Goal: Task Accomplishment & Management: Complete application form

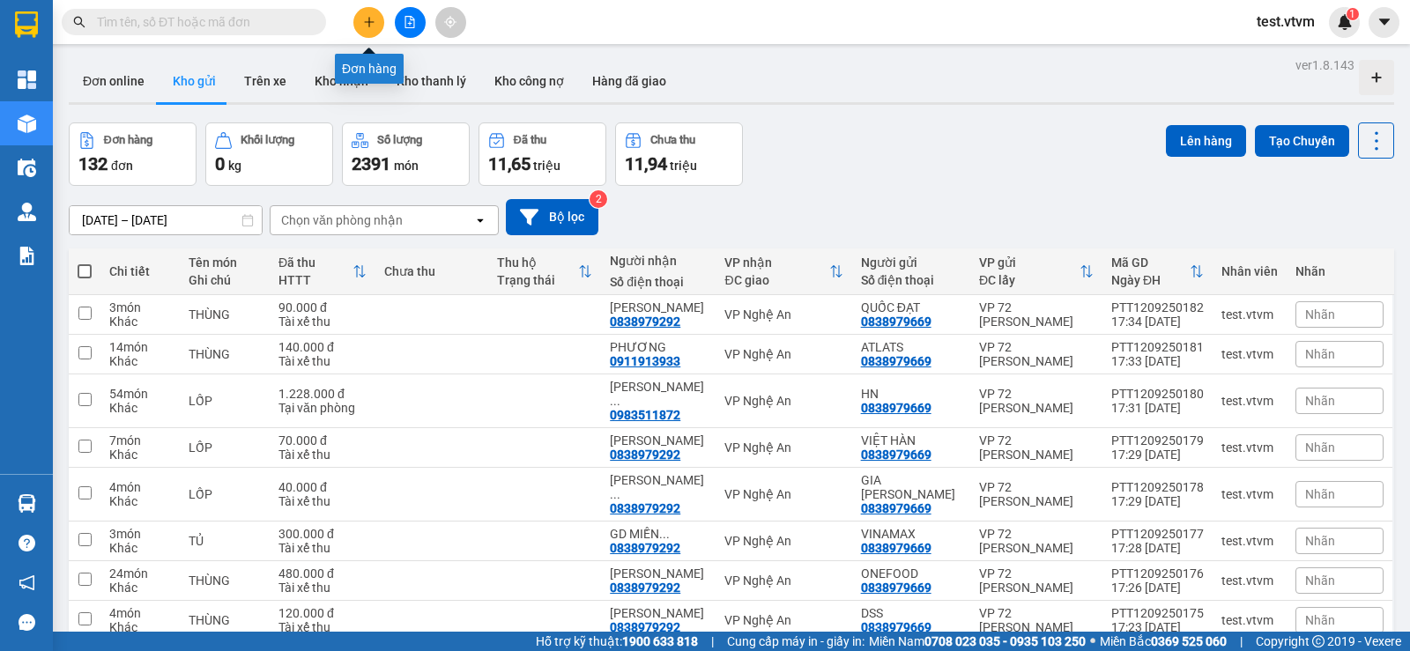
click at [380, 29] on button at bounding box center [368, 22] width 31 height 31
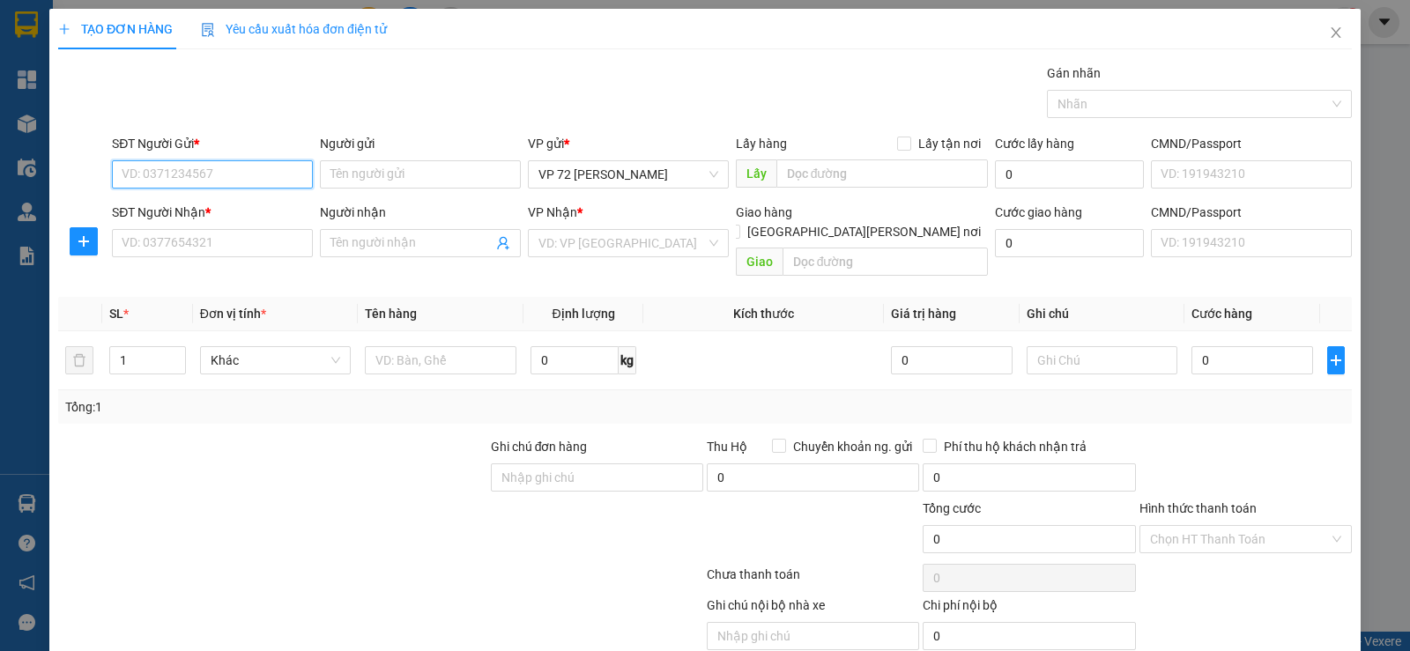
click at [209, 171] on input "SĐT Người Gửi *" at bounding box center [212, 174] width 201 height 28
type input "0"
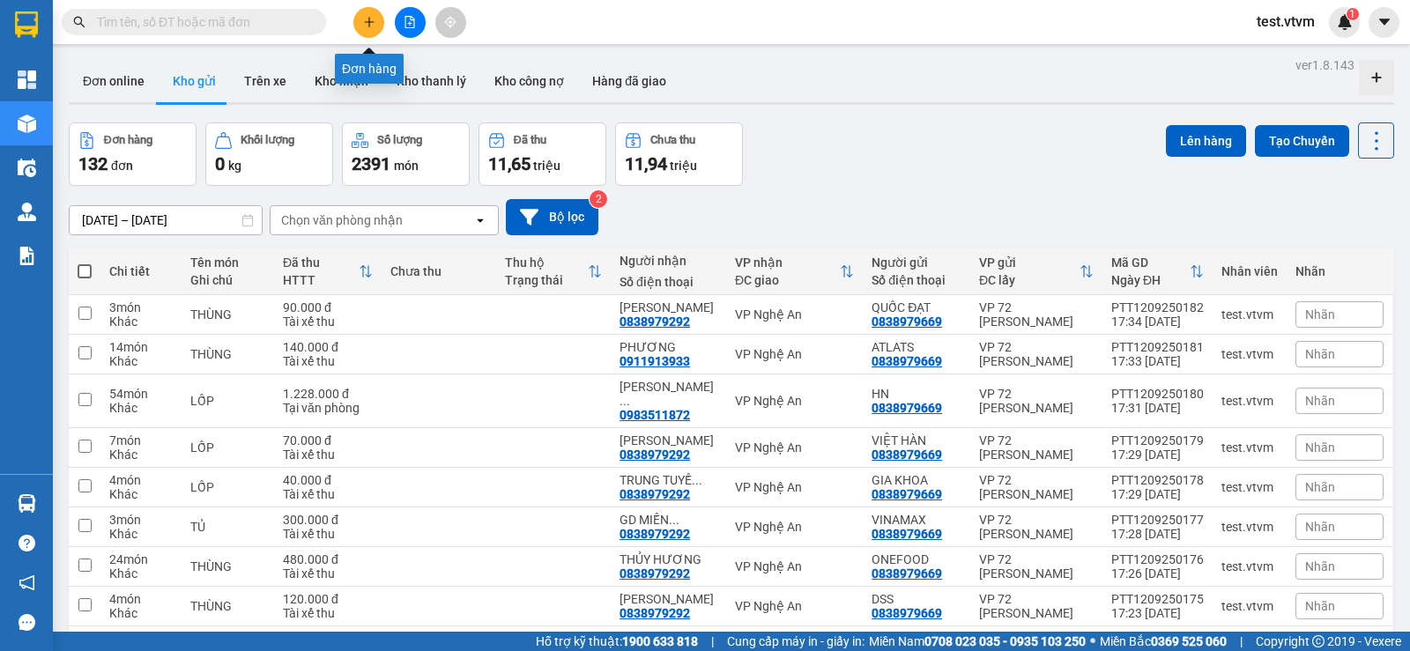
click at [361, 15] on button at bounding box center [368, 22] width 31 height 31
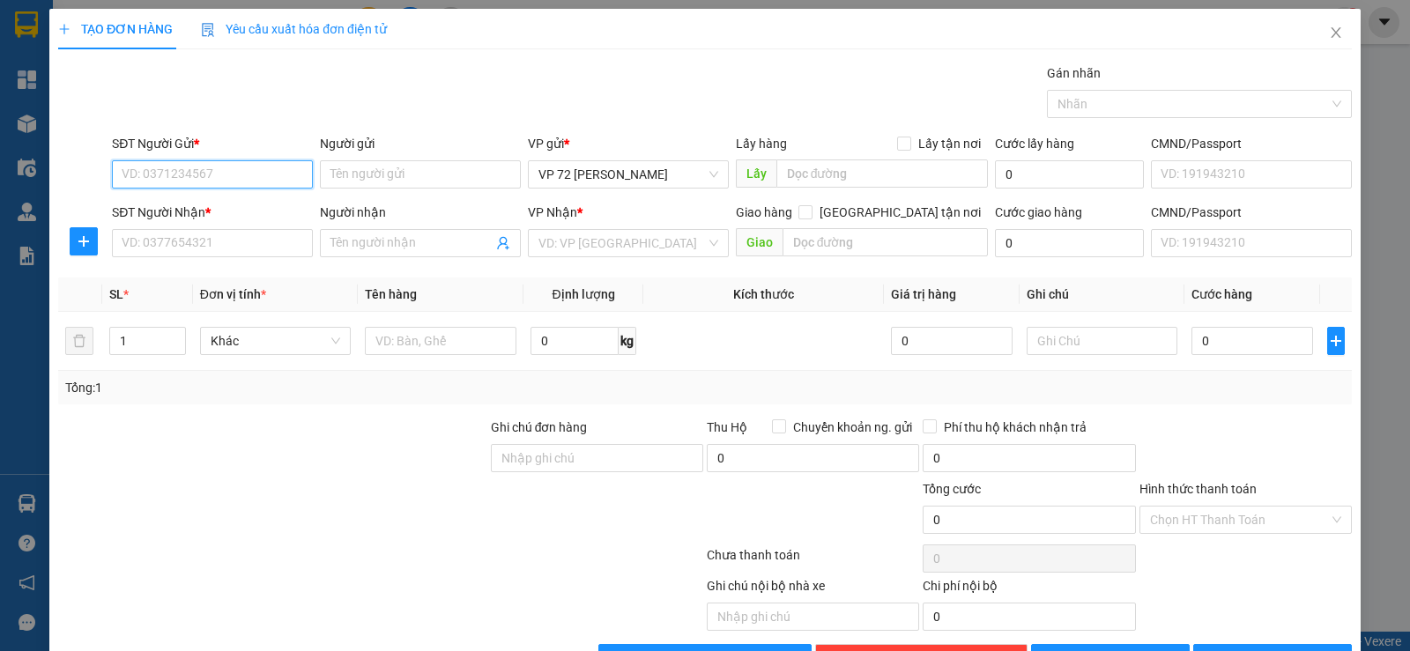
click at [227, 168] on input "SĐT Người Gửi *" at bounding box center [212, 174] width 201 height 28
type input "0838979669"
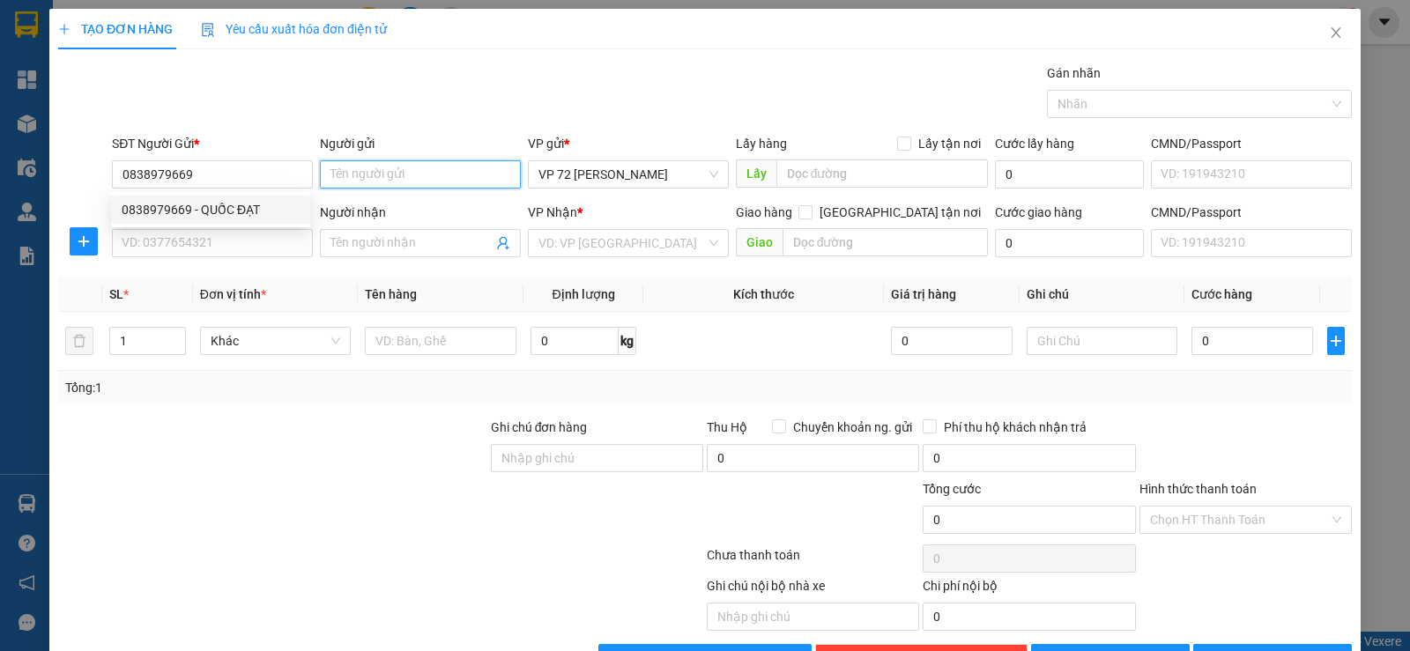
click at [402, 177] on input "Người gửi" at bounding box center [420, 174] width 201 height 28
type input "a"
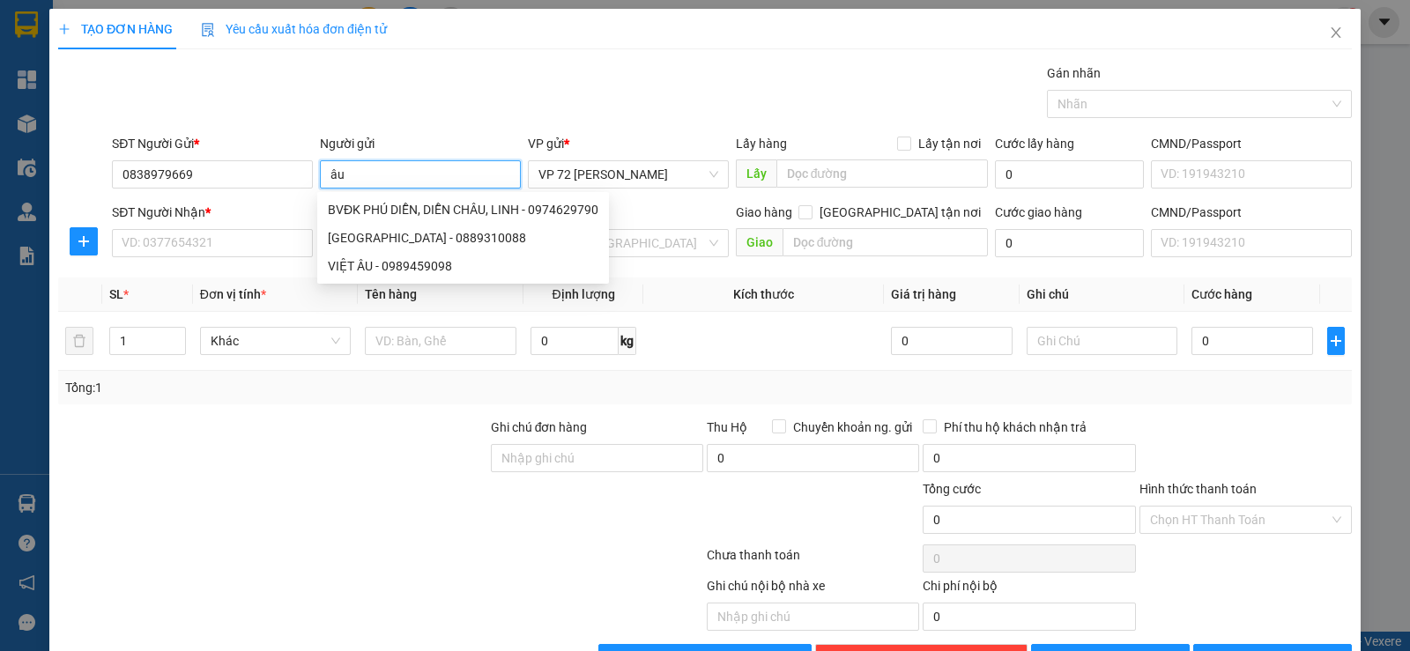
type input "â"
type input "A"
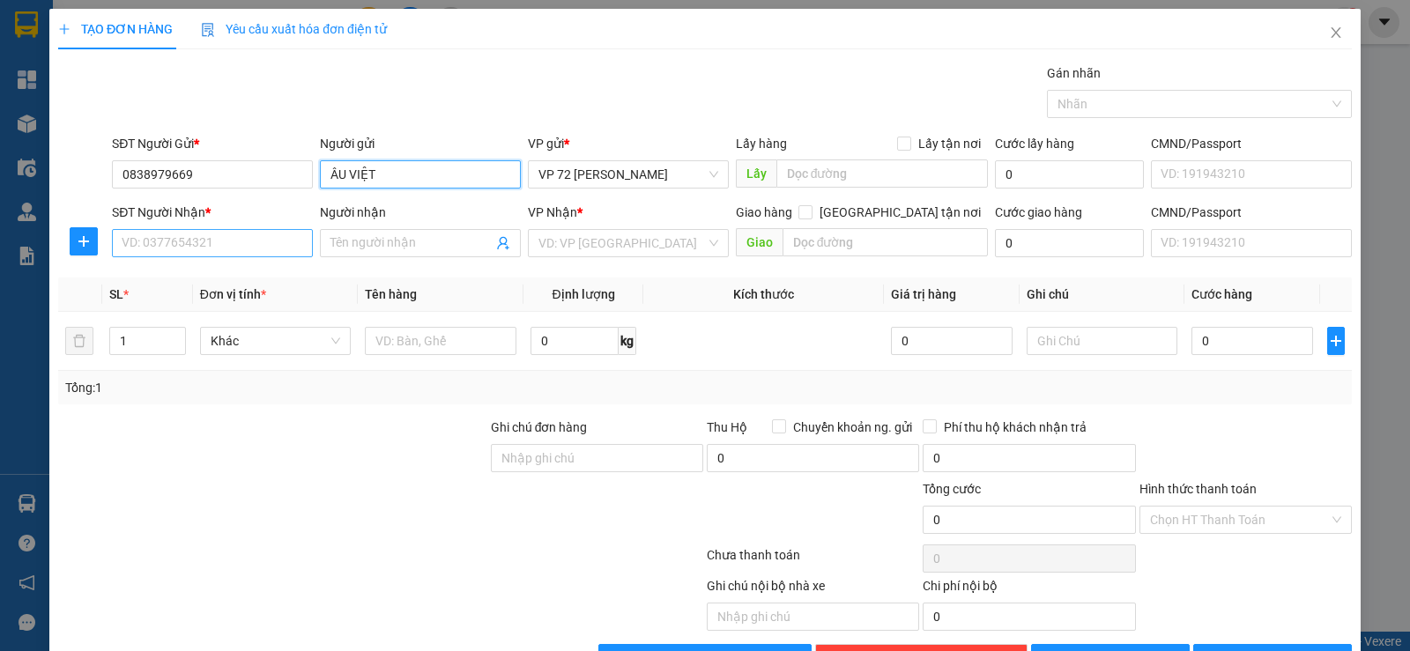
type input "ÂU VIỆT"
click at [275, 242] on input "SĐT Người Nhận *" at bounding box center [212, 243] width 201 height 28
type input "0983717458"
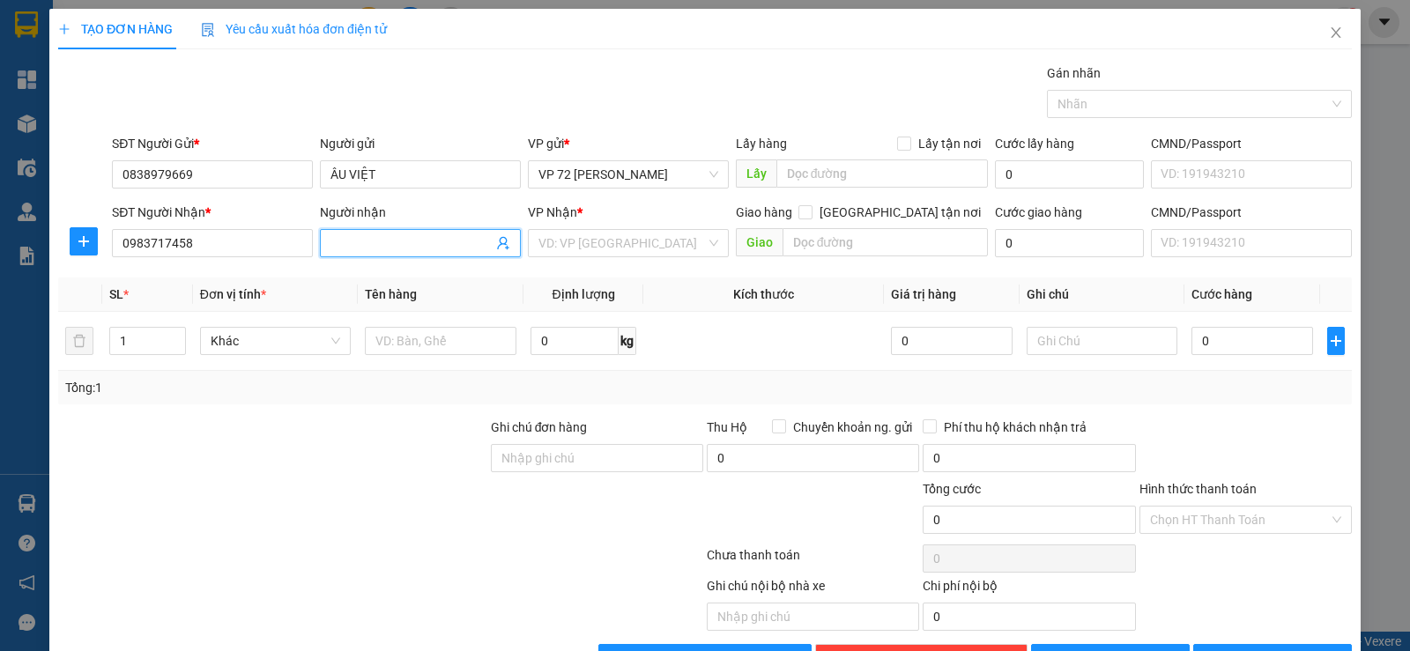
click at [345, 241] on input "Người nhận" at bounding box center [412, 243] width 162 height 19
type input "[PERSON_NAME]"
click at [556, 251] on input "search" at bounding box center [622, 243] width 167 height 26
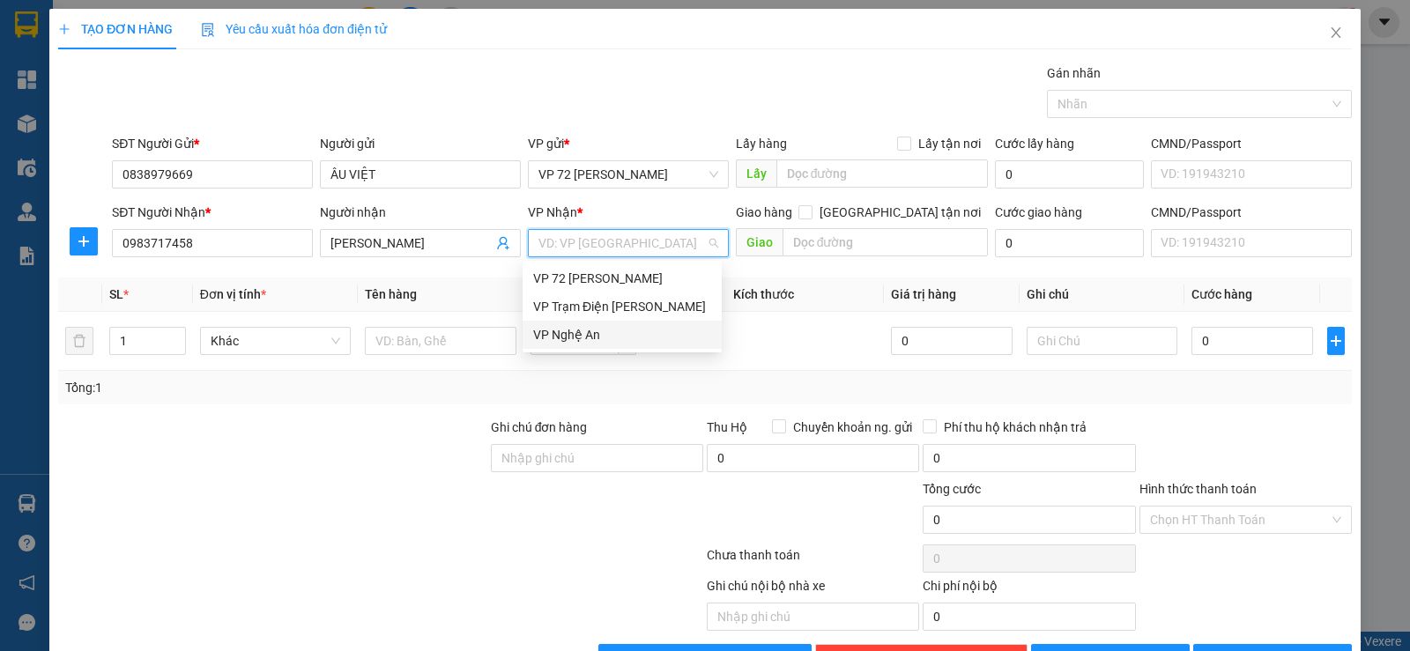
click at [555, 333] on div "VP Nghệ An" at bounding box center [622, 334] width 178 height 19
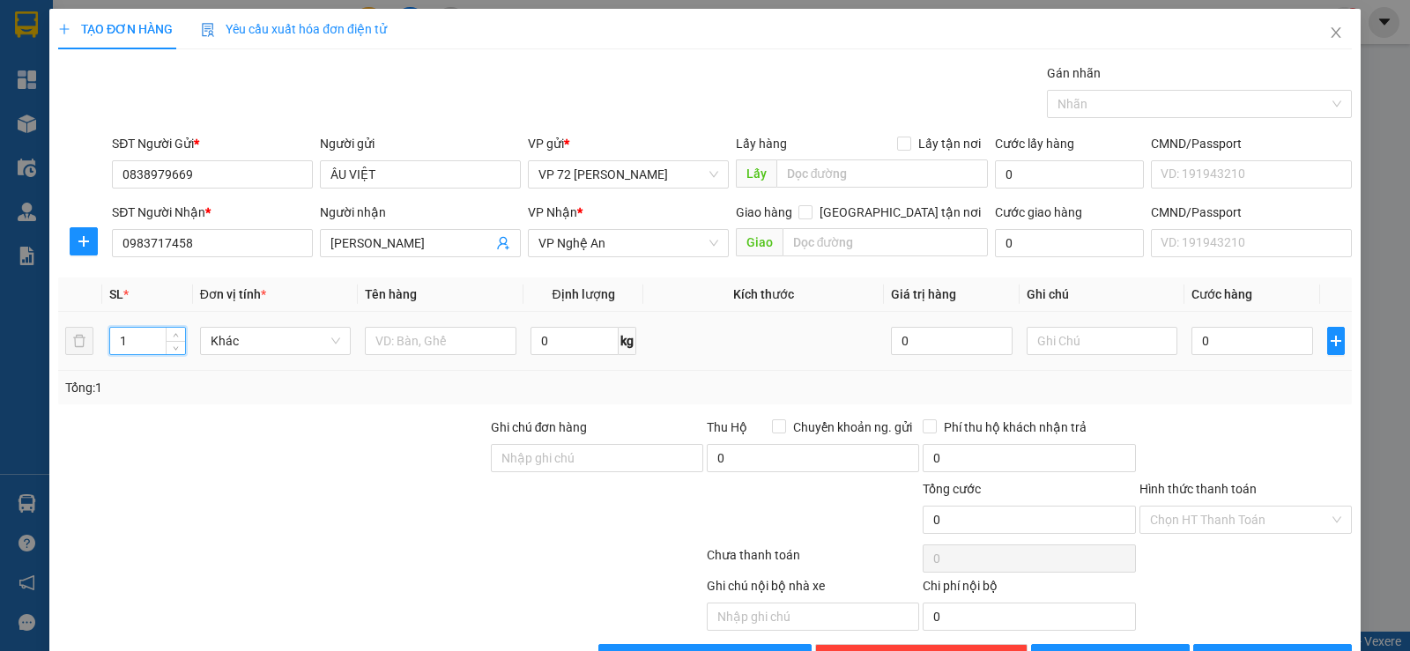
click at [126, 337] on input "1" at bounding box center [147, 341] width 74 height 26
type input "117"
click at [414, 331] on input "text" at bounding box center [441, 341] width 152 height 28
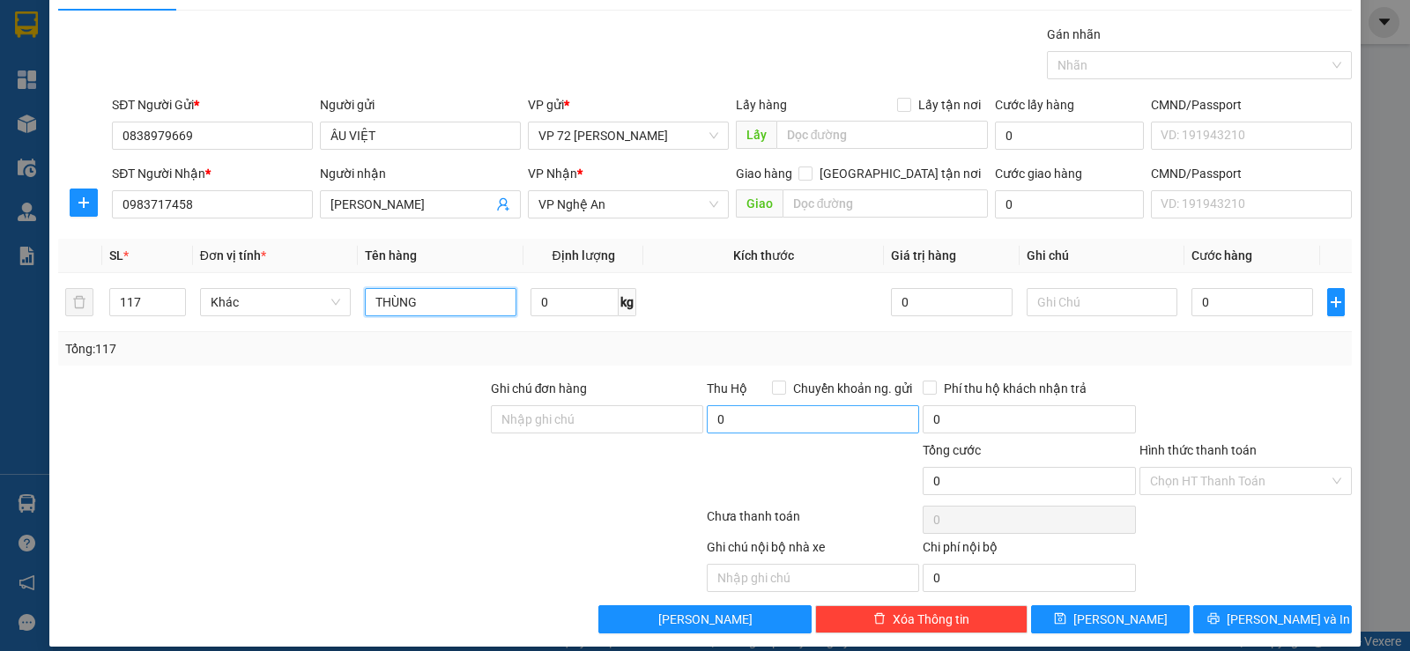
scroll to position [56, 0]
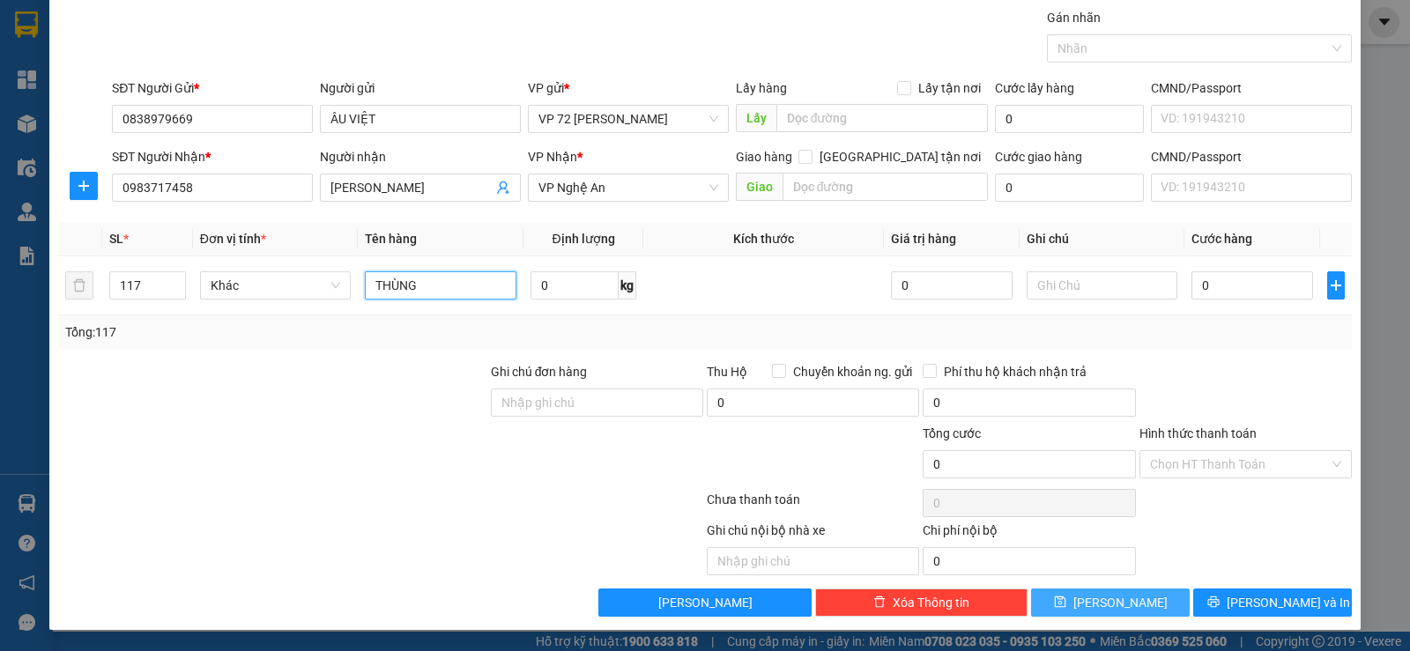
type input "THÙNG"
click at [1067, 606] on icon "save" at bounding box center [1060, 602] width 12 height 12
type input "1"
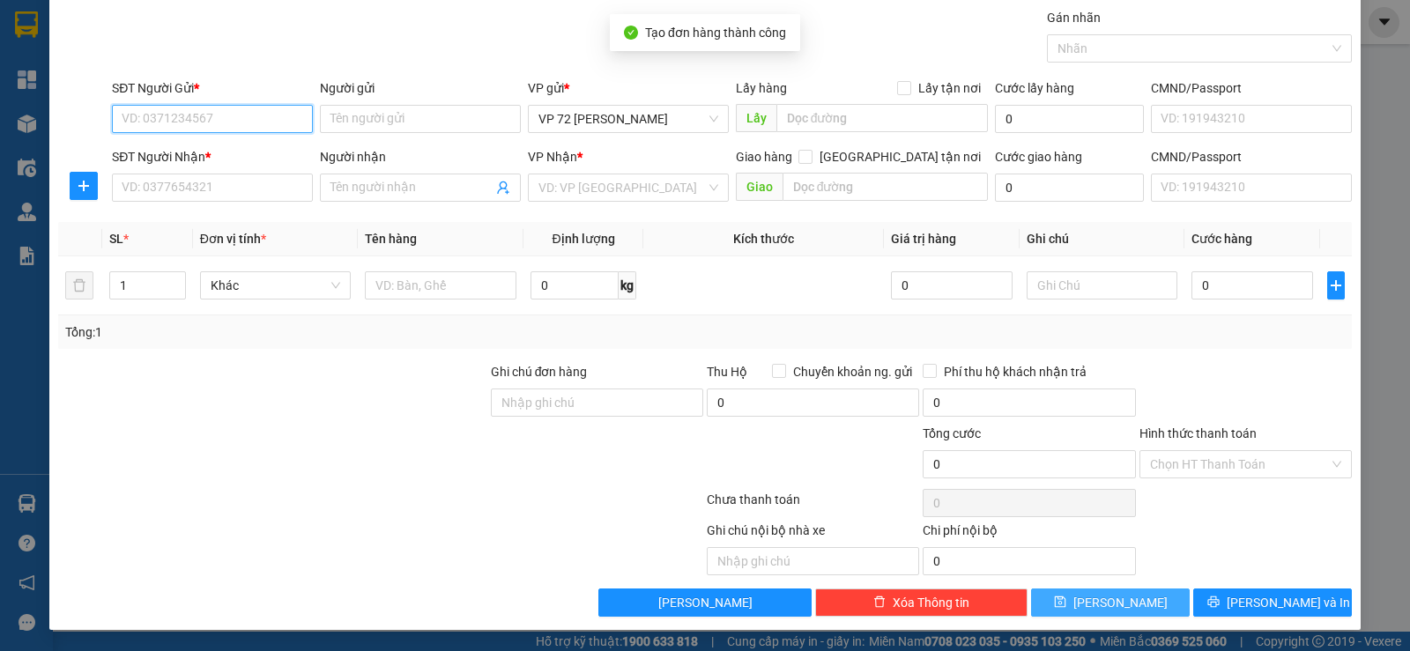
click at [251, 113] on input "SĐT Người Gửi *" at bounding box center [212, 119] width 201 height 28
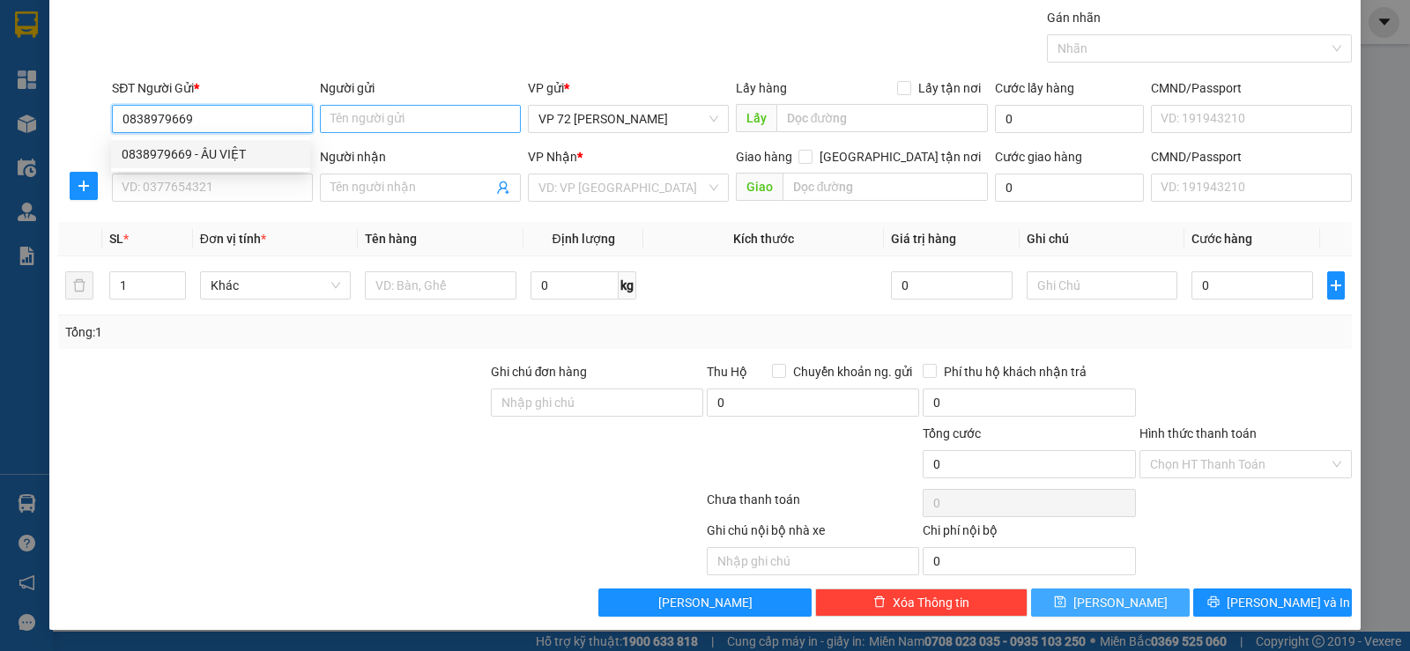
type input "0838979669"
click at [413, 116] on input "Người gửi" at bounding box center [420, 119] width 201 height 28
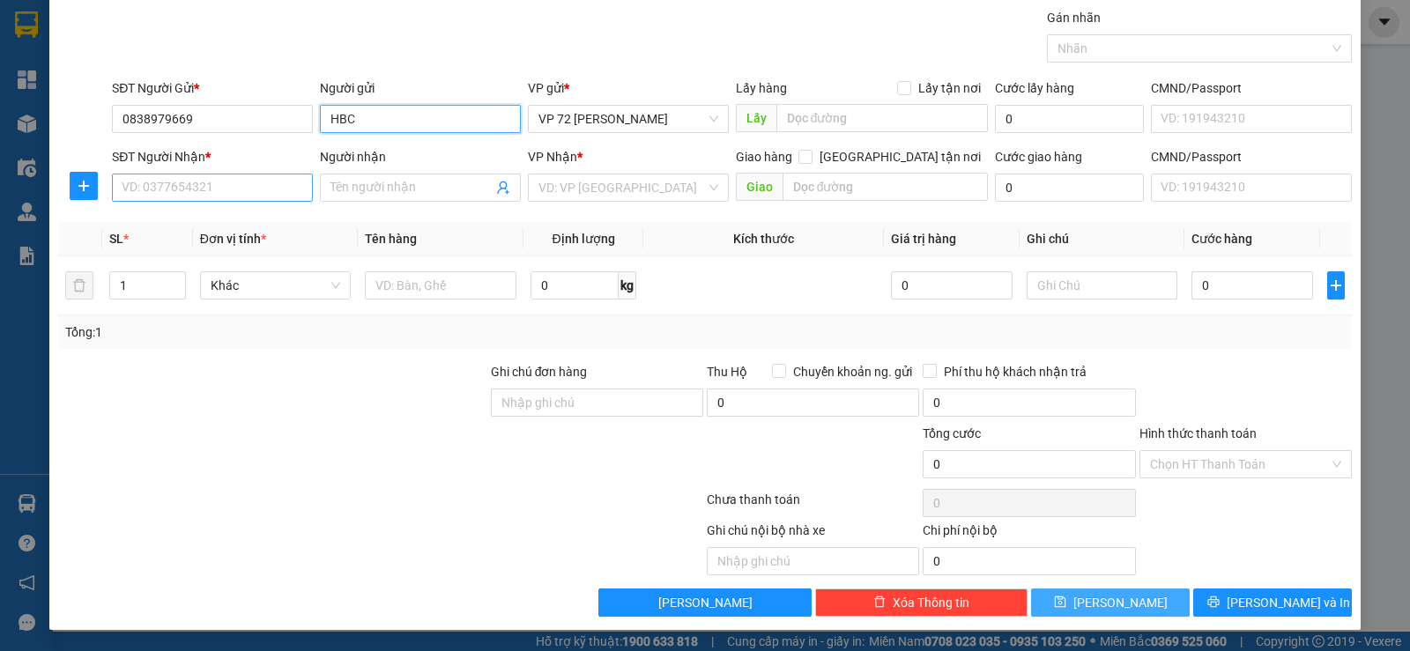
type input "HBC"
click at [205, 191] on input "SĐT Người Nhận *" at bounding box center [212, 188] width 201 height 28
click at [209, 183] on input "SĐT Người Nhận *" at bounding box center [212, 188] width 201 height 28
type input "0917561980"
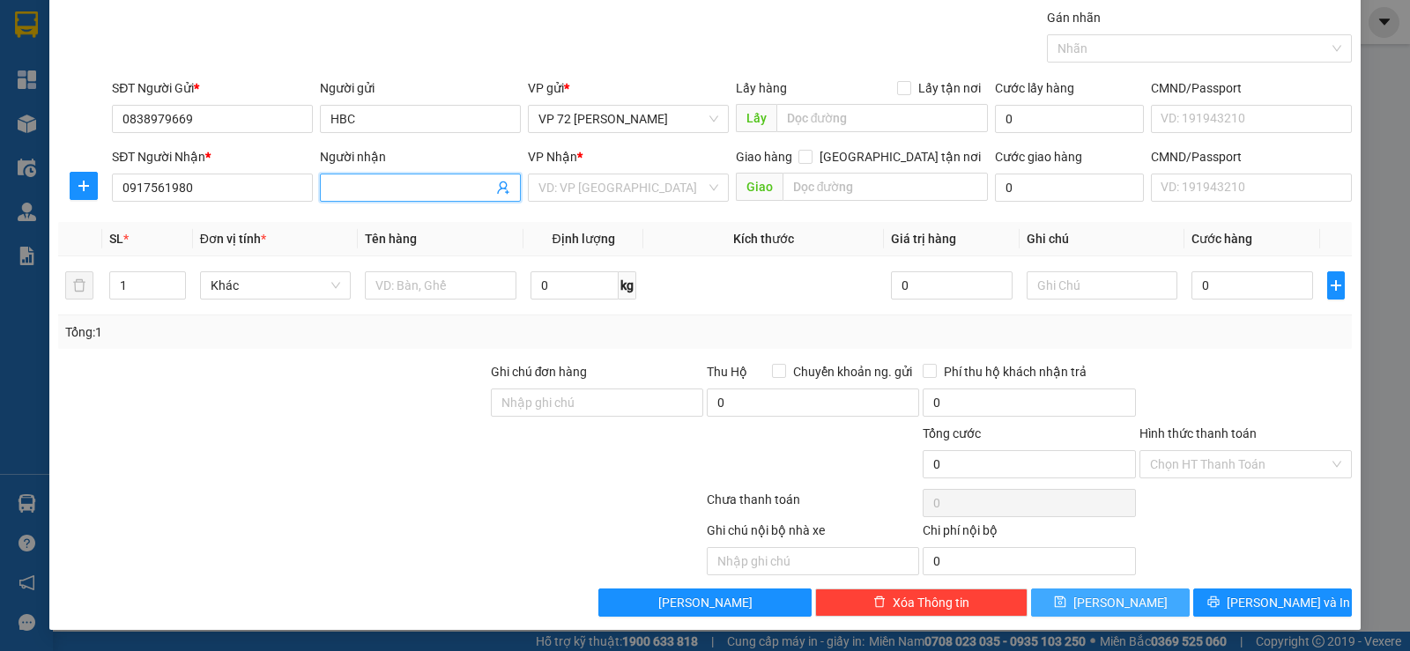
click at [372, 190] on input "Người nhận" at bounding box center [412, 187] width 162 height 19
type input "D"
type input "ĐẠI [PERSON_NAME] , 172 [PERSON_NAME] , [GEOGRAPHIC_DATA]"
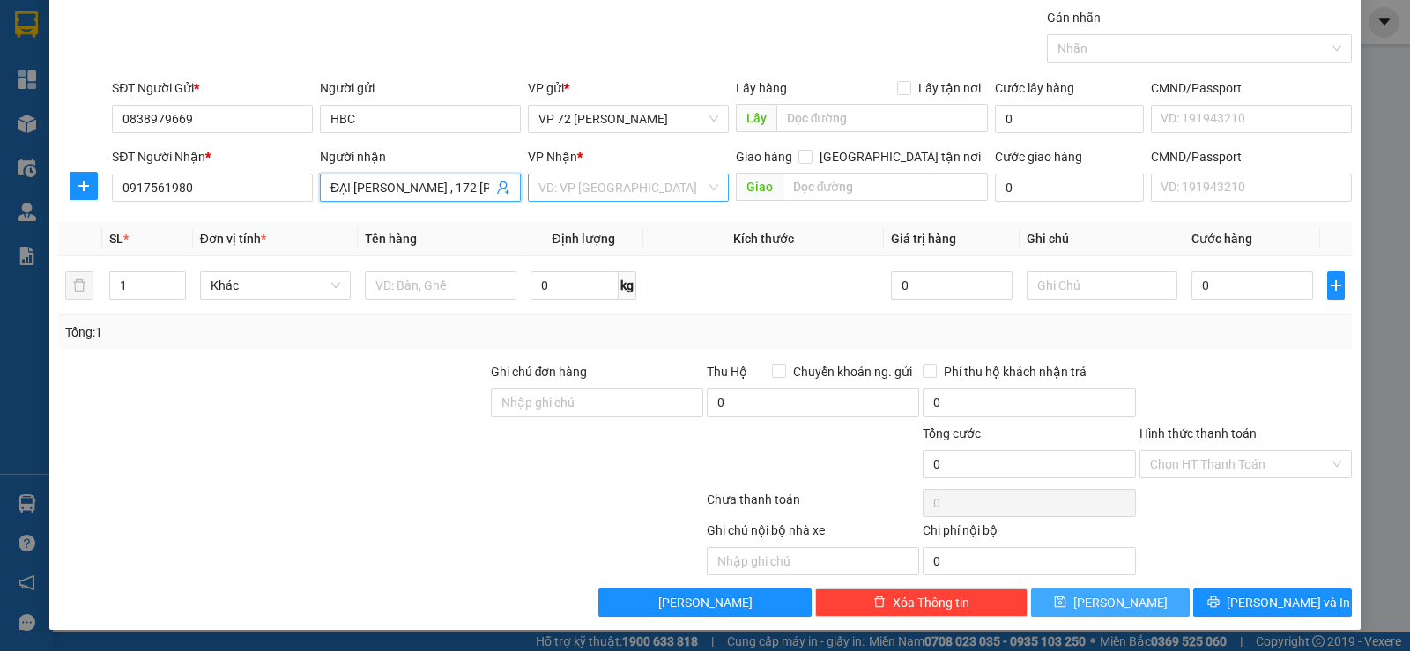
click at [572, 194] on input "search" at bounding box center [622, 188] width 167 height 26
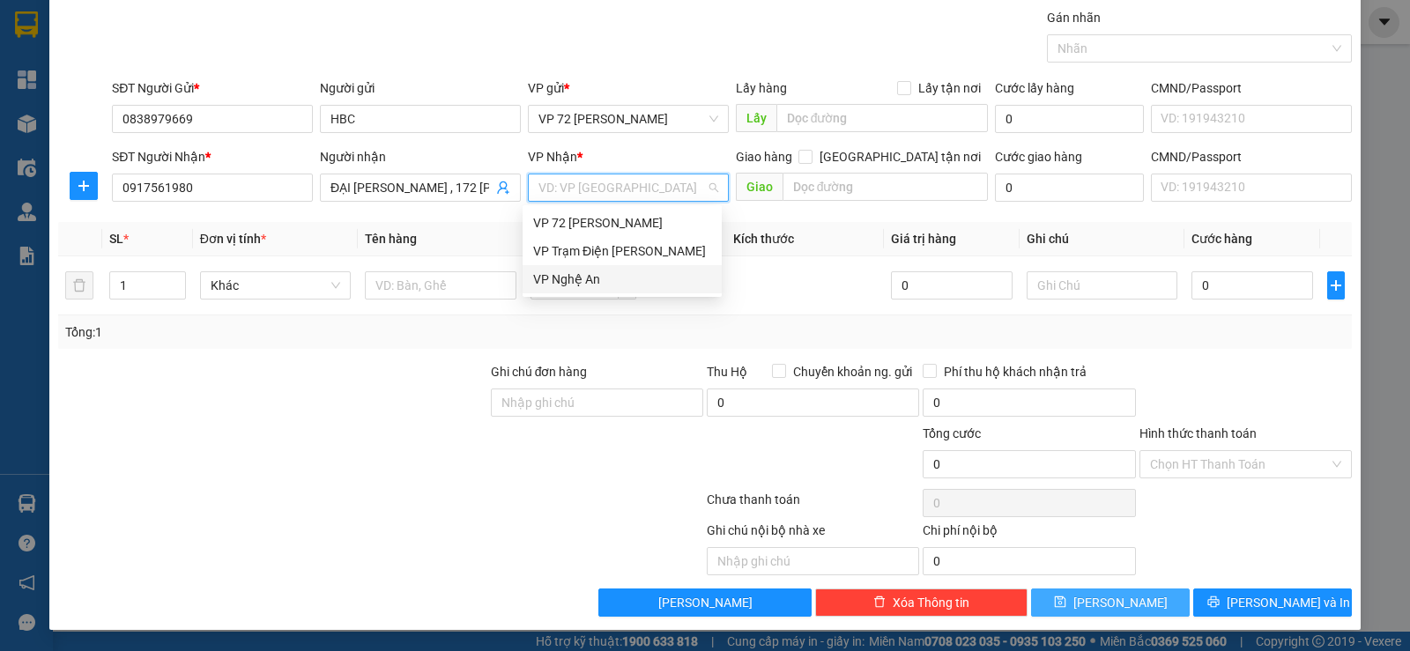
click at [557, 275] on div "VP Nghệ An" at bounding box center [622, 279] width 178 height 19
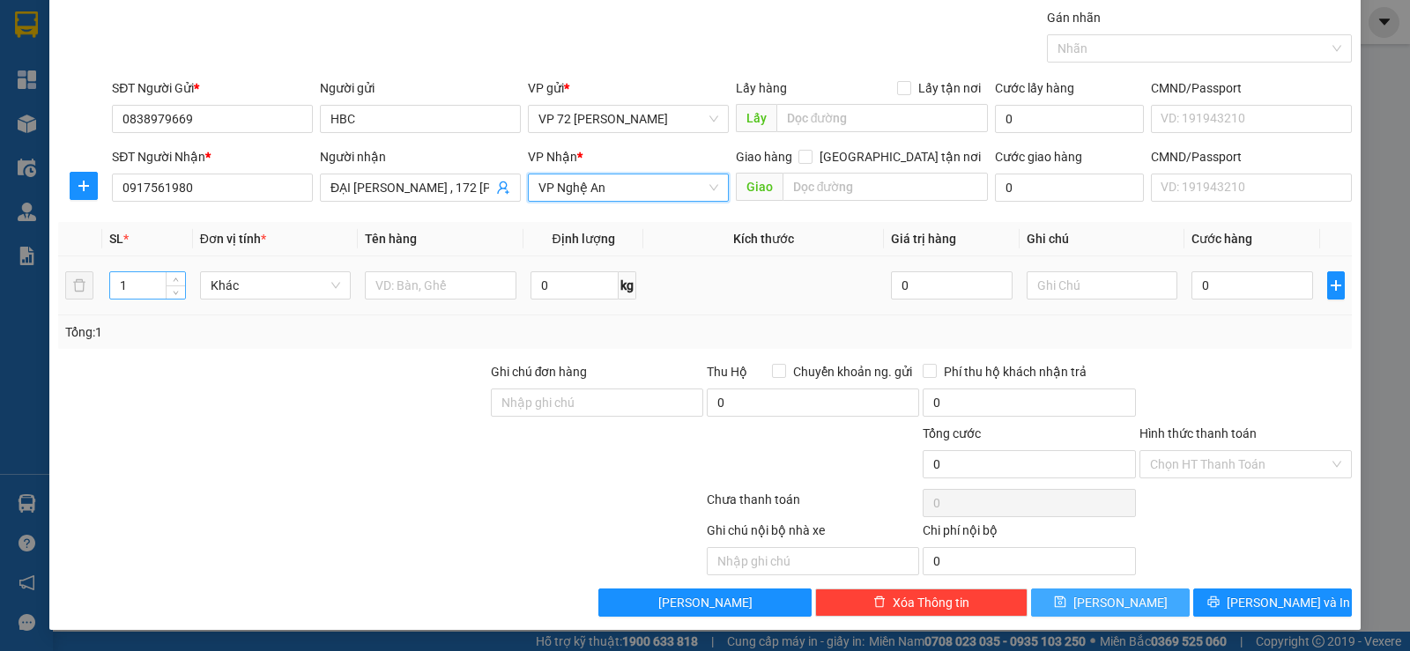
click at [134, 288] on input "1" at bounding box center [147, 285] width 74 height 26
type input "106"
click at [445, 292] on input "text" at bounding box center [441, 285] width 152 height 28
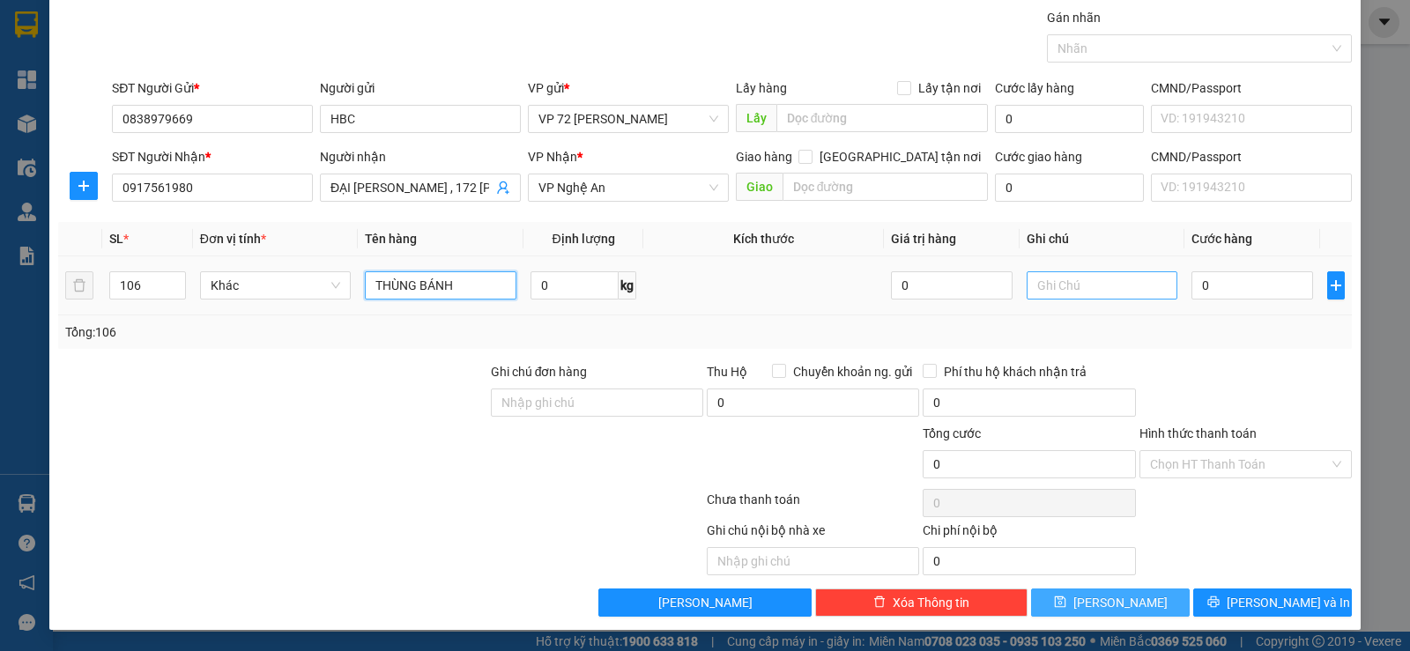
type input "THÙNG BÁNH"
drag, startPoint x: 1078, startPoint y: 288, endPoint x: 1064, endPoint y: 286, distance: 14.3
click at [1071, 287] on input "text" at bounding box center [1103, 285] width 152 height 28
type input "NỢ CƯỚC"
click at [1077, 607] on button "[PERSON_NAME]" at bounding box center [1110, 603] width 159 height 28
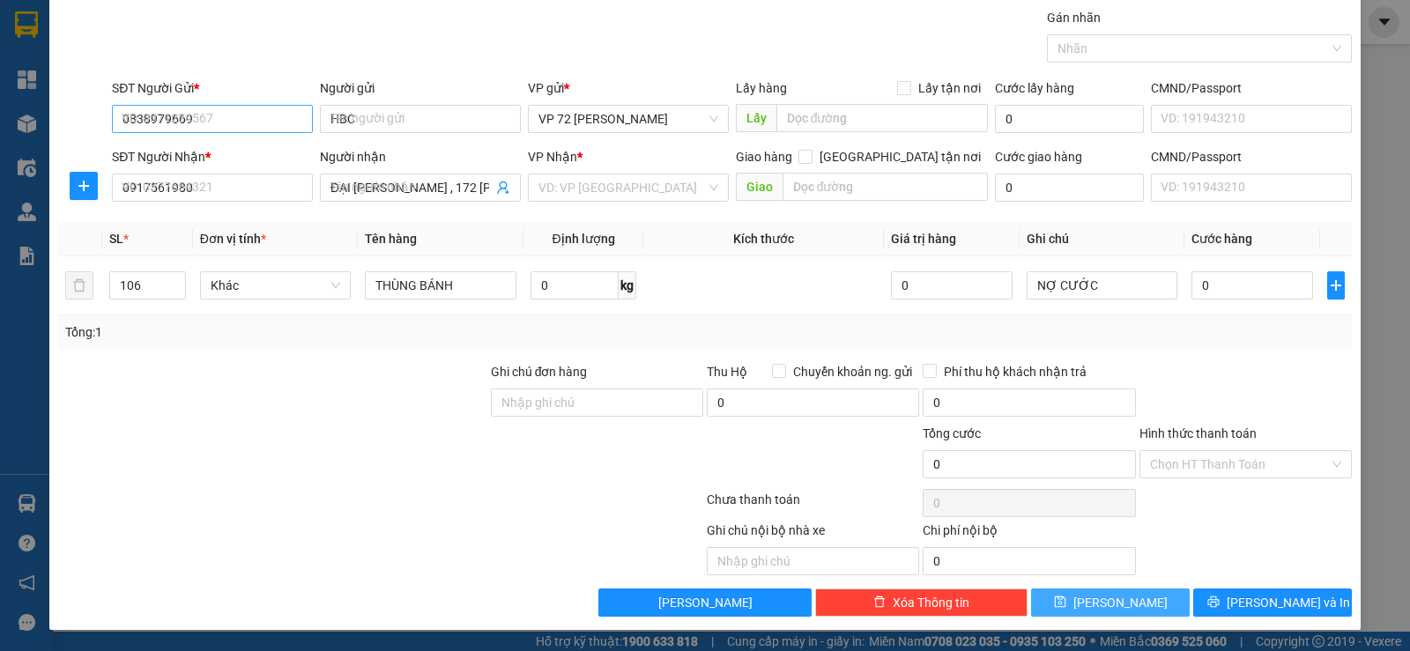
type input "1"
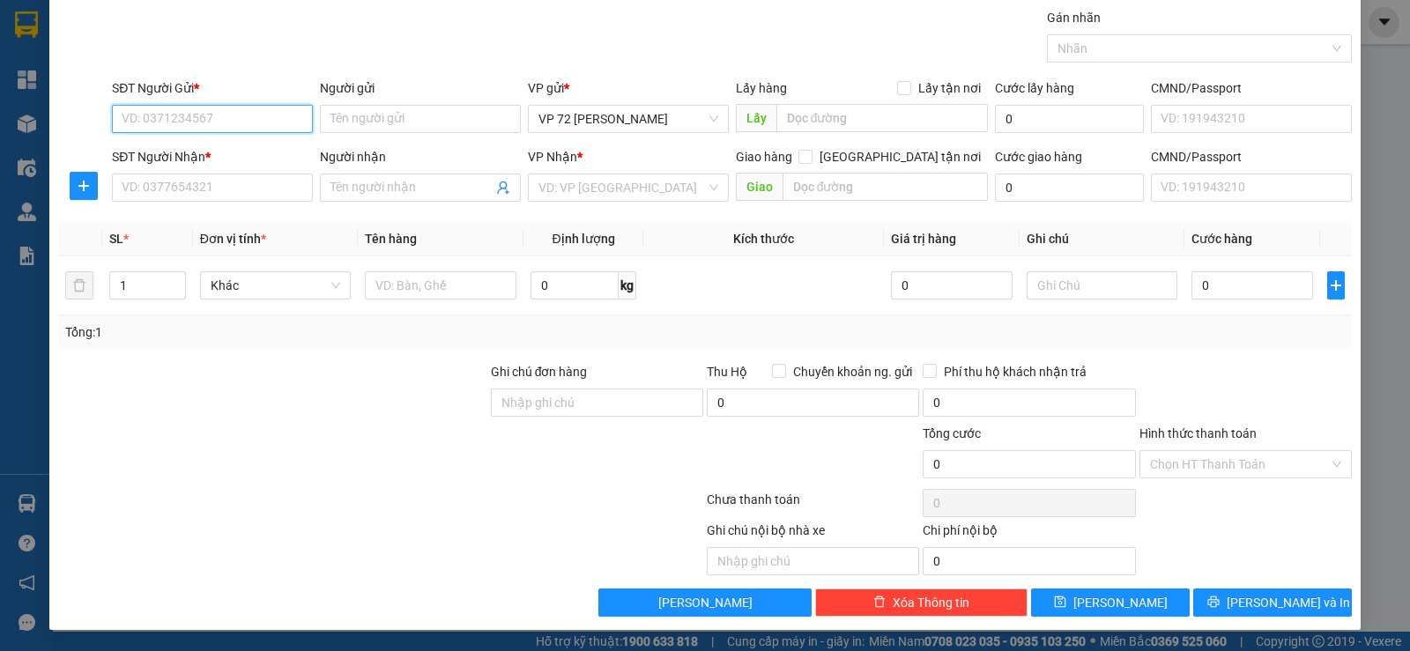
click at [194, 120] on input "SĐT Người Gửi *" at bounding box center [212, 119] width 201 height 28
type input "0838979669"
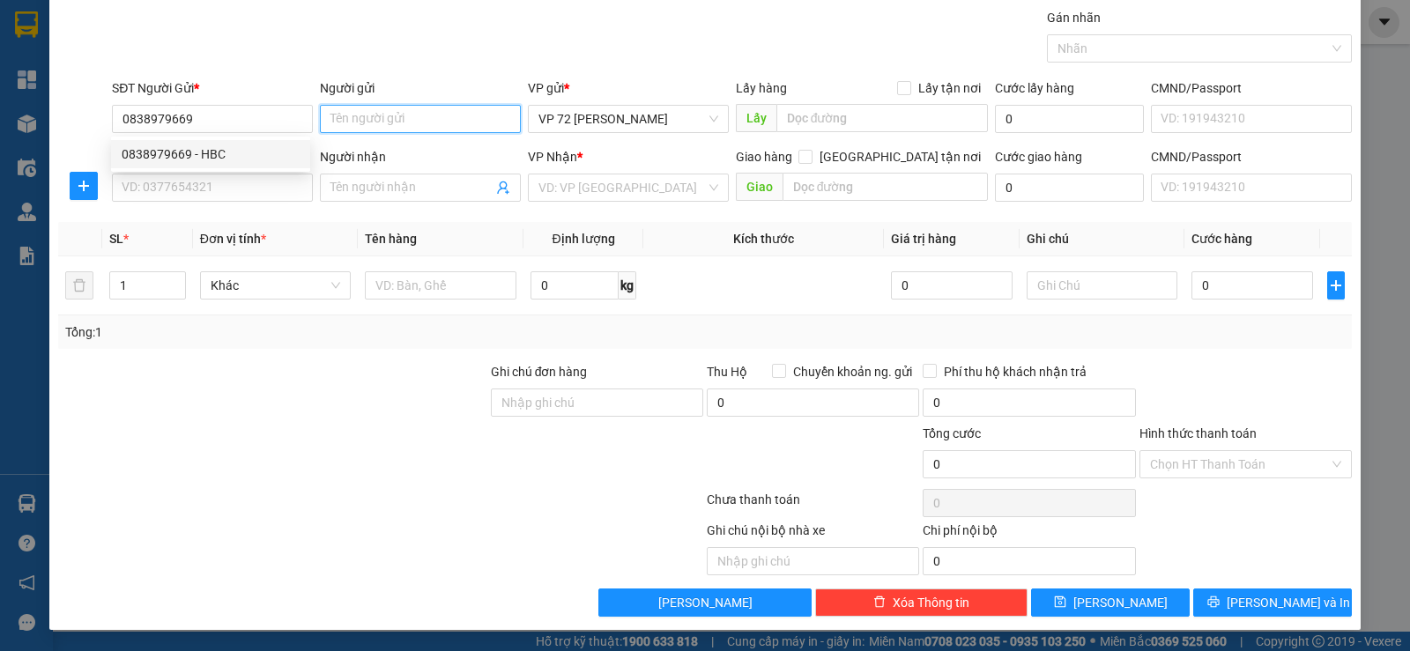
click at [363, 128] on input "Người gửi" at bounding box center [420, 119] width 201 height 28
type input "THUỶ LOAN"
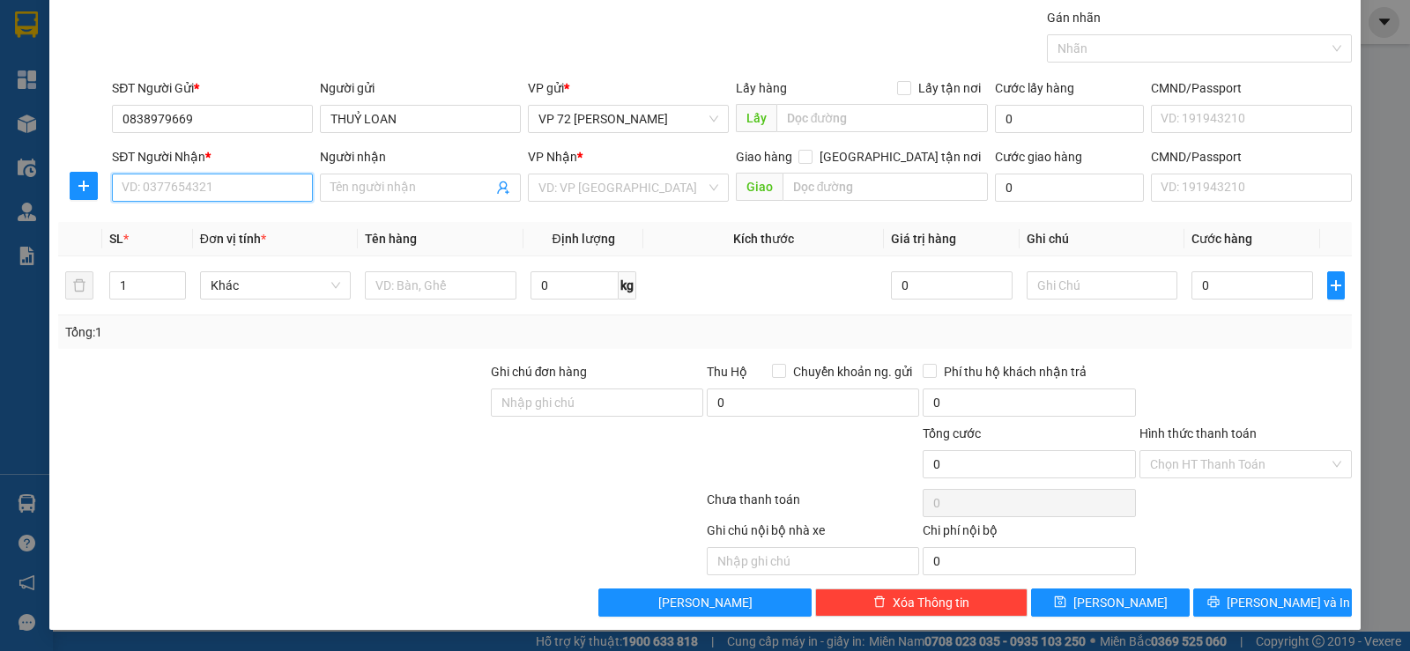
click at [276, 176] on input "SĐT Người Nhận *" at bounding box center [212, 188] width 201 height 28
type input "0983717458"
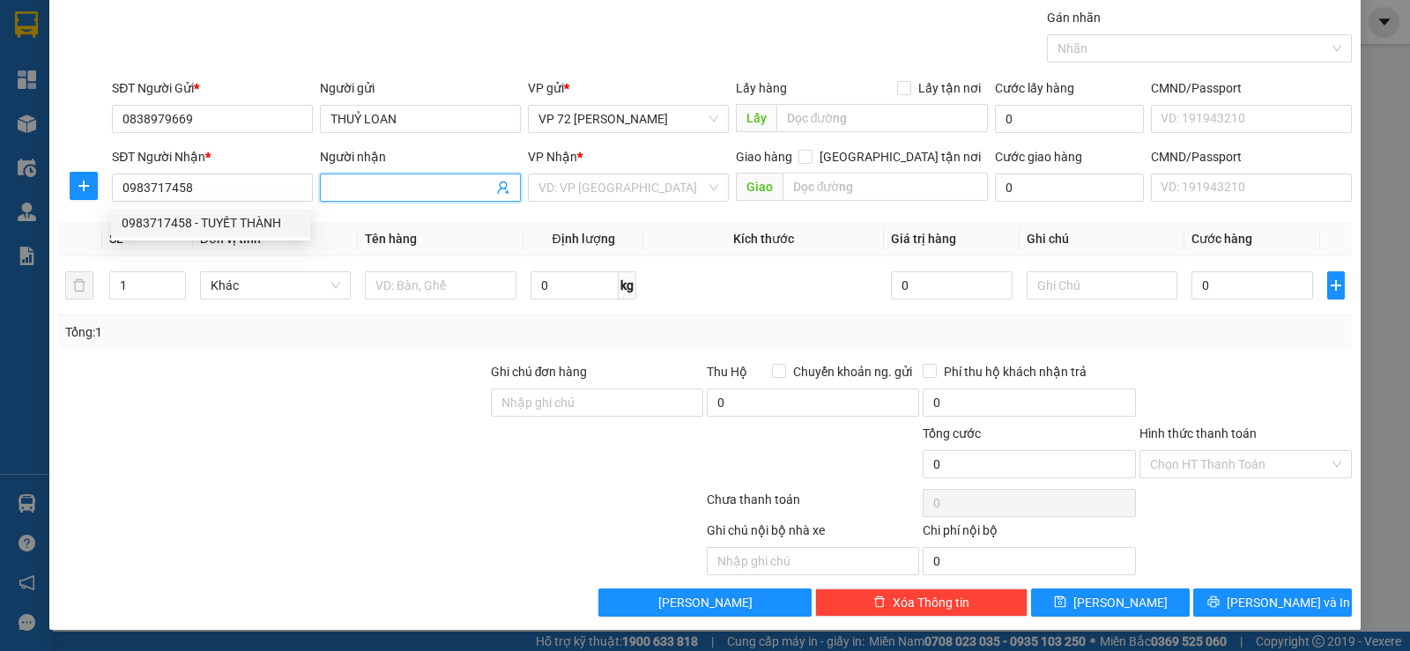
click at [371, 185] on input "Người nhận" at bounding box center [412, 187] width 162 height 19
type input "HUYỀN"
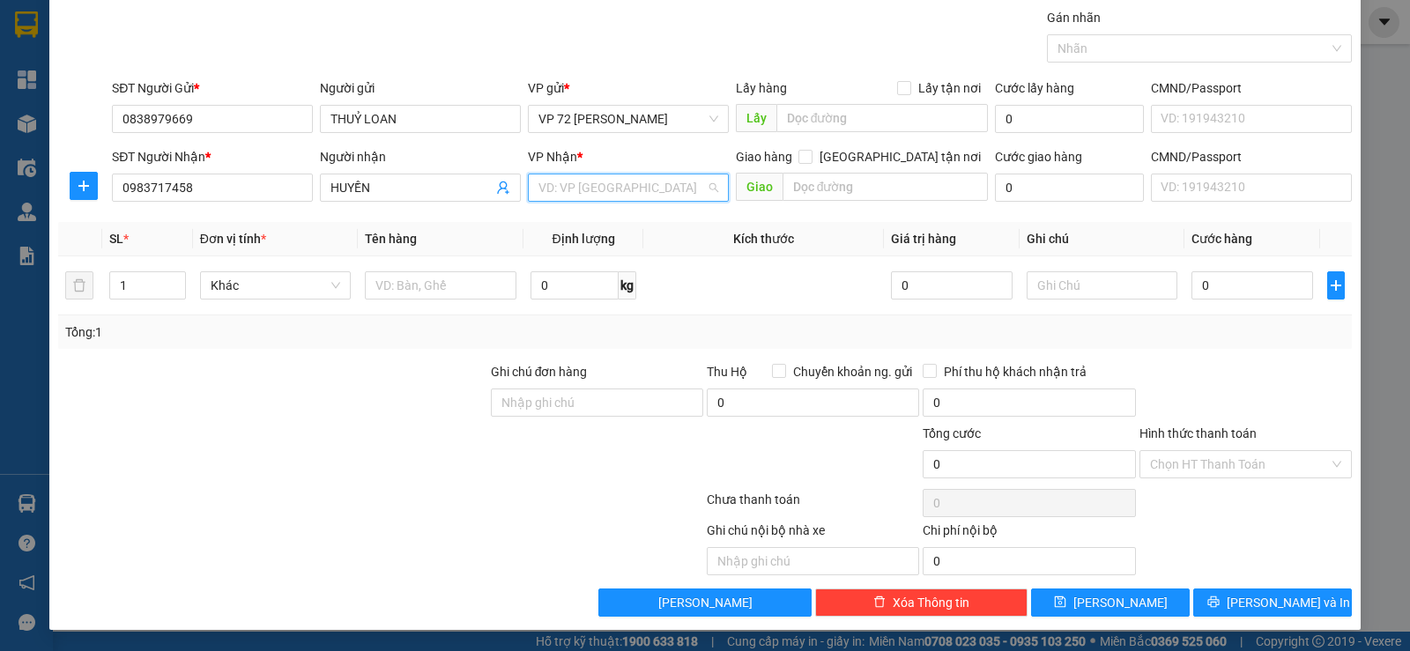
drag, startPoint x: 578, startPoint y: 179, endPoint x: 570, endPoint y: 212, distance: 33.6
click at [576, 195] on input "search" at bounding box center [622, 188] width 167 height 26
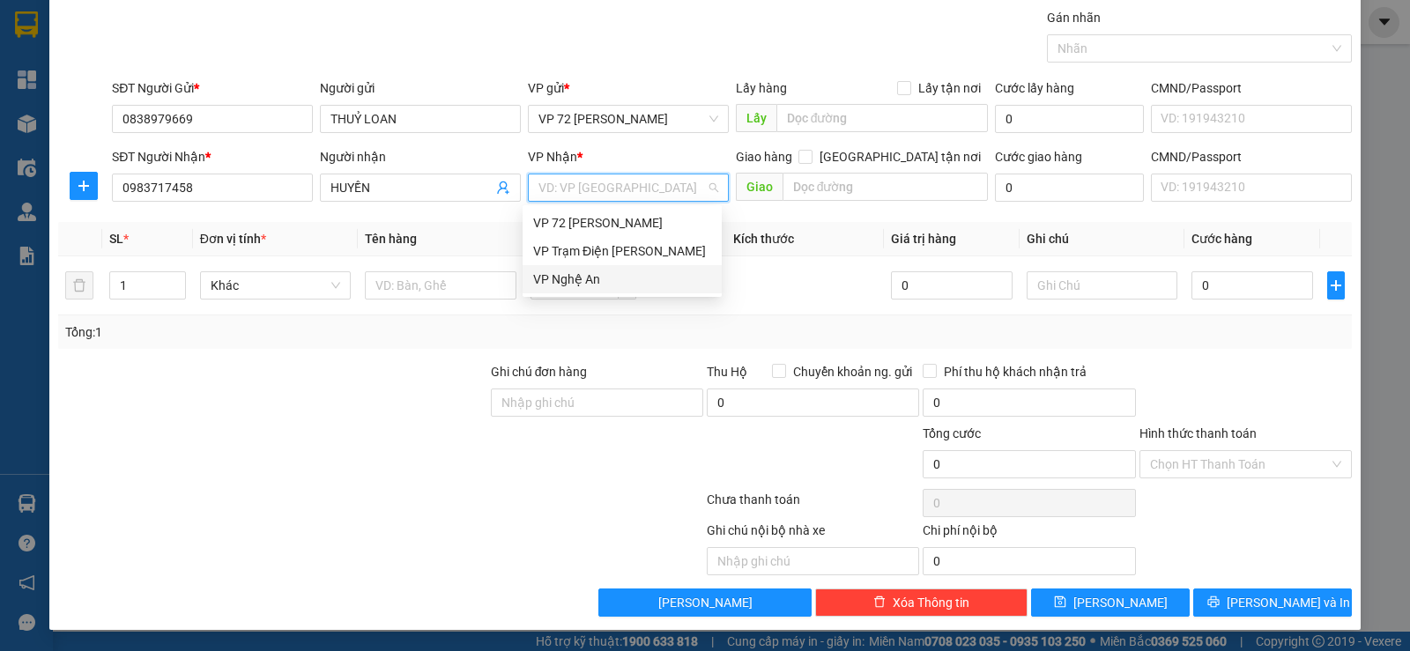
click at [547, 279] on div "VP Nghệ An" at bounding box center [622, 279] width 178 height 19
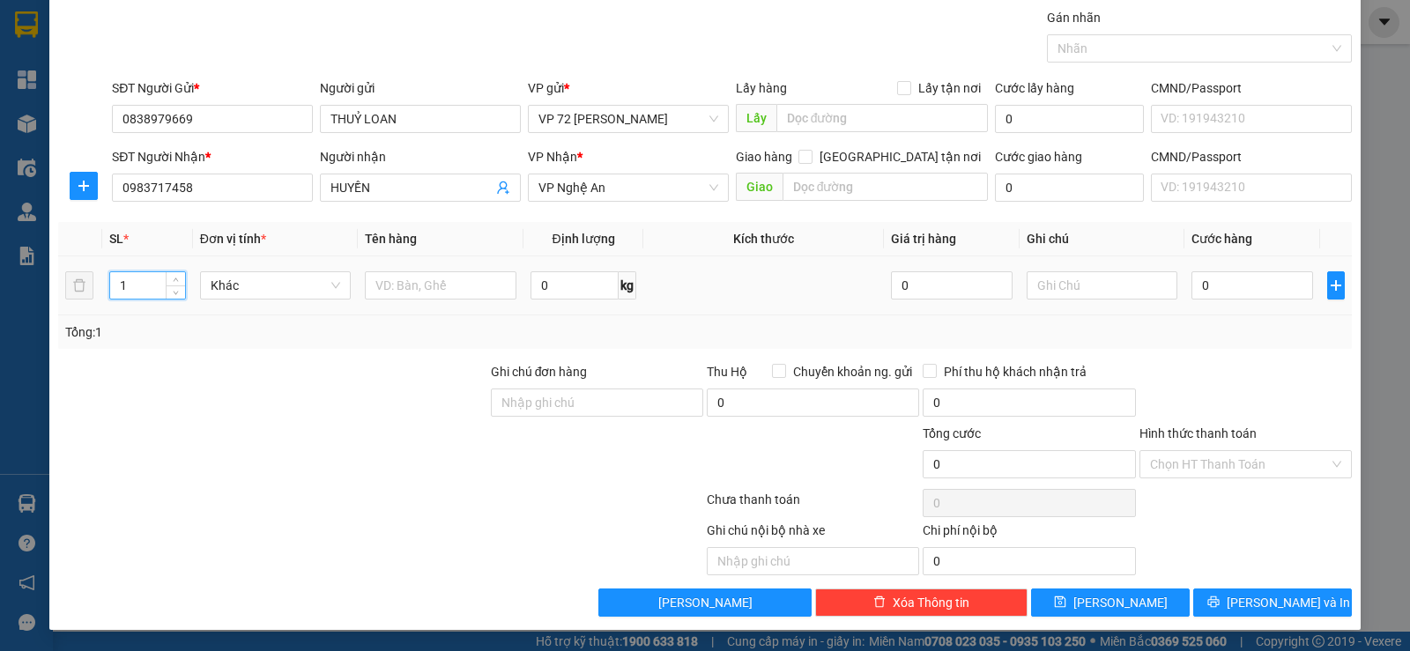
click at [134, 291] on input "1" at bounding box center [147, 285] width 74 height 26
type input "49"
click at [431, 285] on input "text" at bounding box center [441, 285] width 152 height 28
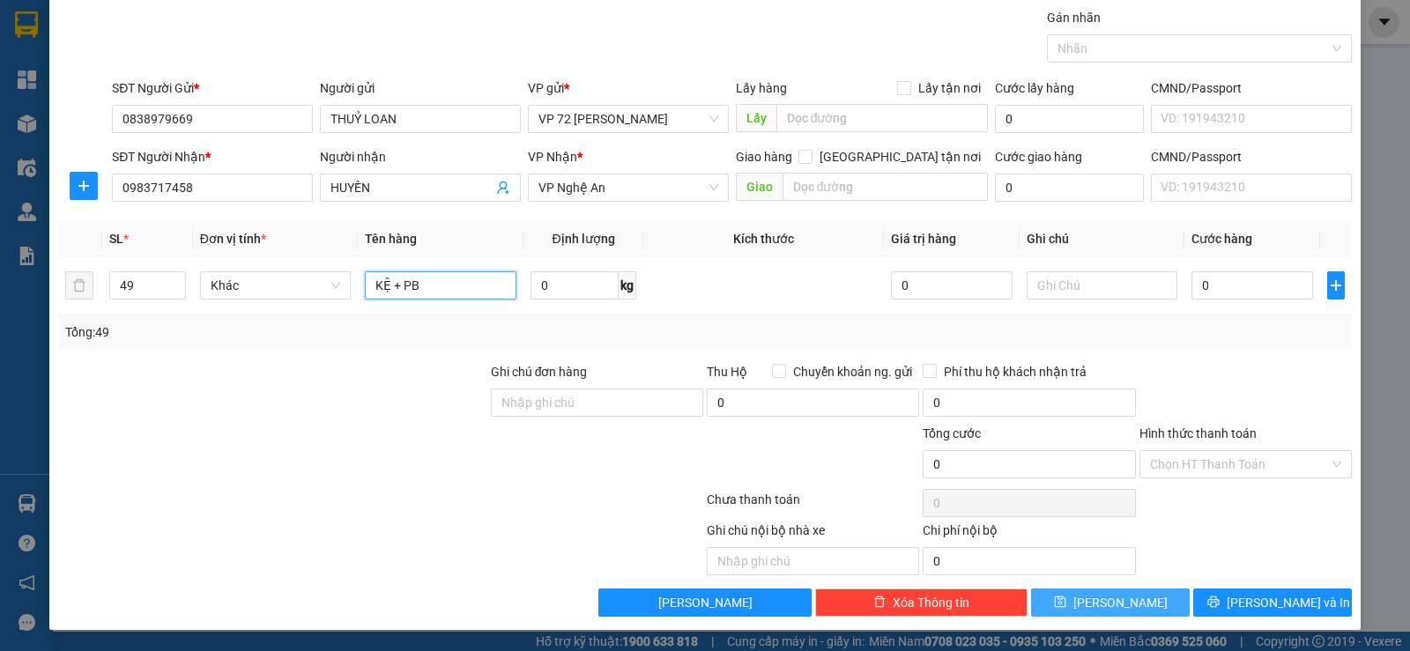
type input "KỆ + PB"
click at [1057, 602] on button "[PERSON_NAME]" at bounding box center [1110, 603] width 159 height 28
type input "1"
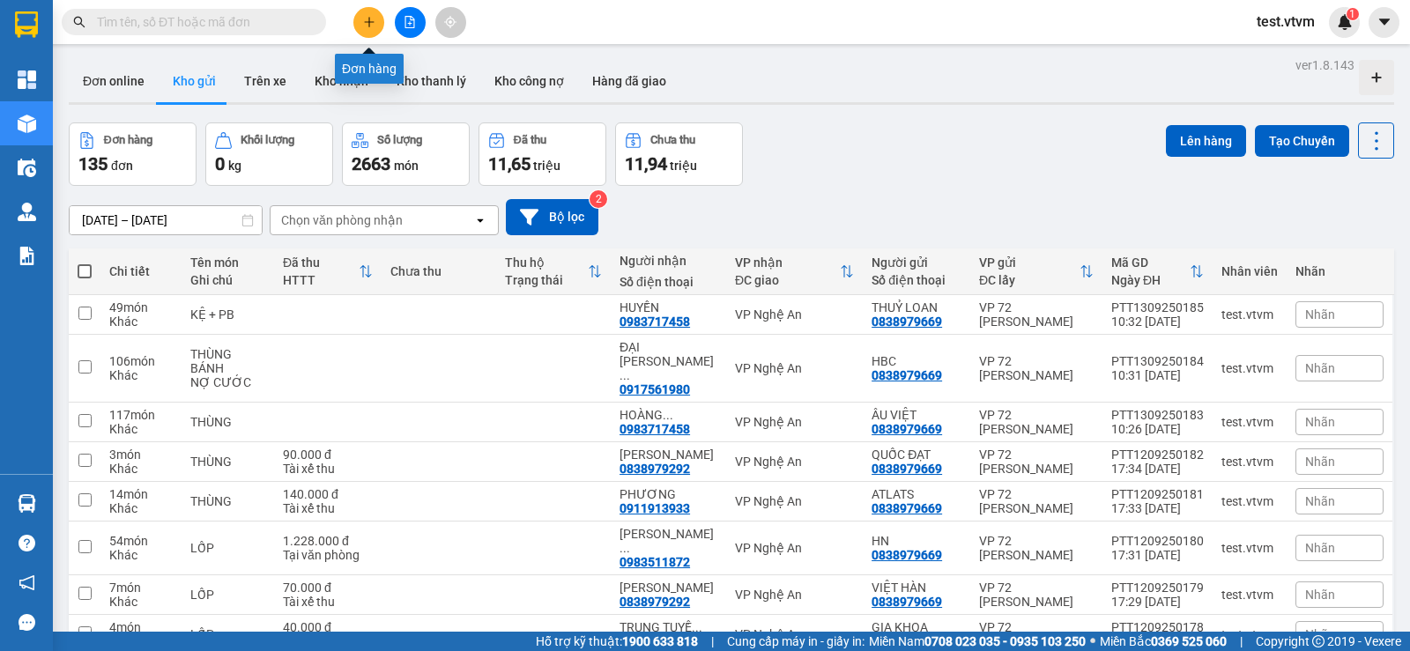
click at [376, 29] on button at bounding box center [368, 22] width 31 height 31
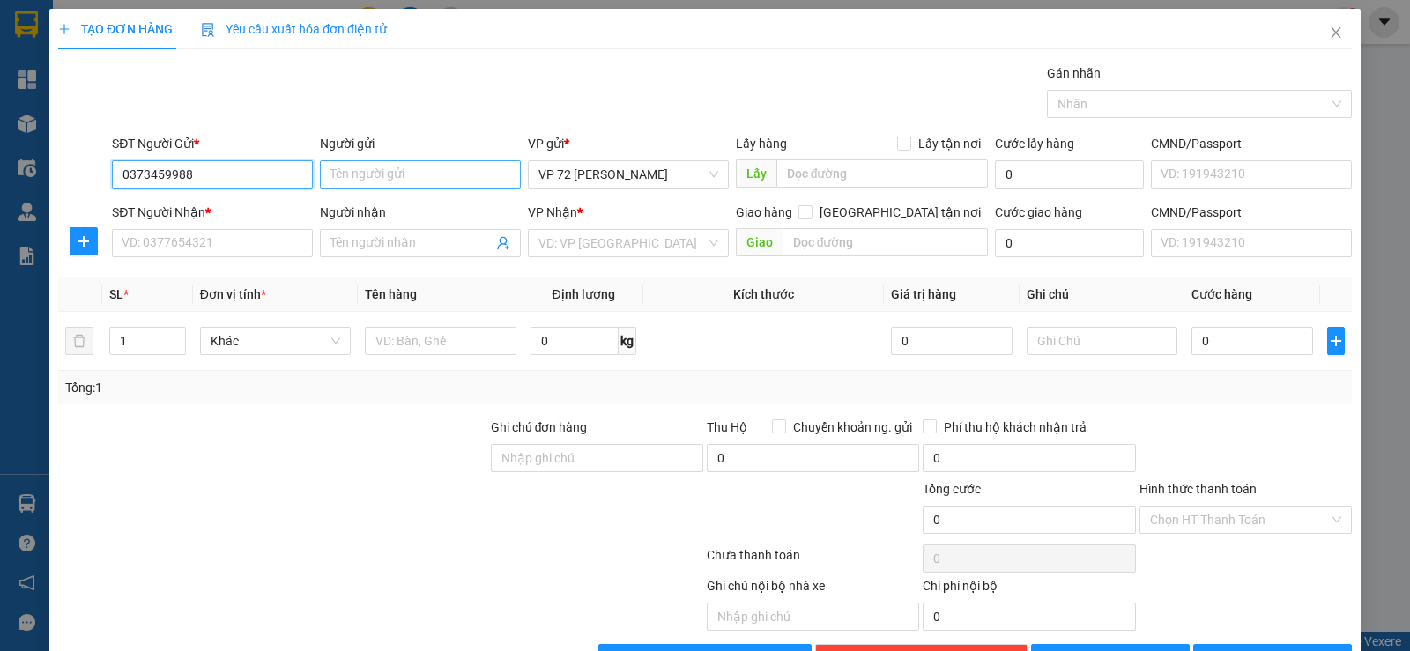
type input "0373459988"
click at [426, 170] on input "Người gửi" at bounding box center [420, 174] width 201 height 28
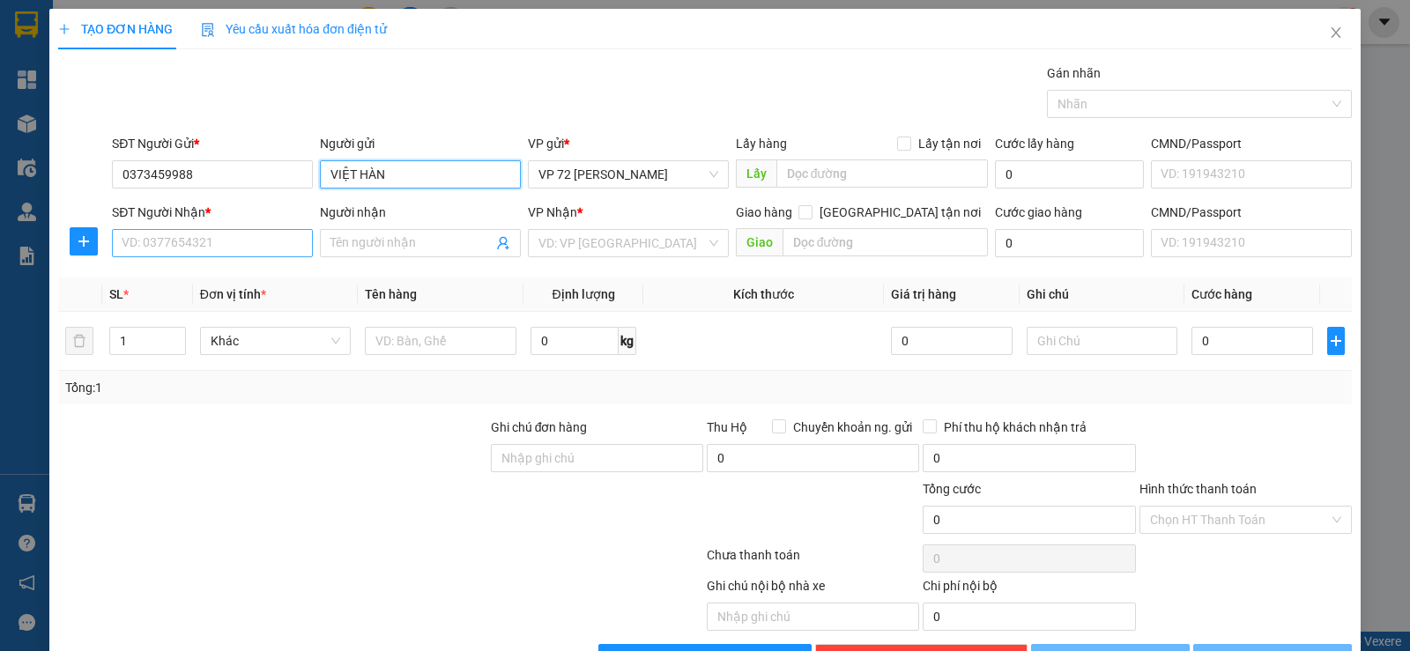
type input "VIỆT HÀN"
click at [268, 242] on input "SĐT Người Nhận *" at bounding box center [212, 243] width 201 height 28
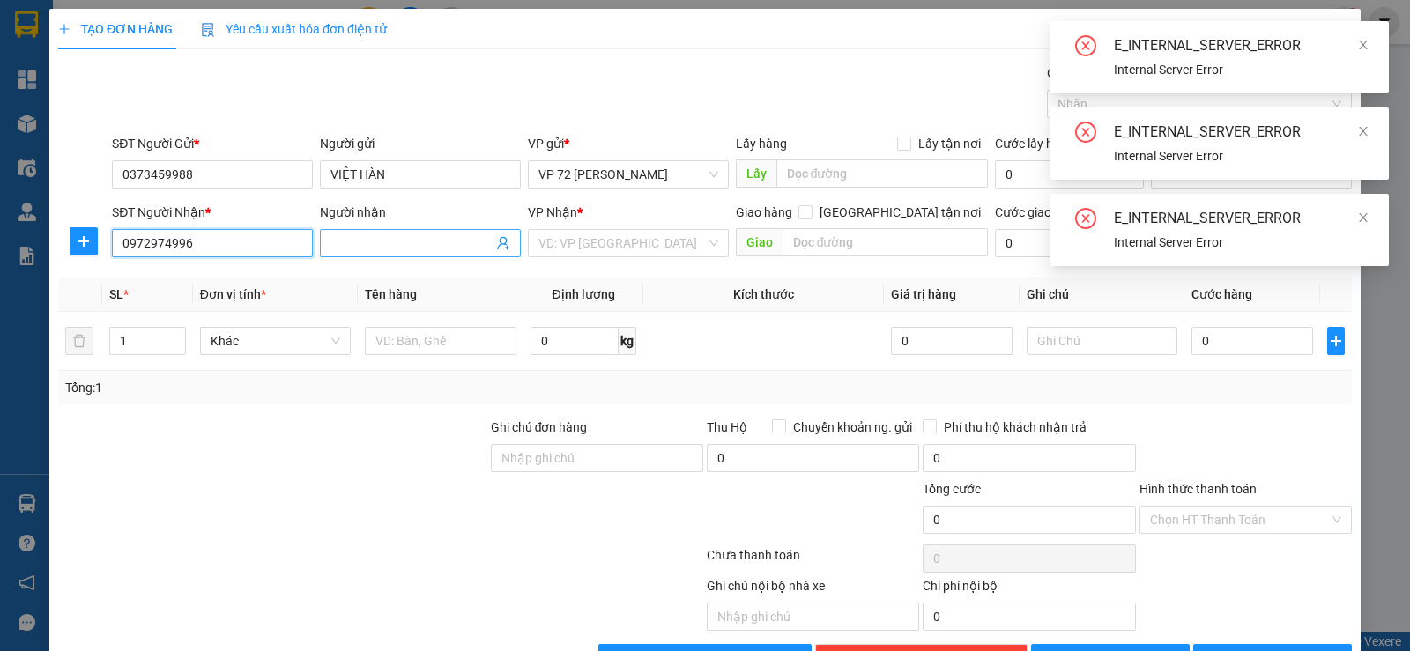
type input "0972974996"
click at [342, 237] on input "Người nhận" at bounding box center [412, 243] width 162 height 19
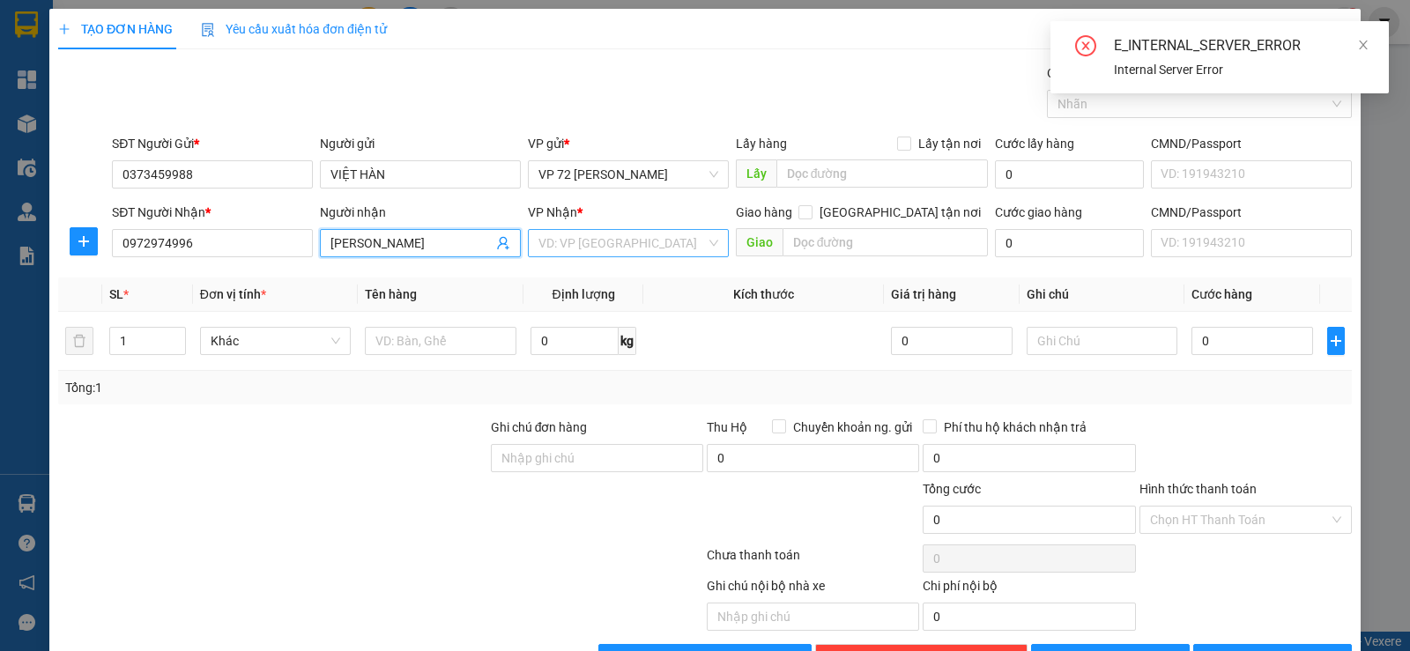
type input "[PERSON_NAME]"
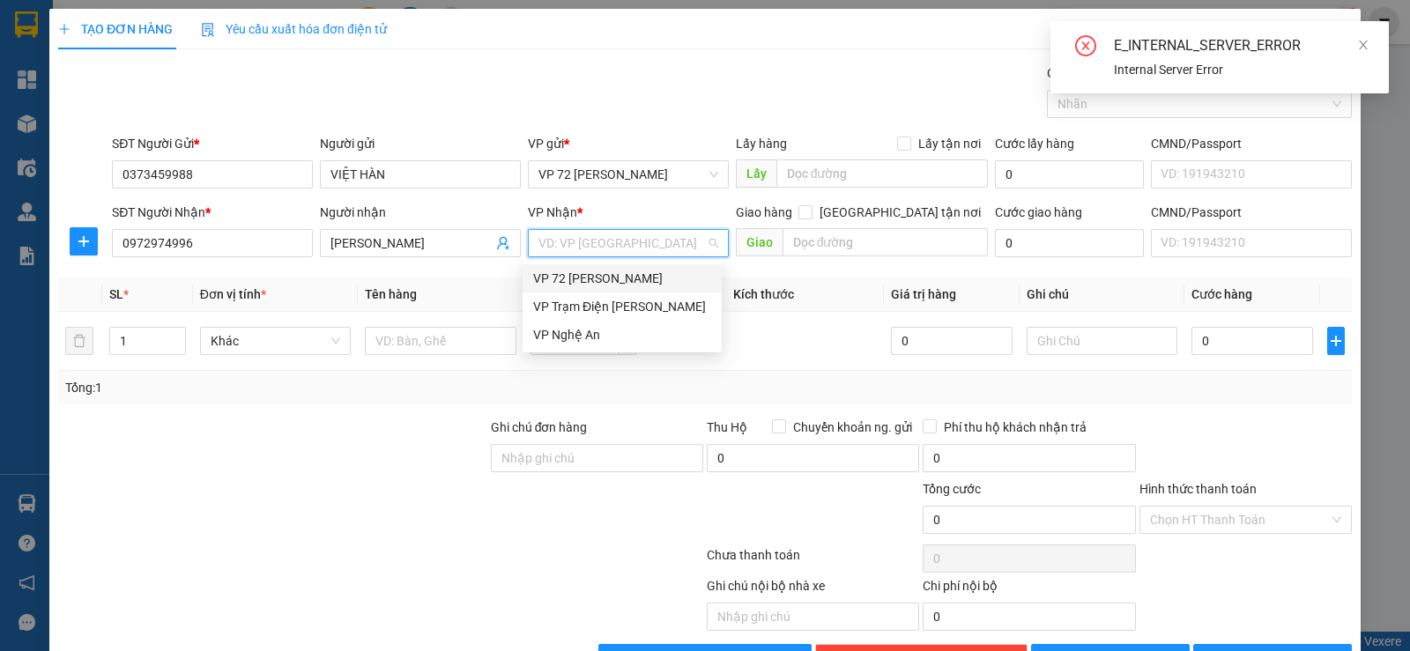
click at [570, 247] on input "search" at bounding box center [622, 243] width 167 height 26
click at [546, 332] on div "VP Nghệ An" at bounding box center [622, 334] width 178 height 19
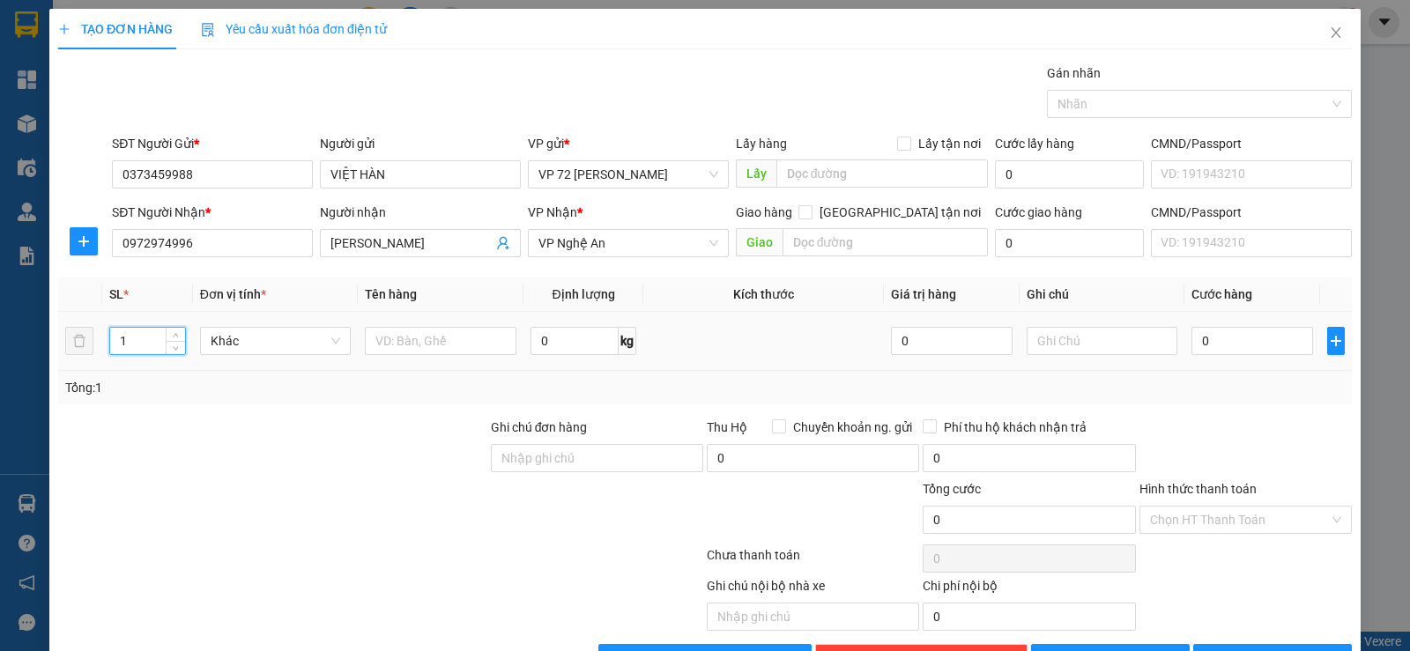
click at [154, 347] on input "1" at bounding box center [147, 341] width 74 height 26
type input "75"
click at [405, 354] on input "text" at bounding box center [441, 341] width 152 height 28
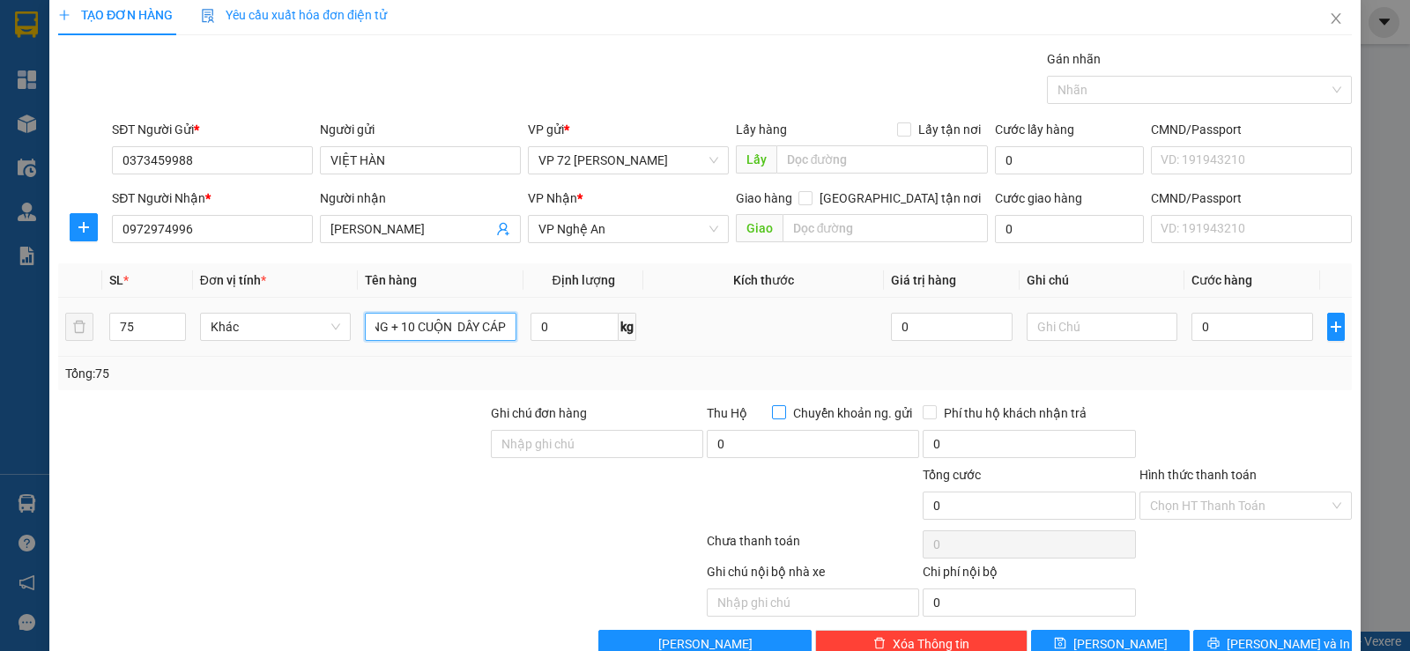
scroll to position [56, 0]
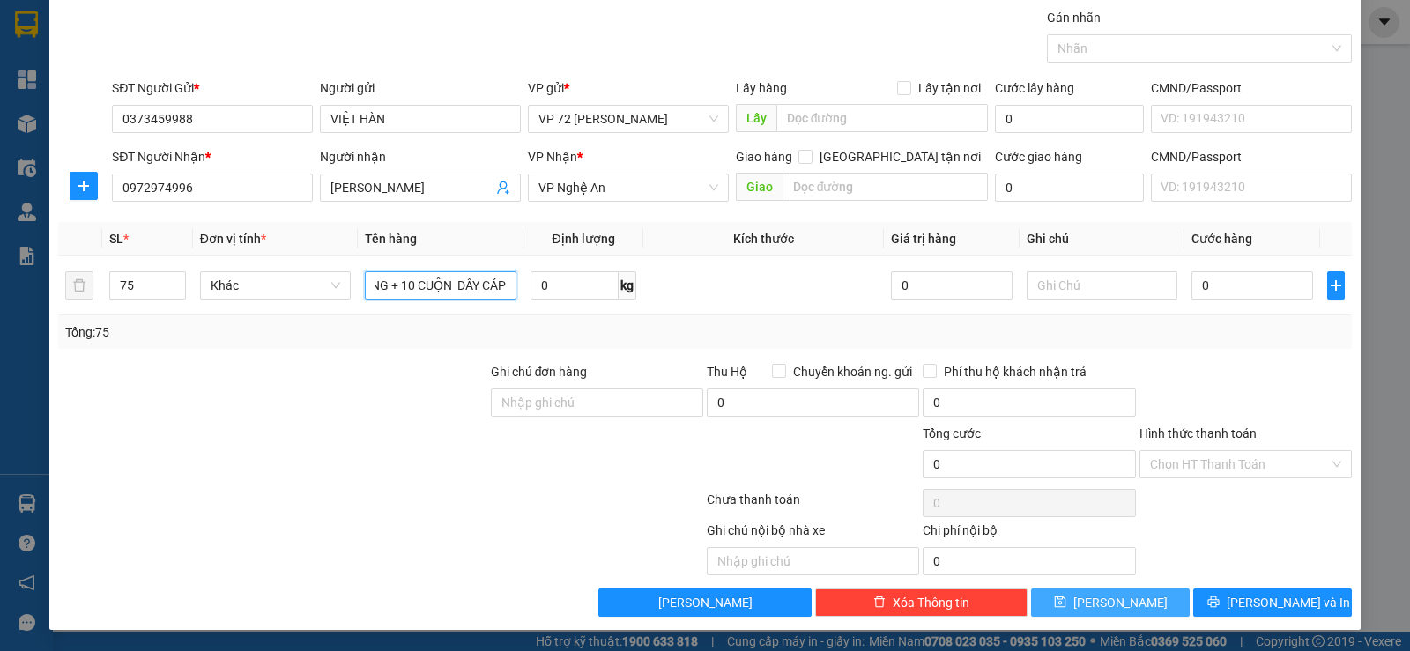
type input "65 THÙNG + 10 CUỘN DÂY CÁP"
click at [1092, 596] on button "[PERSON_NAME]" at bounding box center [1110, 603] width 159 height 28
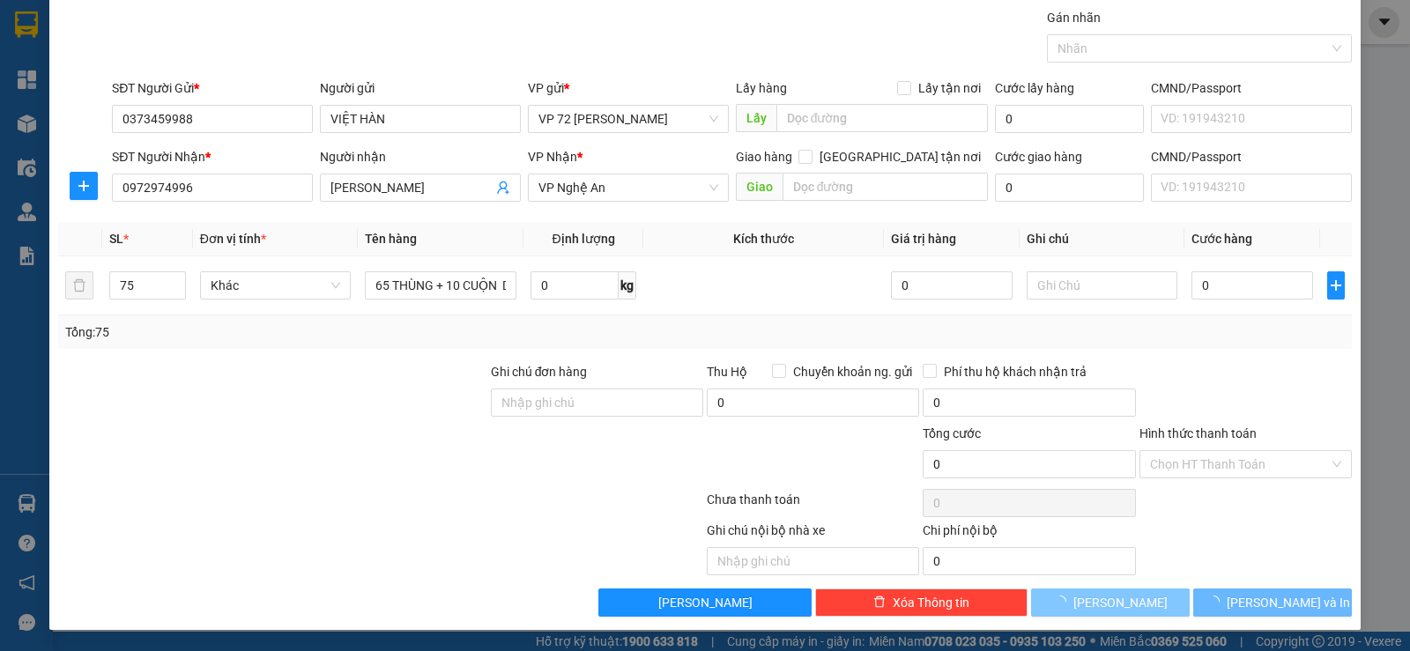
type input "1"
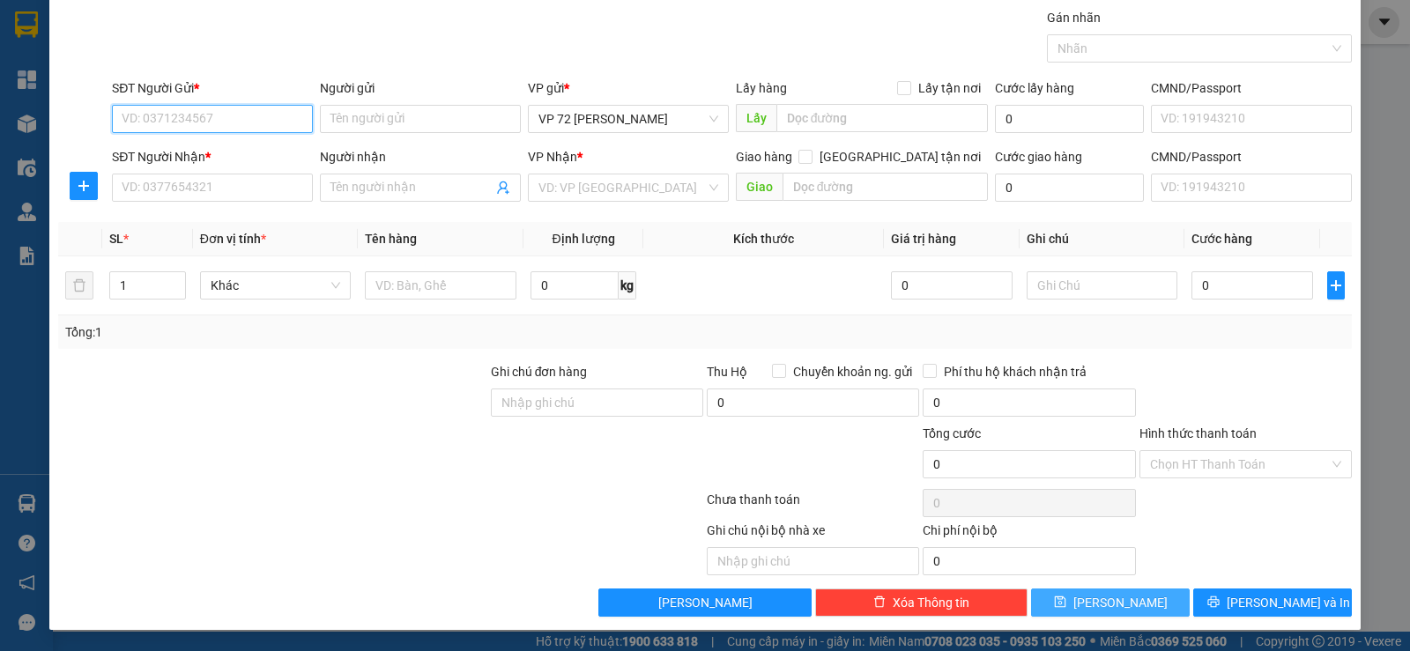
click at [265, 114] on input "SĐT Người Gửi *" at bounding box center [212, 119] width 201 height 28
type input "0961499970"
click at [376, 111] on input "Người gửi" at bounding box center [420, 119] width 201 height 28
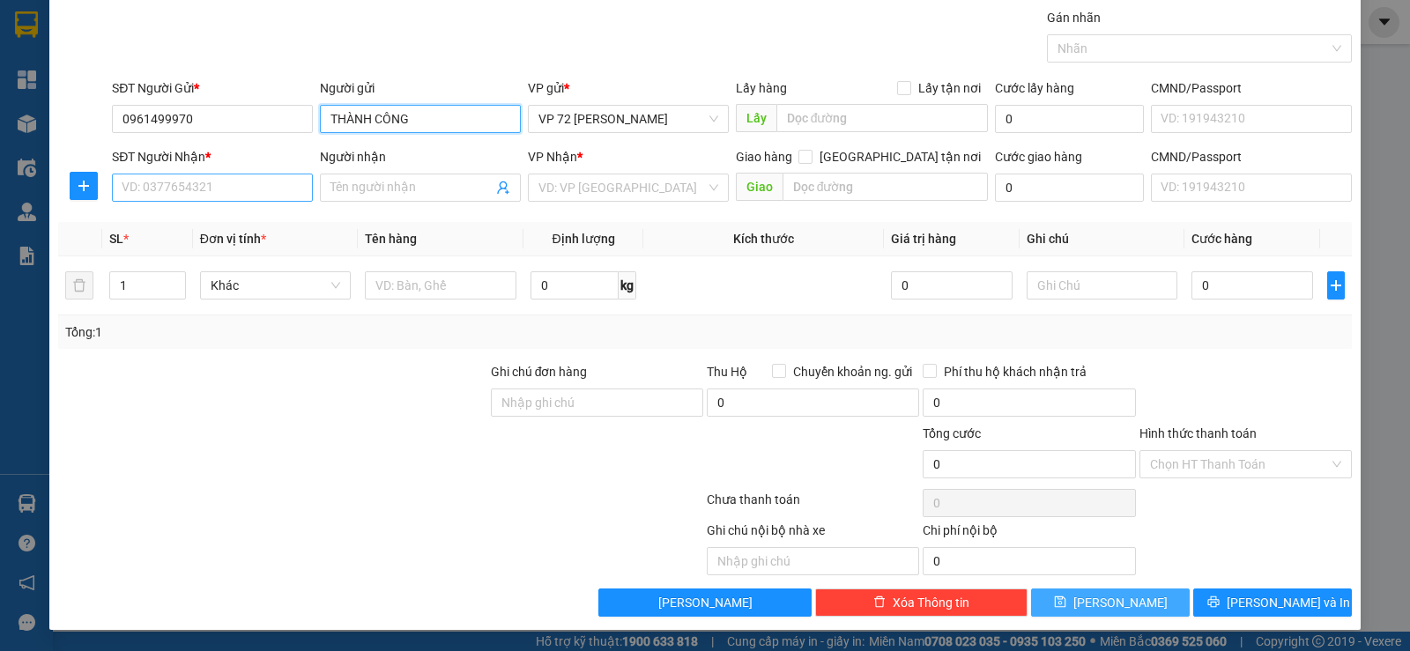
type input "THÀNH CÔNG"
click at [185, 191] on input "SĐT Người Nhận *" at bounding box center [212, 188] width 201 height 28
type input "0867726668"
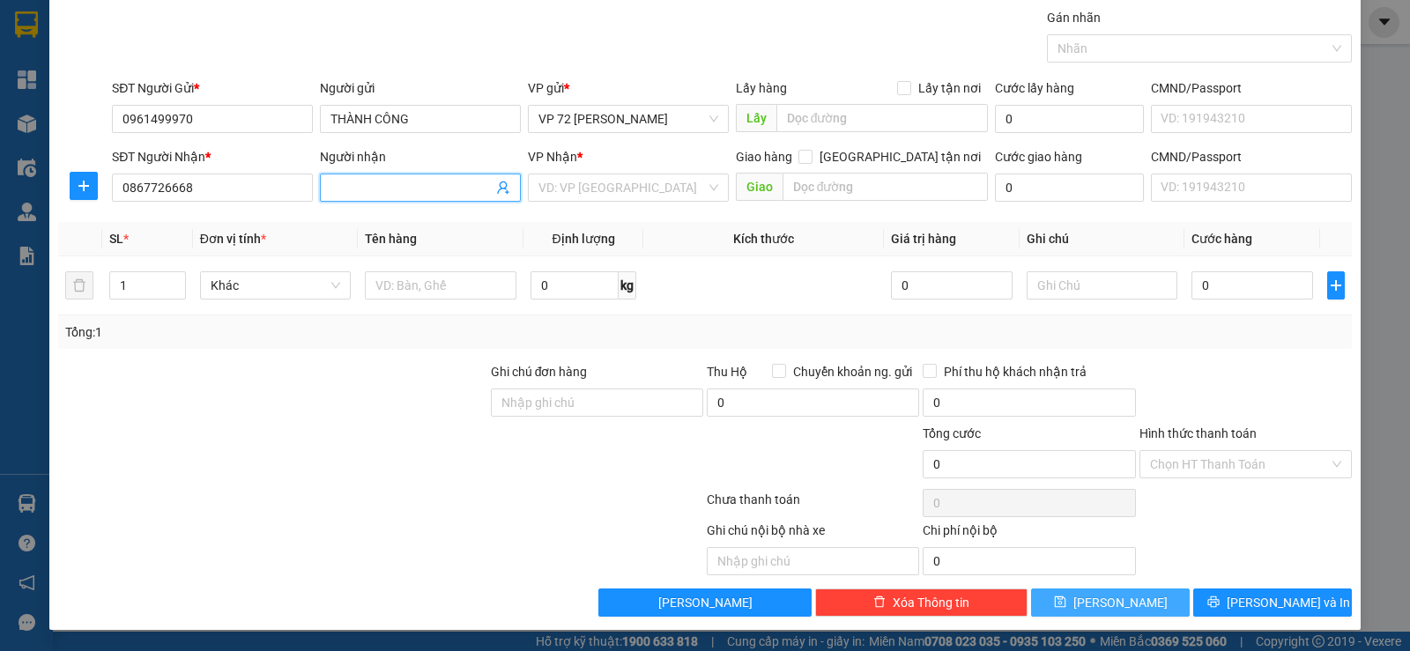
click at [349, 190] on input "Người nhận" at bounding box center [412, 187] width 162 height 19
type input "[PERSON_NAME]"
click at [554, 192] on input "search" at bounding box center [622, 188] width 167 height 26
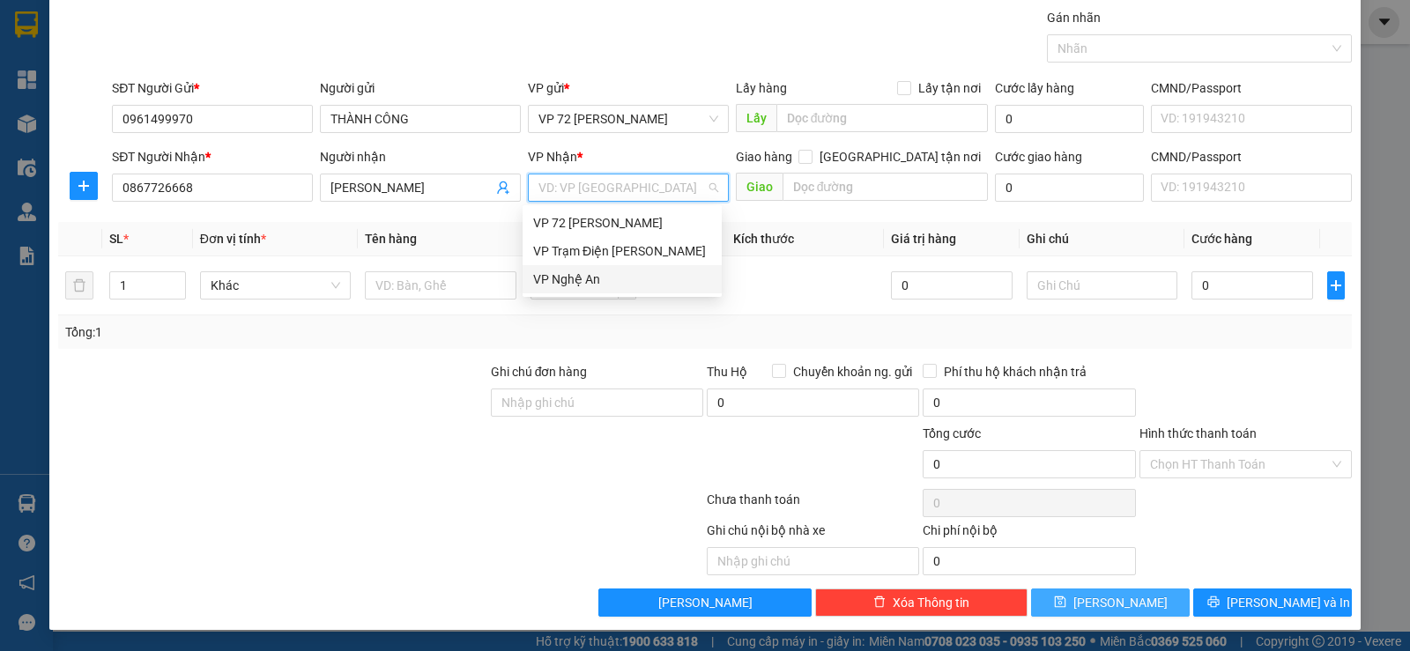
click at [554, 277] on div "VP Nghệ An" at bounding box center [622, 279] width 178 height 19
click at [624, 293] on div "VP Nghệ An" at bounding box center [622, 279] width 199 height 28
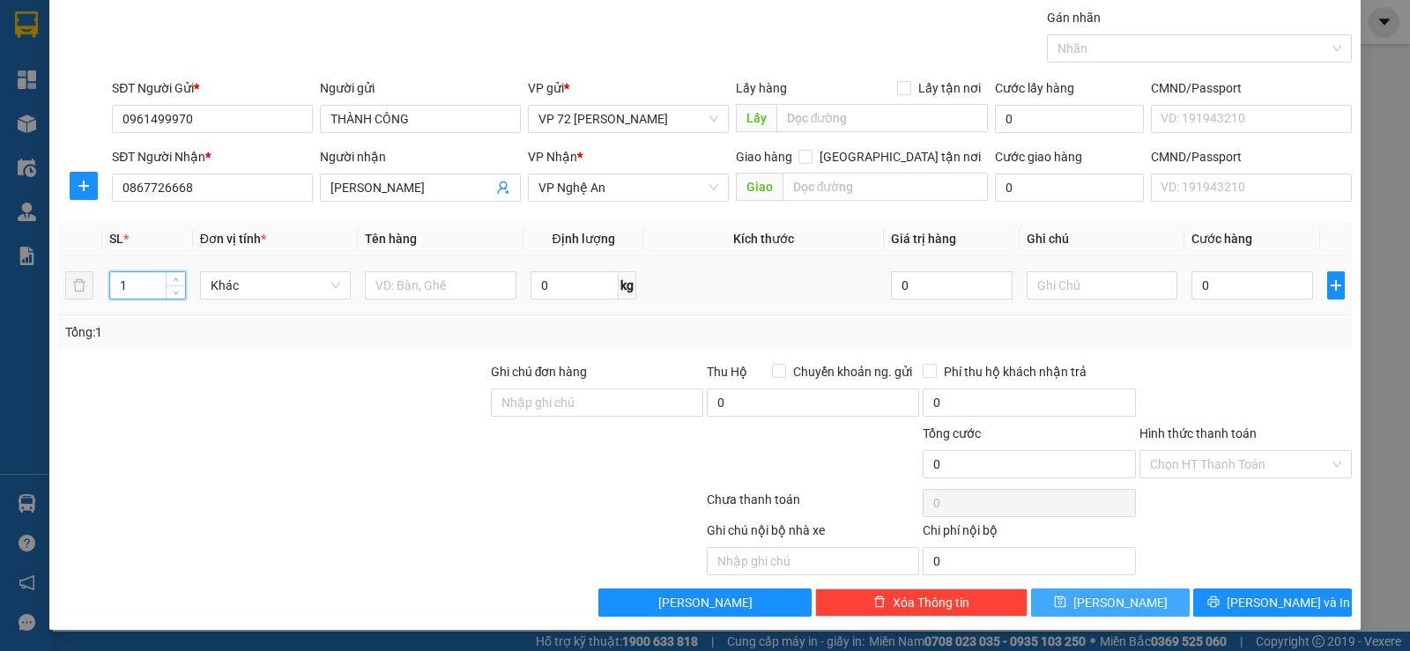
click at [141, 283] on input "1" at bounding box center [147, 285] width 74 height 26
type input "4"
click at [457, 289] on input "text" at bounding box center [441, 285] width 152 height 28
type input "2"
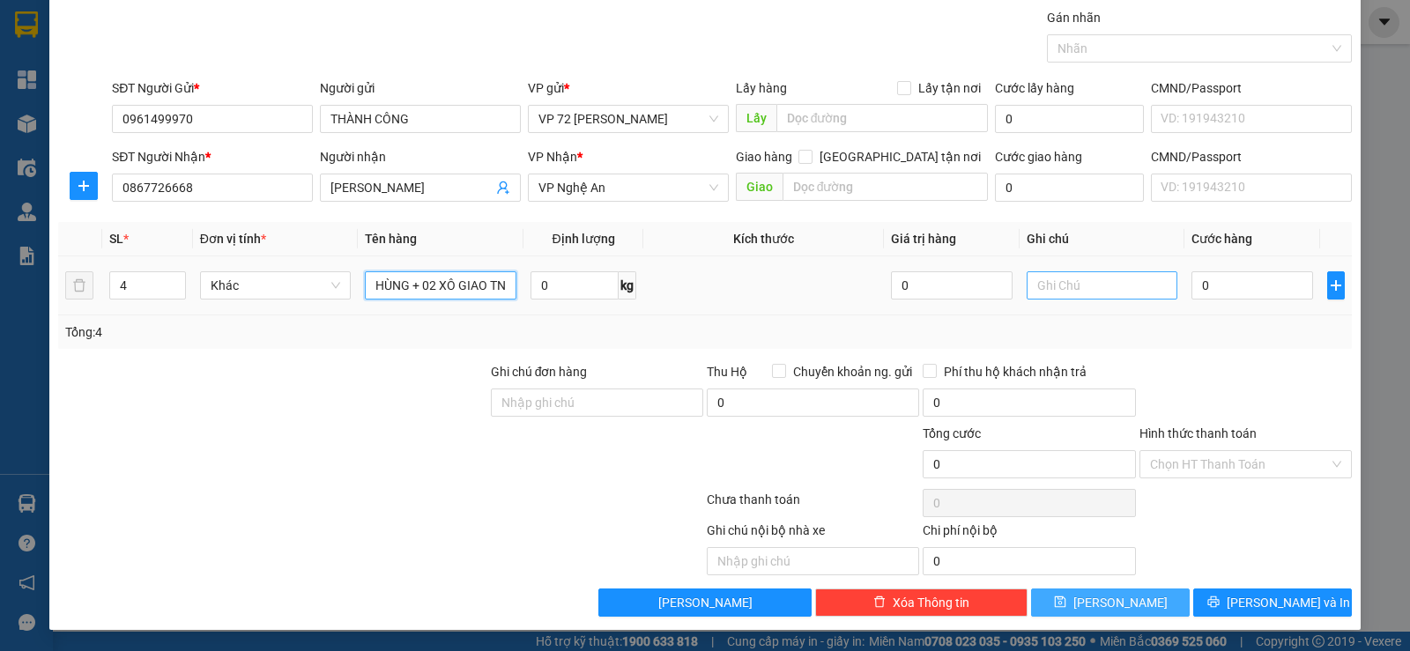
type input "02 THÙNG + 02 XÔ GIAO TN"
click at [1140, 288] on input "text" at bounding box center [1103, 285] width 152 height 28
type input "CK"
click at [1231, 289] on input "0" at bounding box center [1252, 285] width 121 height 28
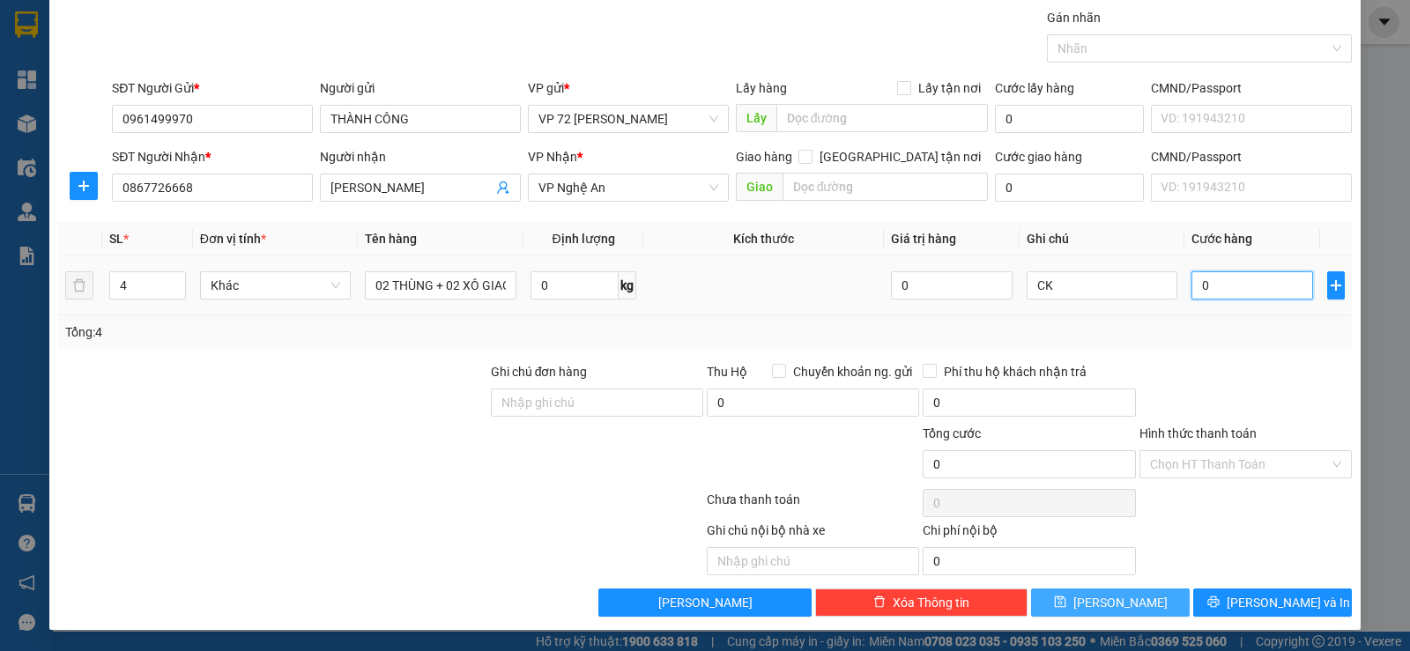
type input "2"
type input "20"
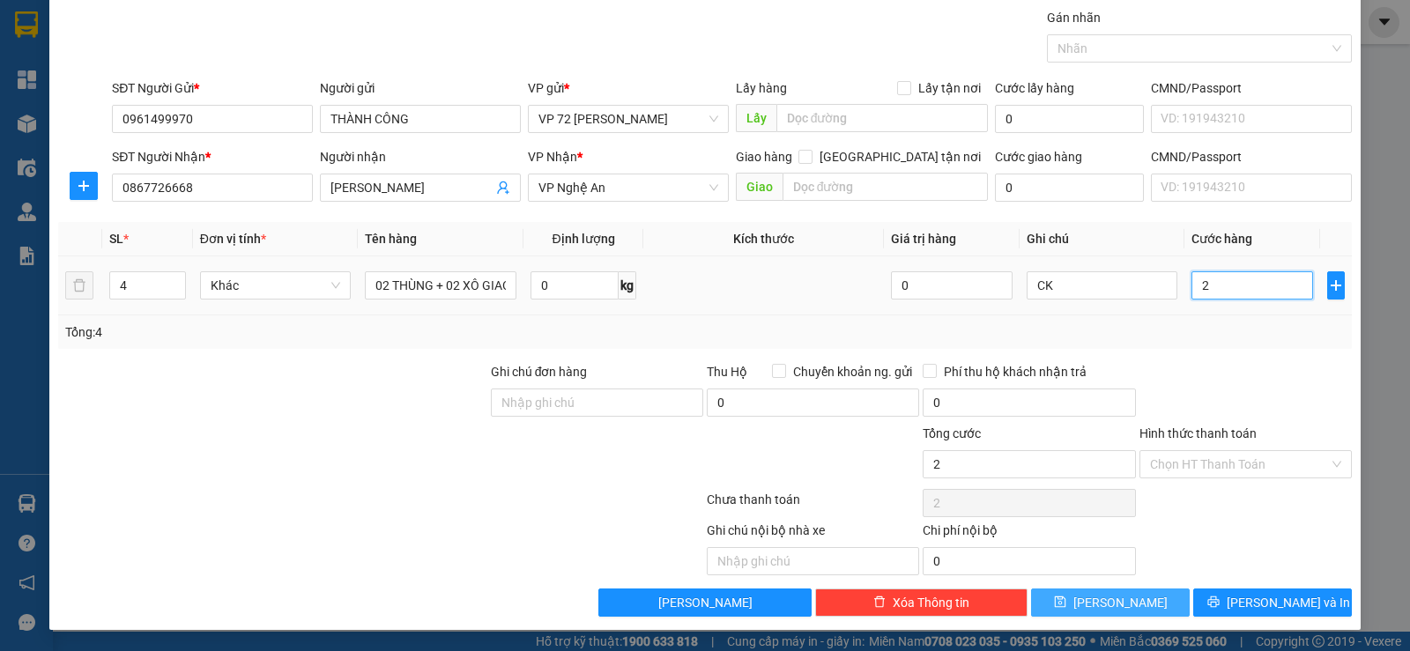
type input "20"
type input "200"
type input "2.000"
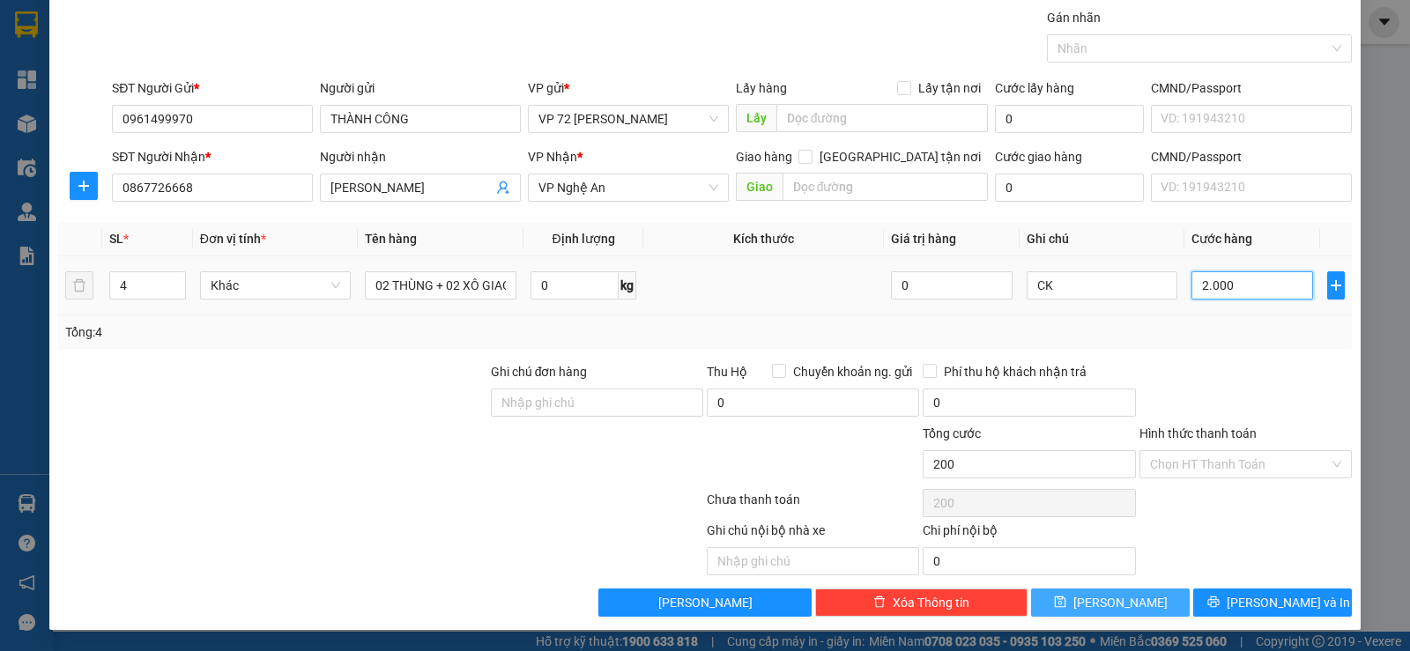
type input "2.000"
type input "20.000"
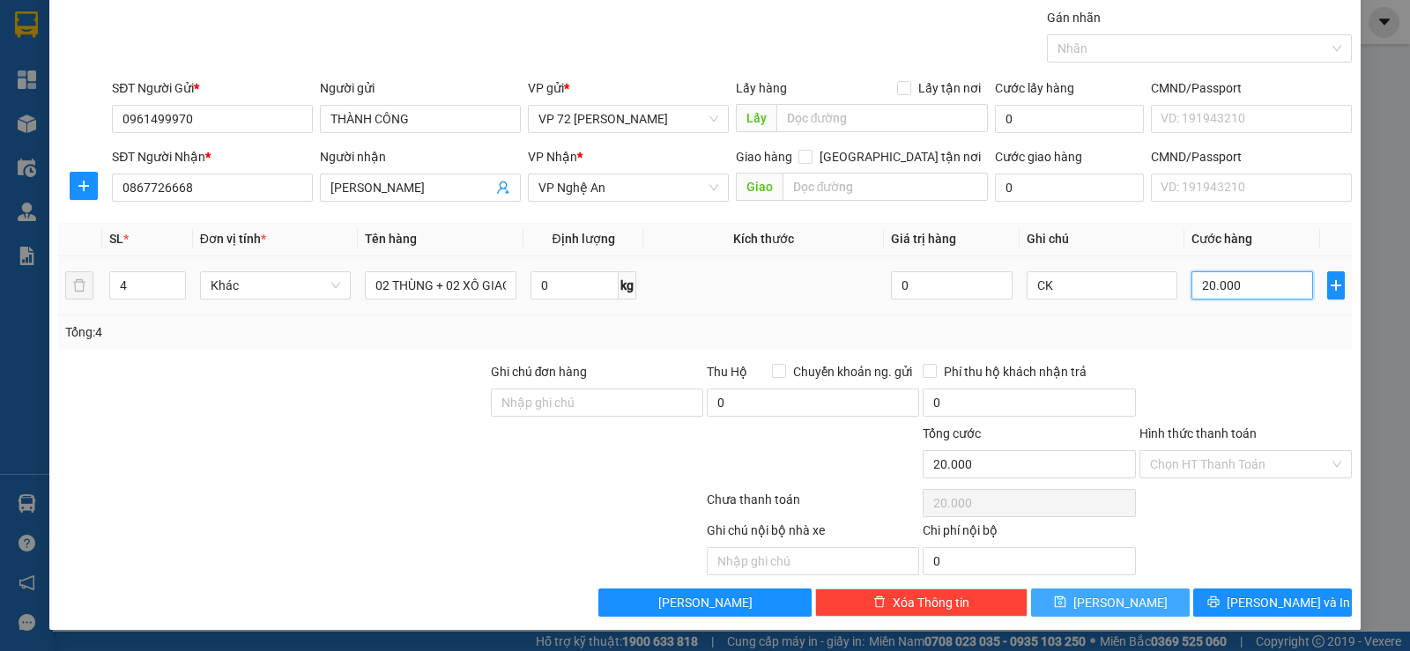
type input "200.000"
click at [1094, 602] on button "[PERSON_NAME]" at bounding box center [1110, 603] width 159 height 28
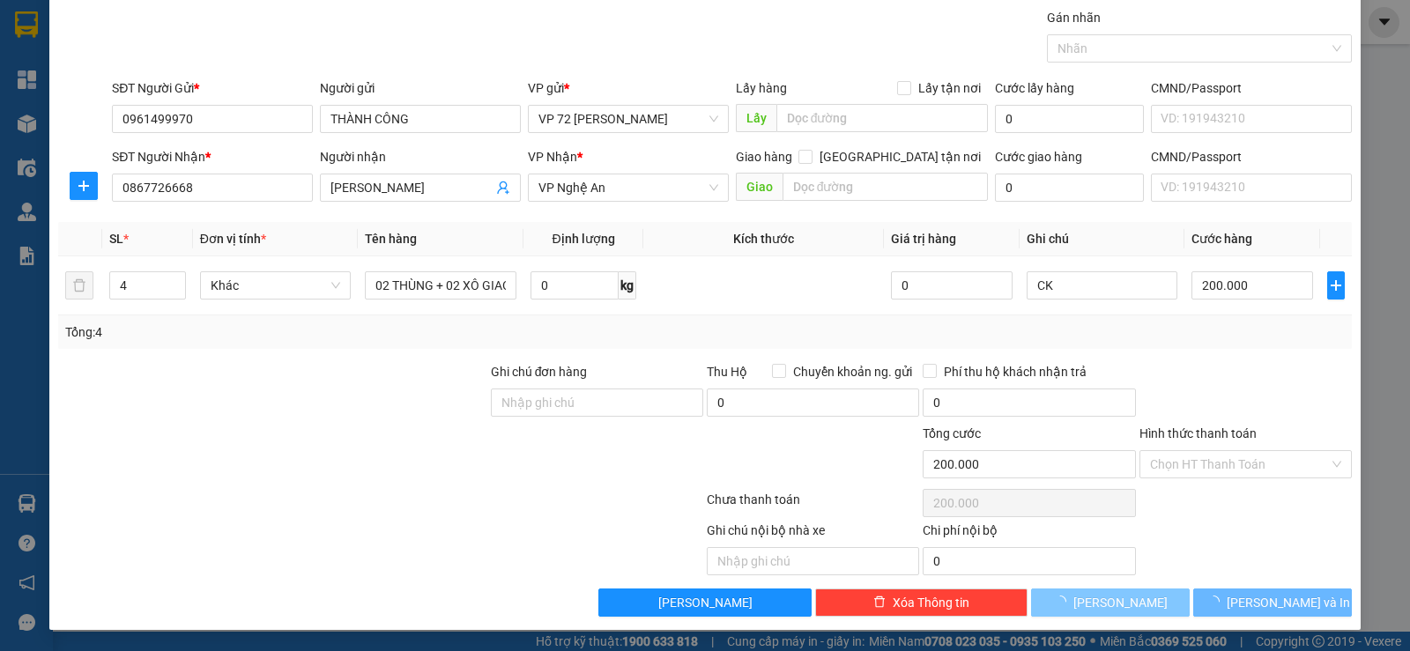
type input "1"
type input "0"
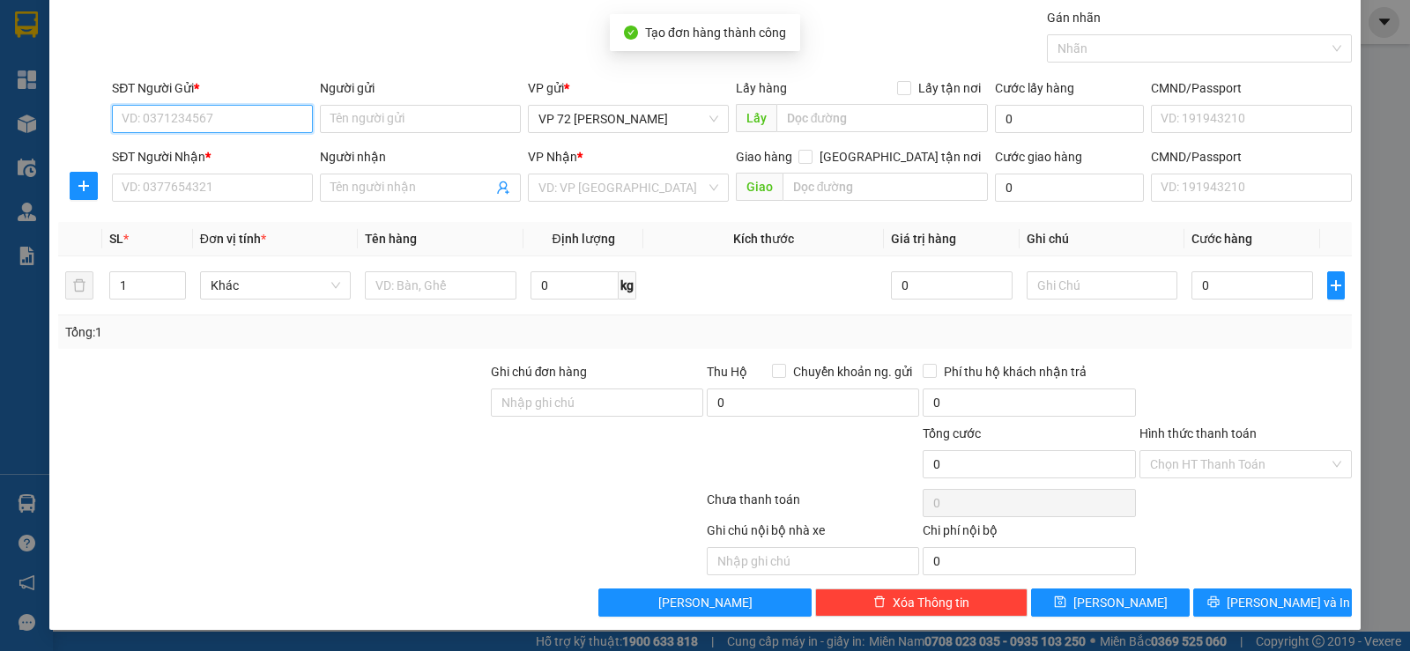
click at [207, 118] on input "SĐT Người Gửi *" at bounding box center [212, 119] width 201 height 28
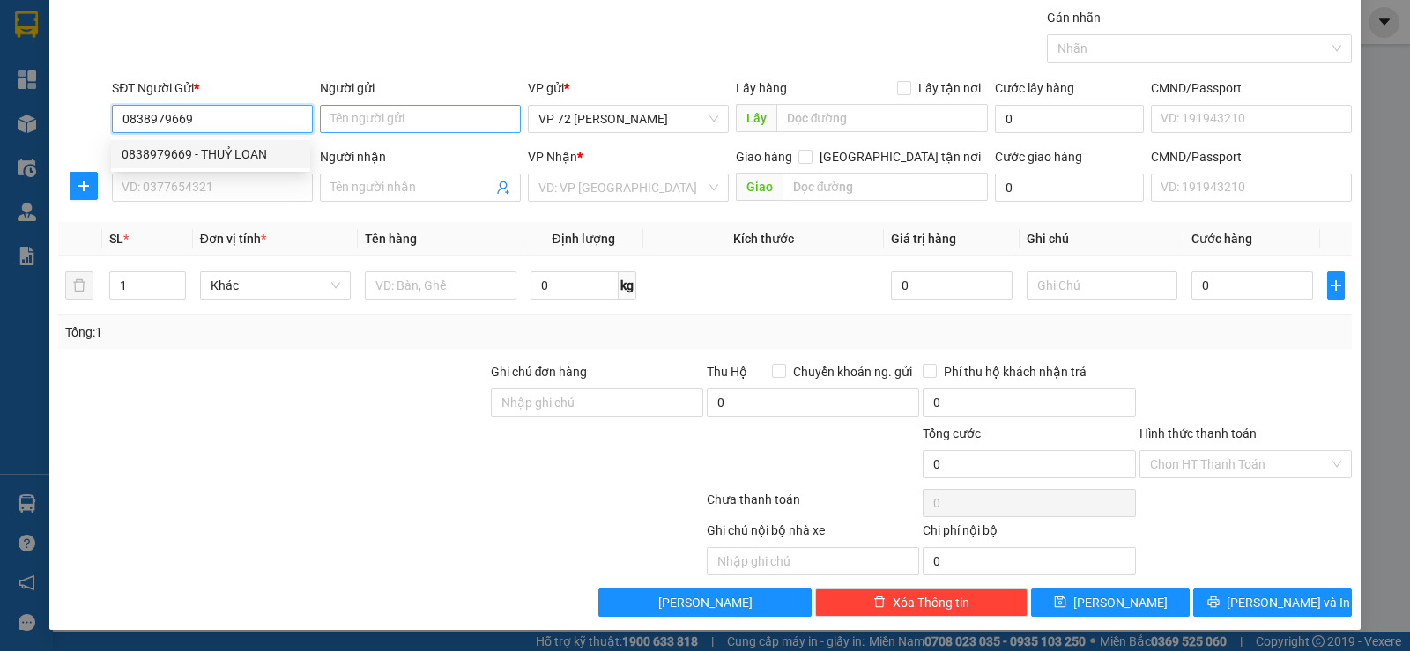
type input "0838979669"
click at [368, 121] on input "Người gửi" at bounding box center [420, 119] width 201 height 28
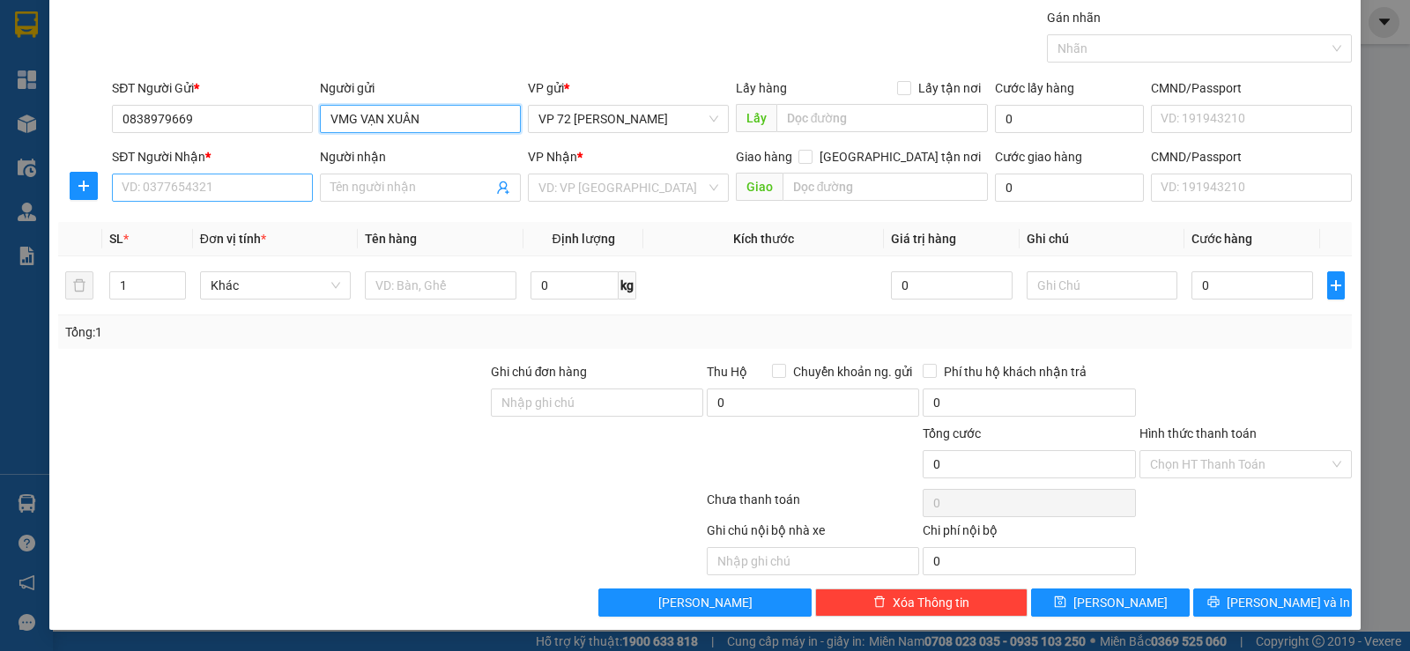
type input "VMG VẠN XUÂN"
click at [152, 186] on input "SĐT Người Nhận *" at bounding box center [212, 188] width 201 height 28
click at [187, 184] on input "SĐT Người Nhận *" at bounding box center [212, 188] width 201 height 28
click at [217, 188] on input "SĐT Người Nhận *" at bounding box center [212, 188] width 201 height 28
type input "0906504808"
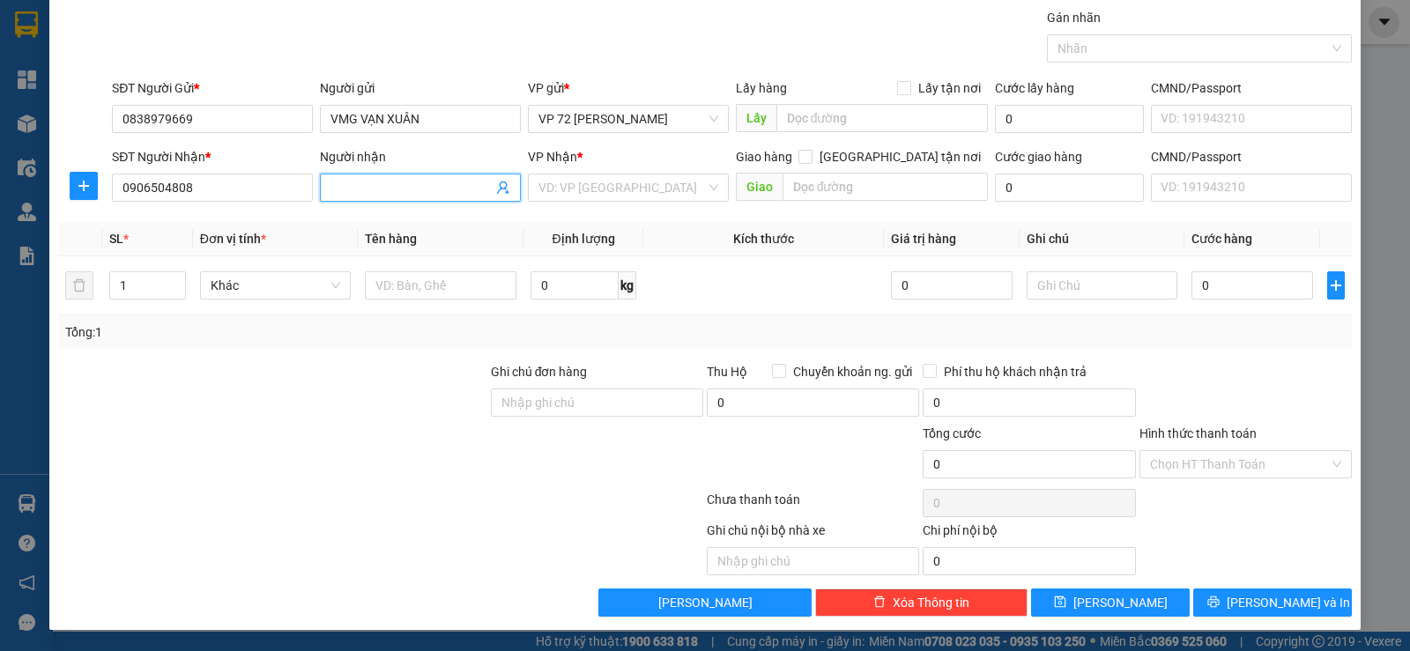
click at [356, 189] on input "Người nhận" at bounding box center [412, 187] width 162 height 19
type input "[PERSON_NAME]"
click at [561, 195] on input "search" at bounding box center [622, 188] width 167 height 26
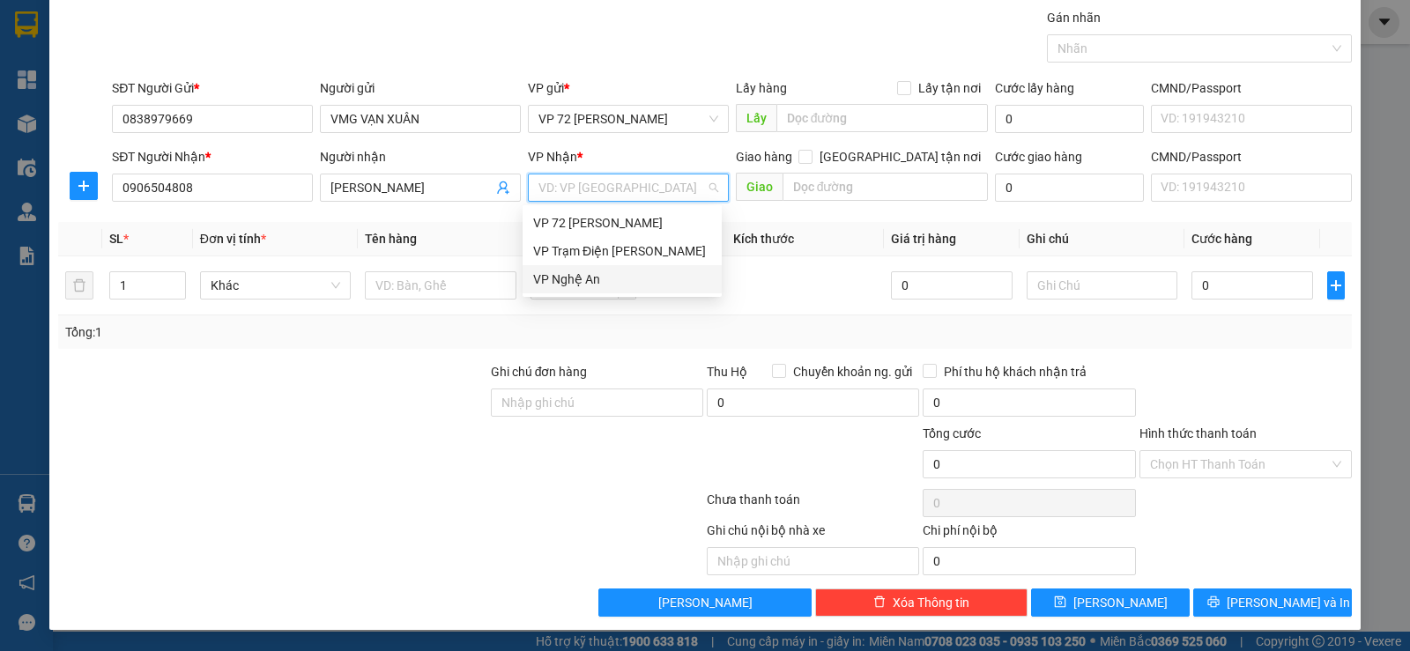
click at [545, 274] on div "VP Nghệ An" at bounding box center [622, 279] width 178 height 19
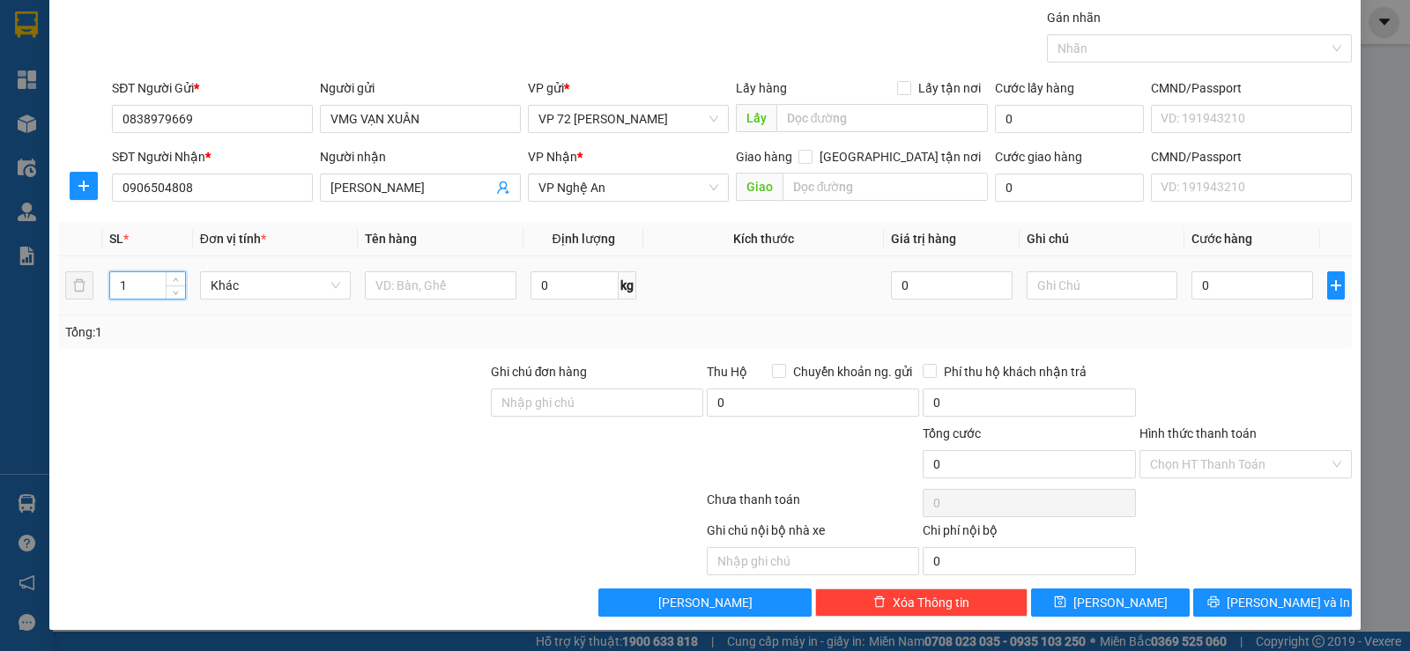
click at [140, 281] on input "1" at bounding box center [147, 285] width 74 height 26
type input "2"
drag, startPoint x: 392, startPoint y: 286, endPoint x: 403, endPoint y: 290, distance: 11.1
click at [400, 288] on input "text" at bounding box center [441, 285] width 152 height 28
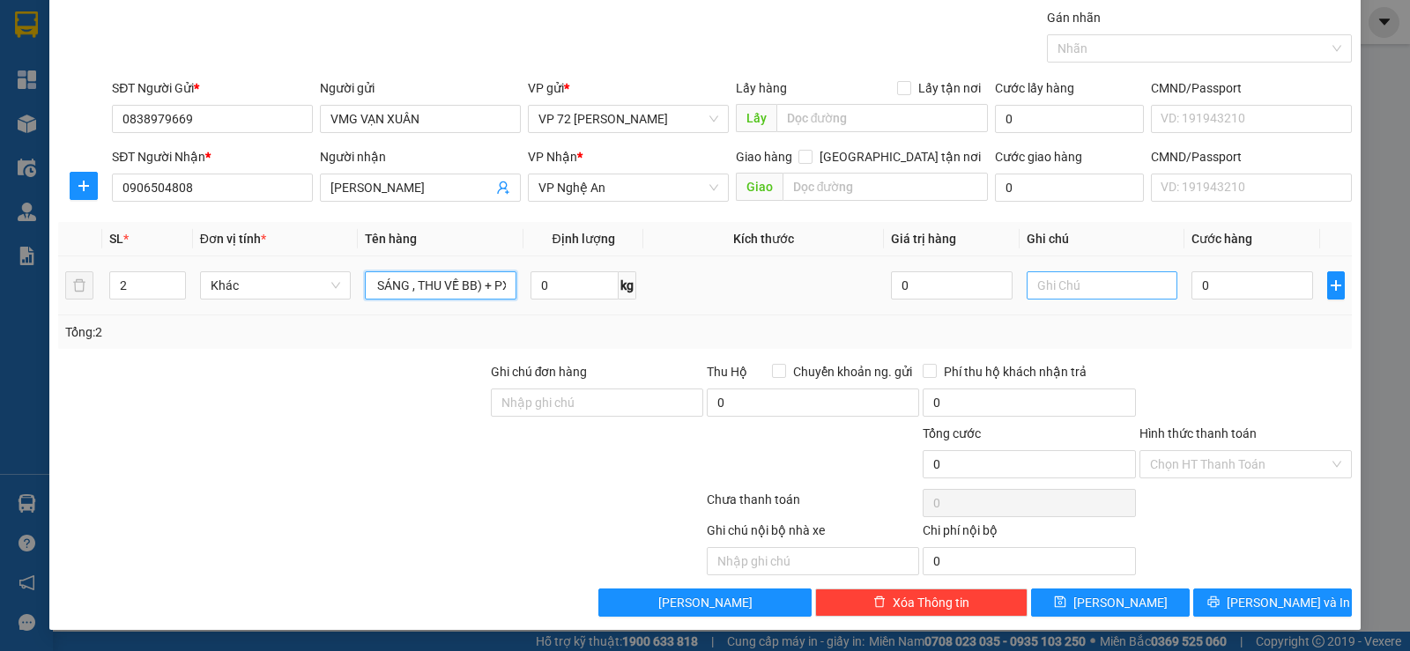
type input "LỐP XÚC LẬT ( GIAO TRƯỚC 10H SÁNG , THU VỀ BB) + PX"
click at [1131, 279] on input "text" at bounding box center [1103, 285] width 152 height 28
type input "NỢ CƯỚC"
click at [443, 186] on input "[PERSON_NAME]" at bounding box center [412, 187] width 162 height 19
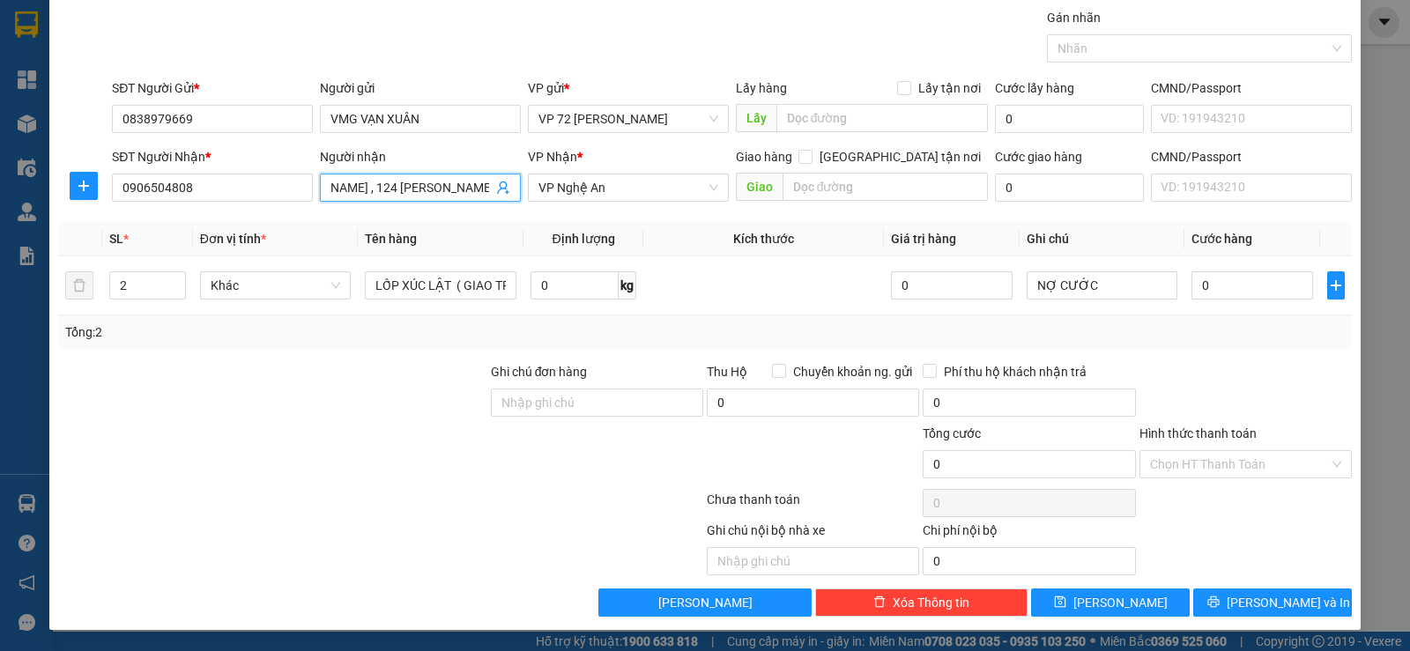
scroll to position [0, 60]
type input "[PERSON_NAME] , 124 [PERSON_NAME]"
click at [1112, 613] on button "[PERSON_NAME]" at bounding box center [1110, 603] width 159 height 28
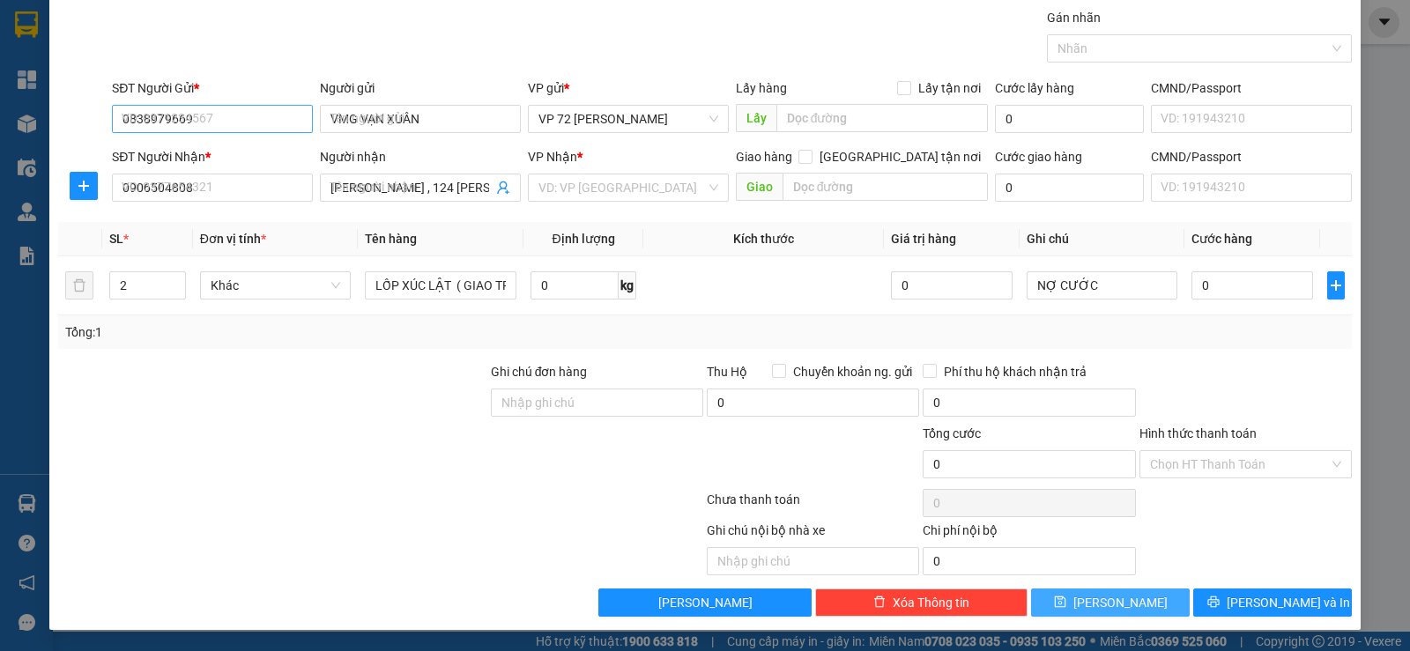
type input "1"
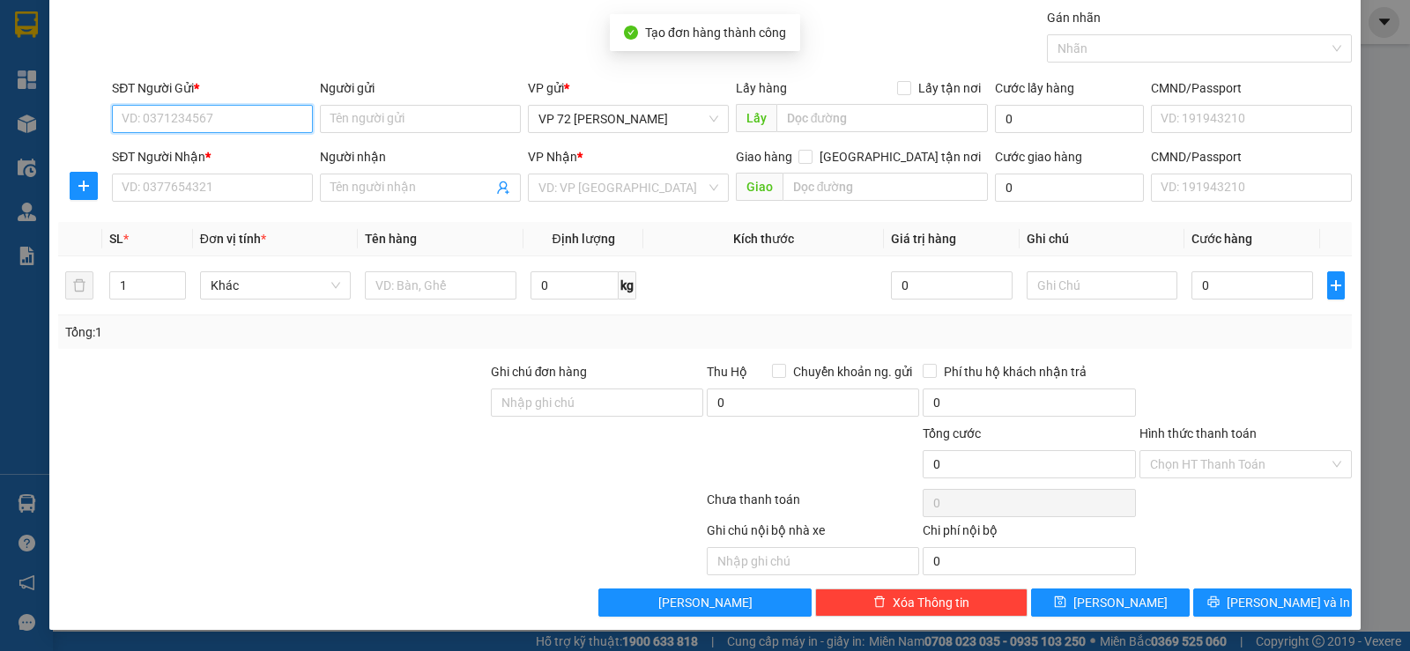
click at [219, 117] on input "SĐT Người Gửi *" at bounding box center [212, 119] width 201 height 28
click at [132, 123] on input "SĐT Người Gửi *" at bounding box center [212, 119] width 201 height 28
type input "0972539600"
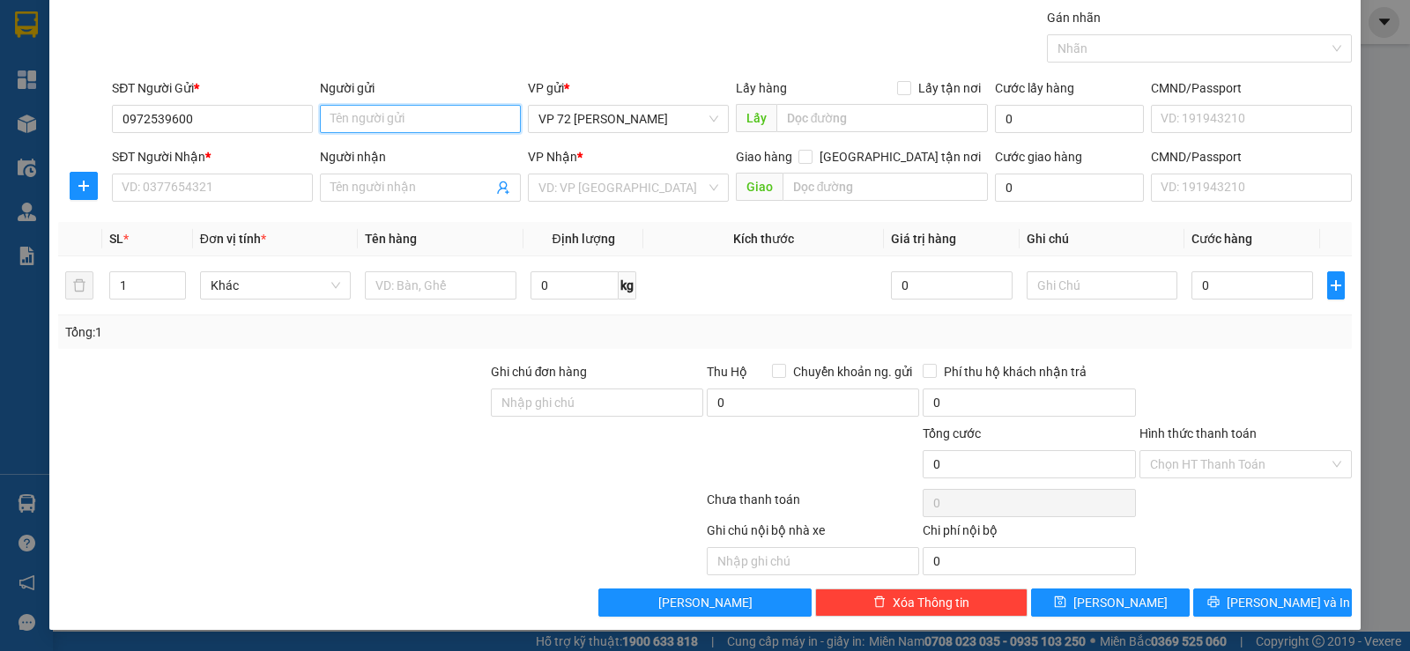
click at [445, 115] on input "Người gửi" at bounding box center [420, 119] width 201 height 28
type input "PETRO"
click at [264, 181] on input "SĐT Người Nhận *" at bounding box center [212, 188] width 201 height 28
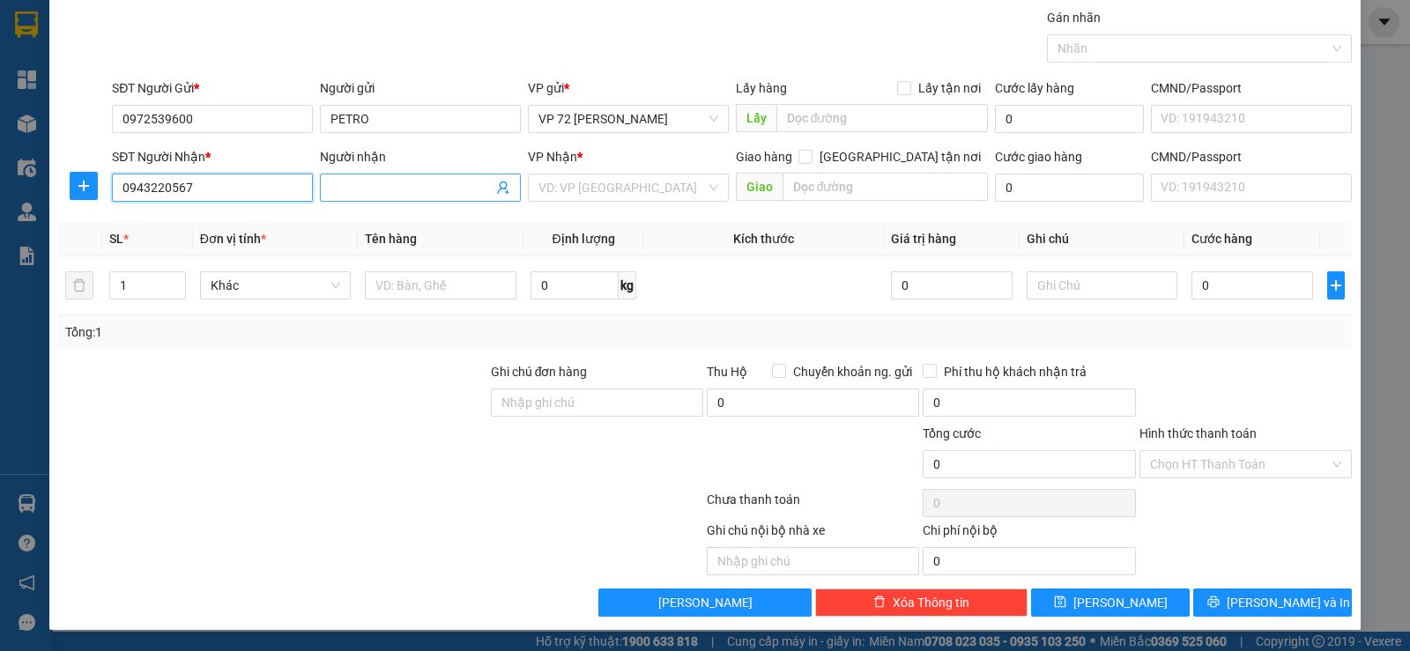
type input "0943220567"
click at [346, 180] on input "Người nhận" at bounding box center [412, 187] width 162 height 19
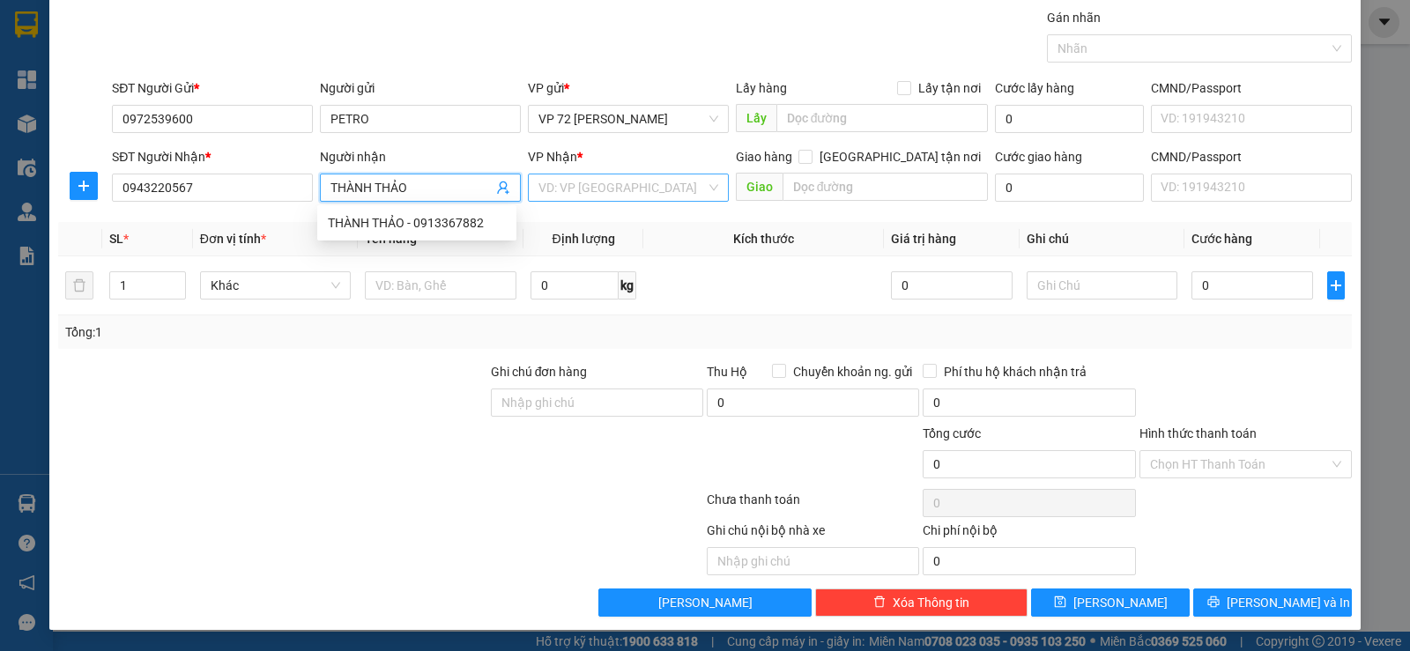
type input "THÀNH THẢO"
drag, startPoint x: 550, startPoint y: 179, endPoint x: 553, endPoint y: 210, distance: 31.0
click at [550, 183] on input "search" at bounding box center [622, 188] width 167 height 26
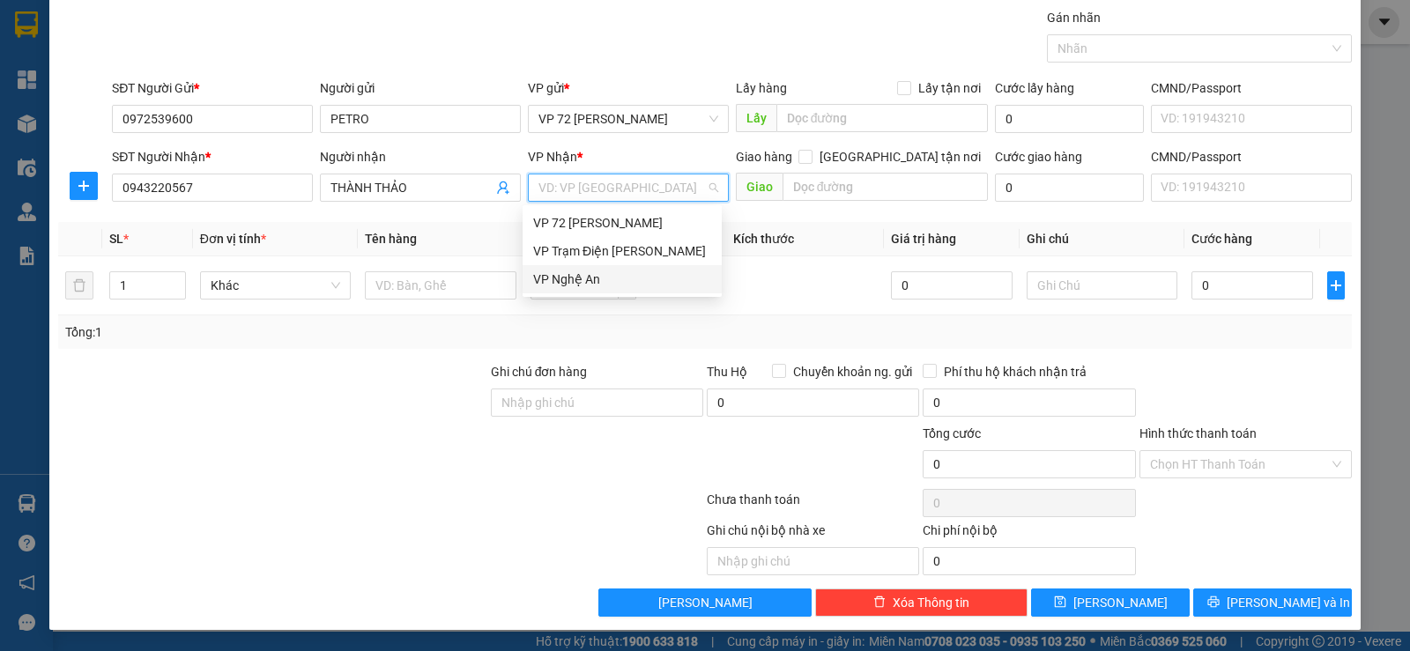
click at [560, 277] on div "VP Nghệ An" at bounding box center [622, 279] width 178 height 19
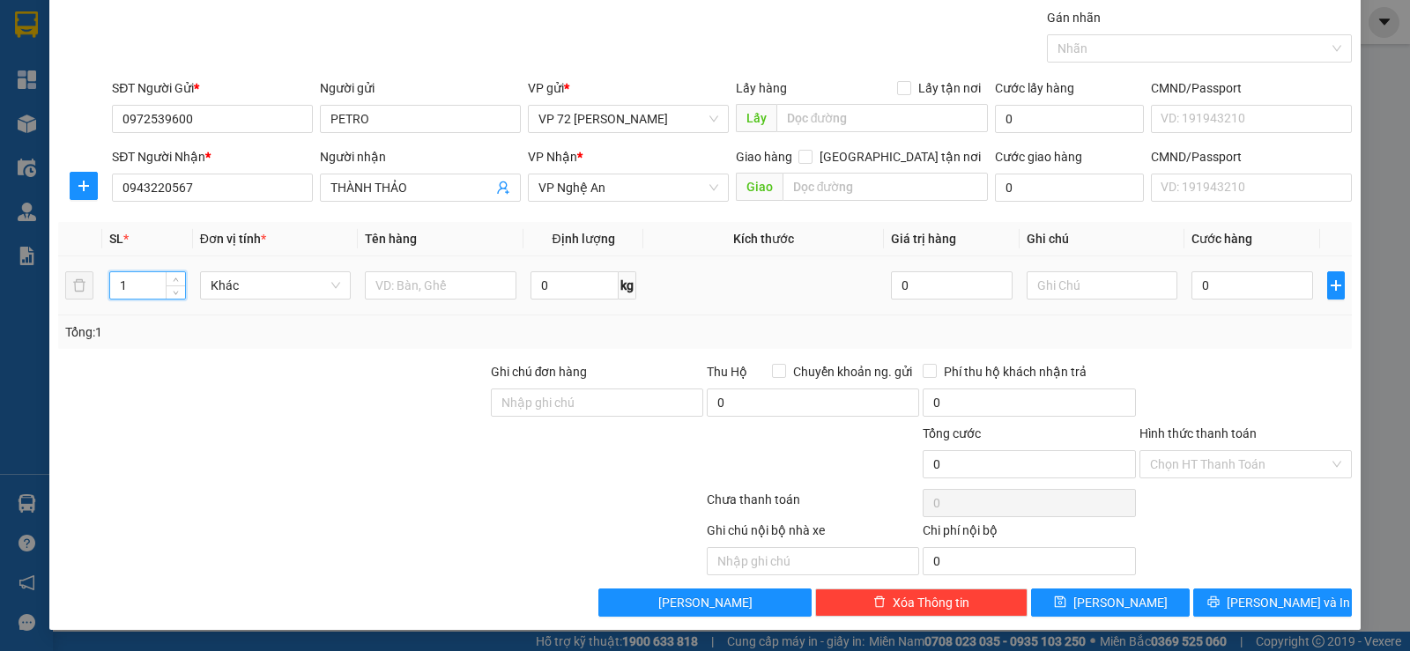
click at [147, 290] on input "1" at bounding box center [147, 285] width 74 height 26
type input "3"
click at [420, 289] on input "text" at bounding box center [441, 285] width 152 height 28
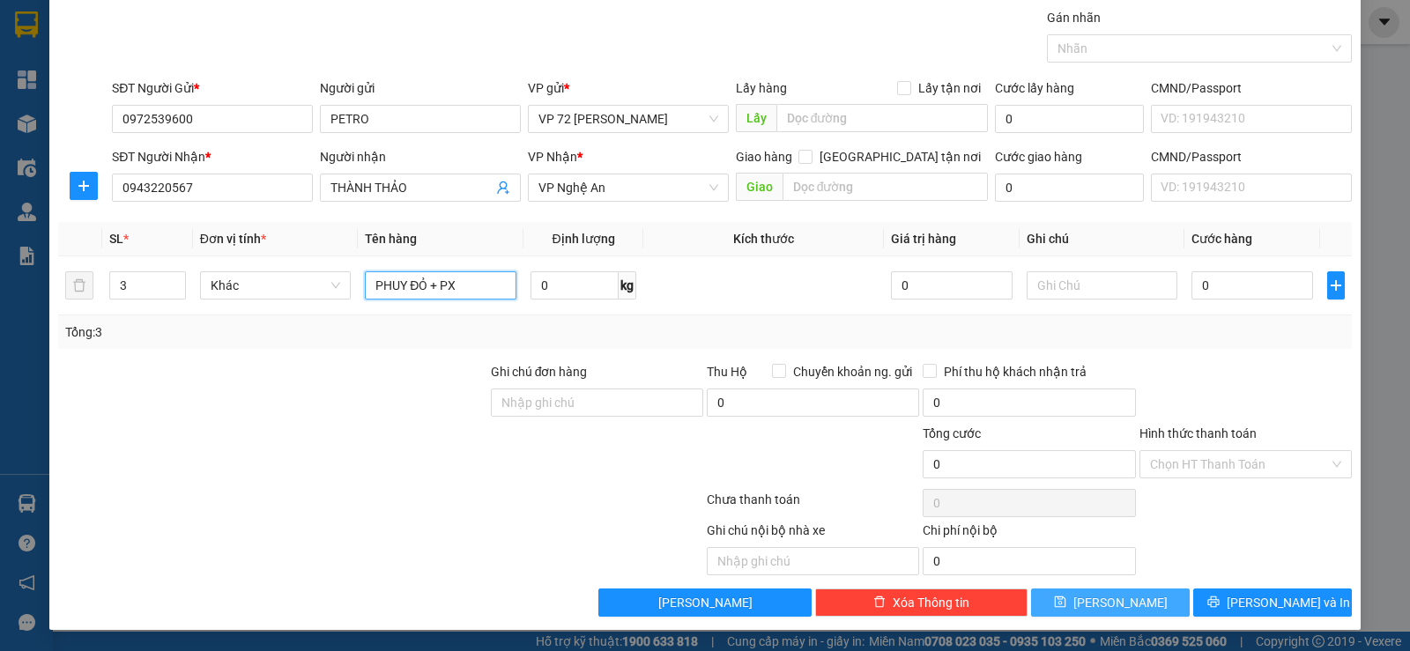
type input "PHUY ĐỎ + PX"
click at [1076, 600] on button "[PERSON_NAME]" at bounding box center [1110, 603] width 159 height 28
type input "1"
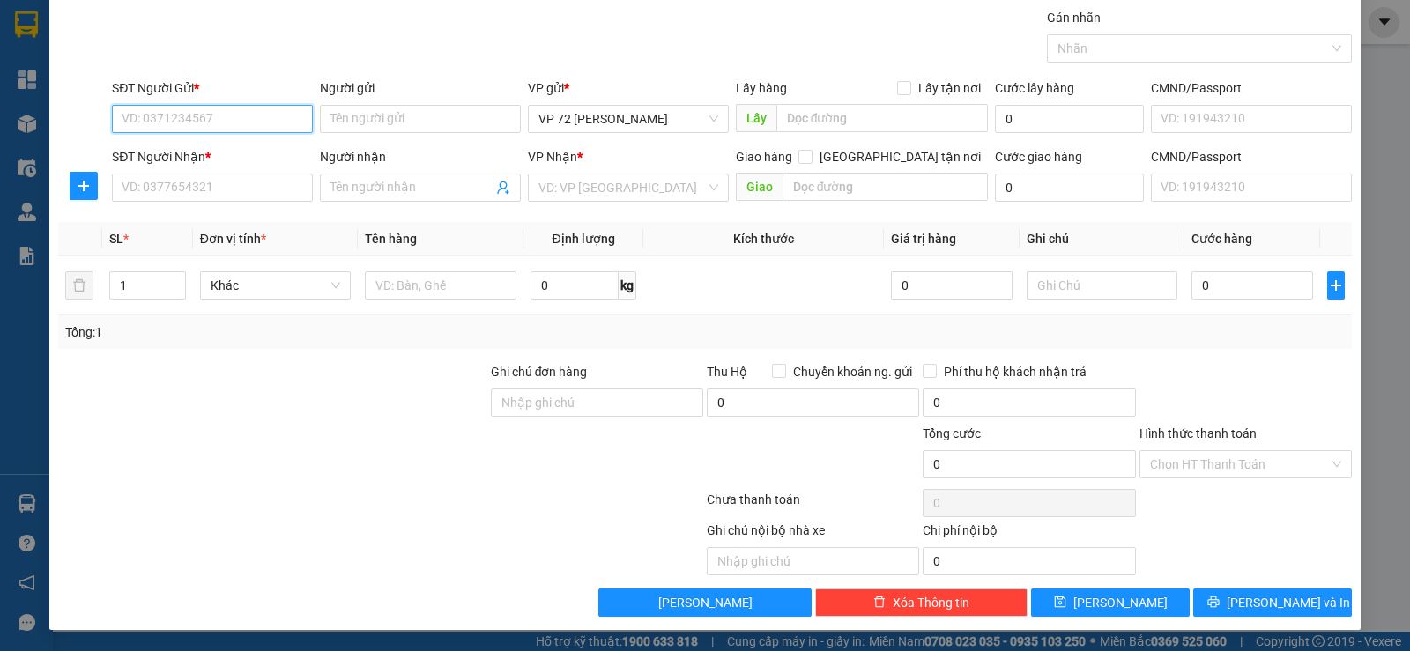
click at [257, 119] on input "SĐT Người Gửi *" at bounding box center [212, 119] width 201 height 28
type input "0947074798"
click at [334, 121] on input "Người gửi" at bounding box center [420, 119] width 201 height 28
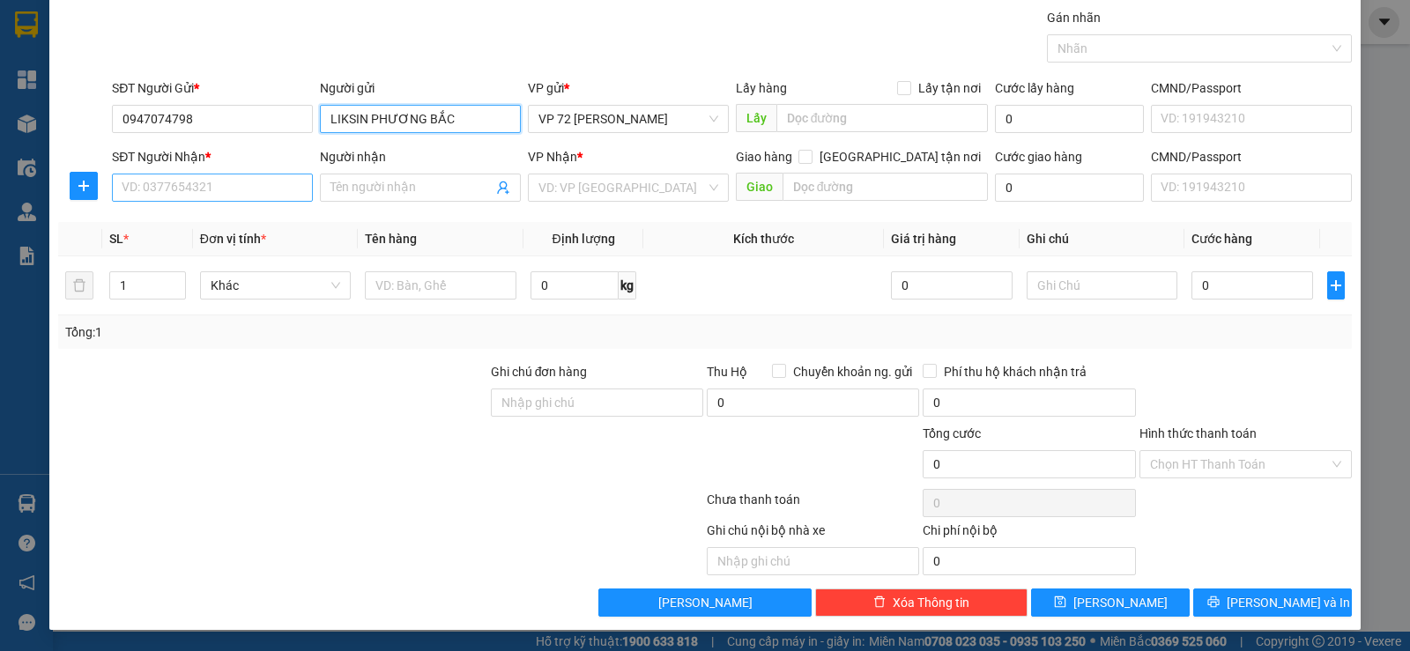
type input "LIKSIN PHƯƠNG BẮC"
click at [197, 181] on input "SĐT Người Nhận *" at bounding box center [212, 188] width 201 height 28
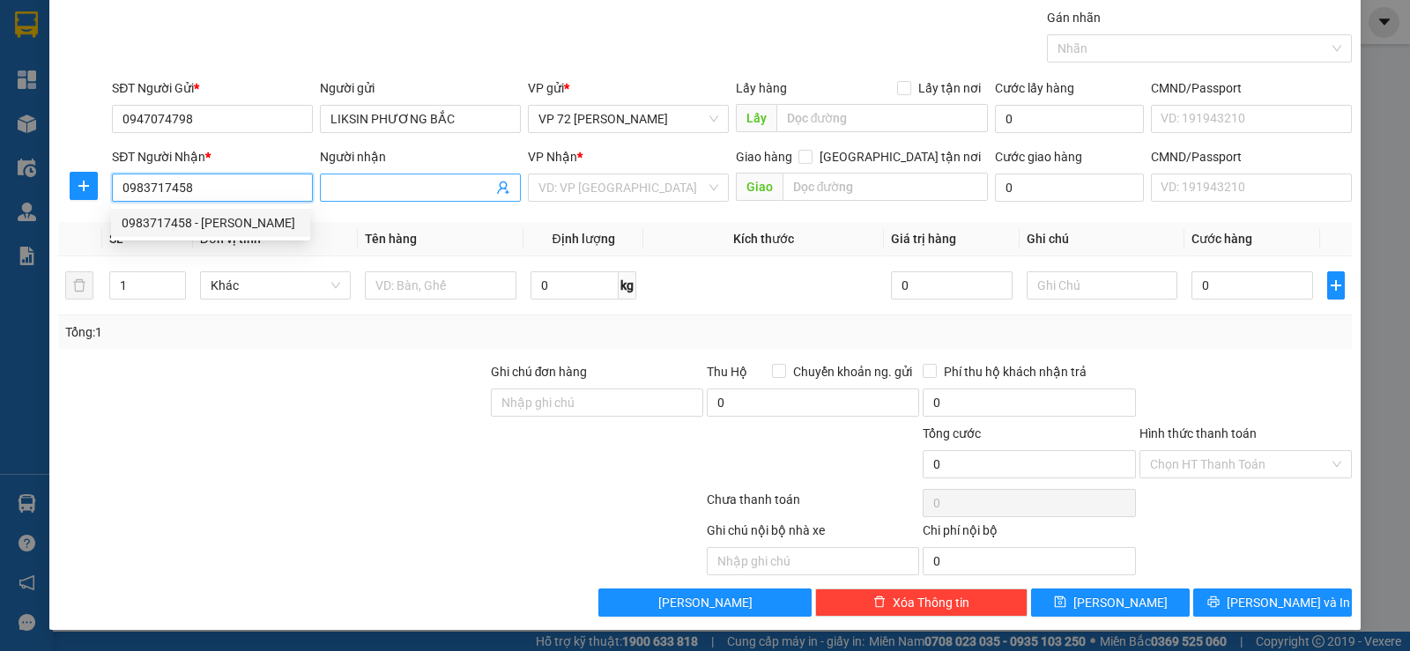
type input "0983717458"
click at [382, 182] on input "Người nhận" at bounding box center [412, 187] width 162 height 19
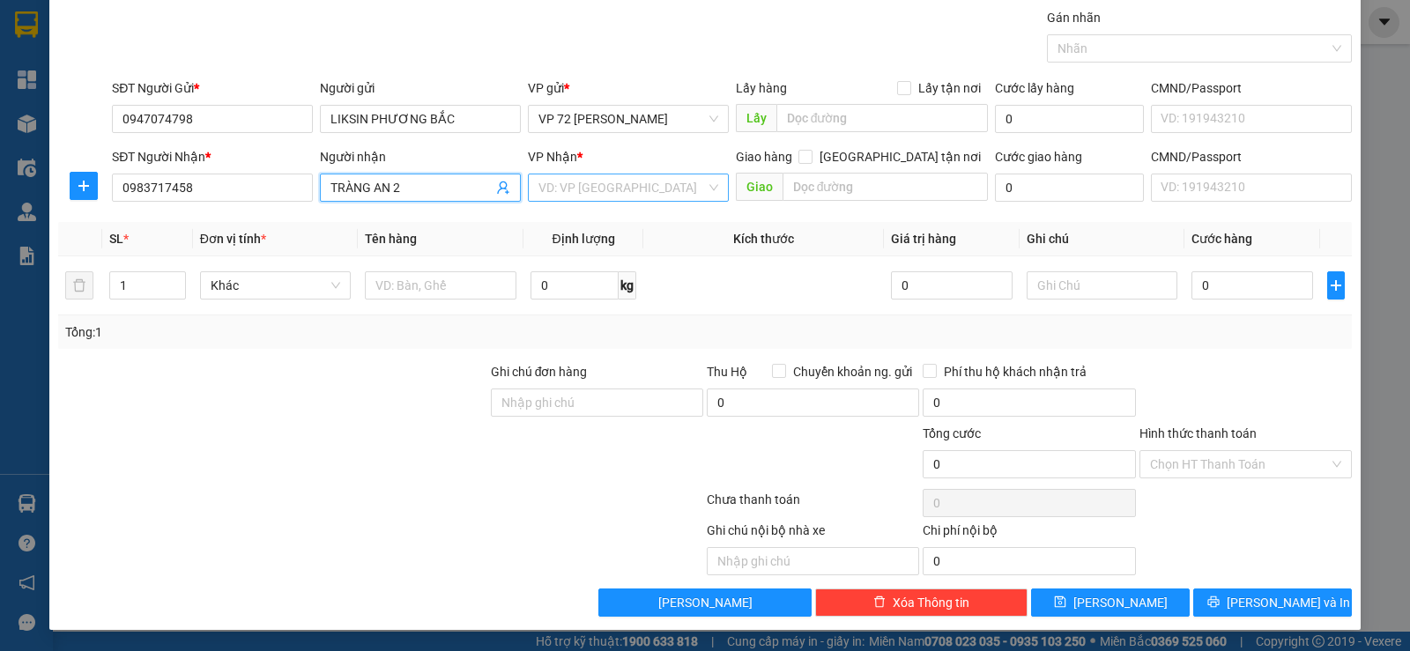
type input "TRÀNG AN 2"
click at [562, 184] on input "search" at bounding box center [622, 188] width 167 height 26
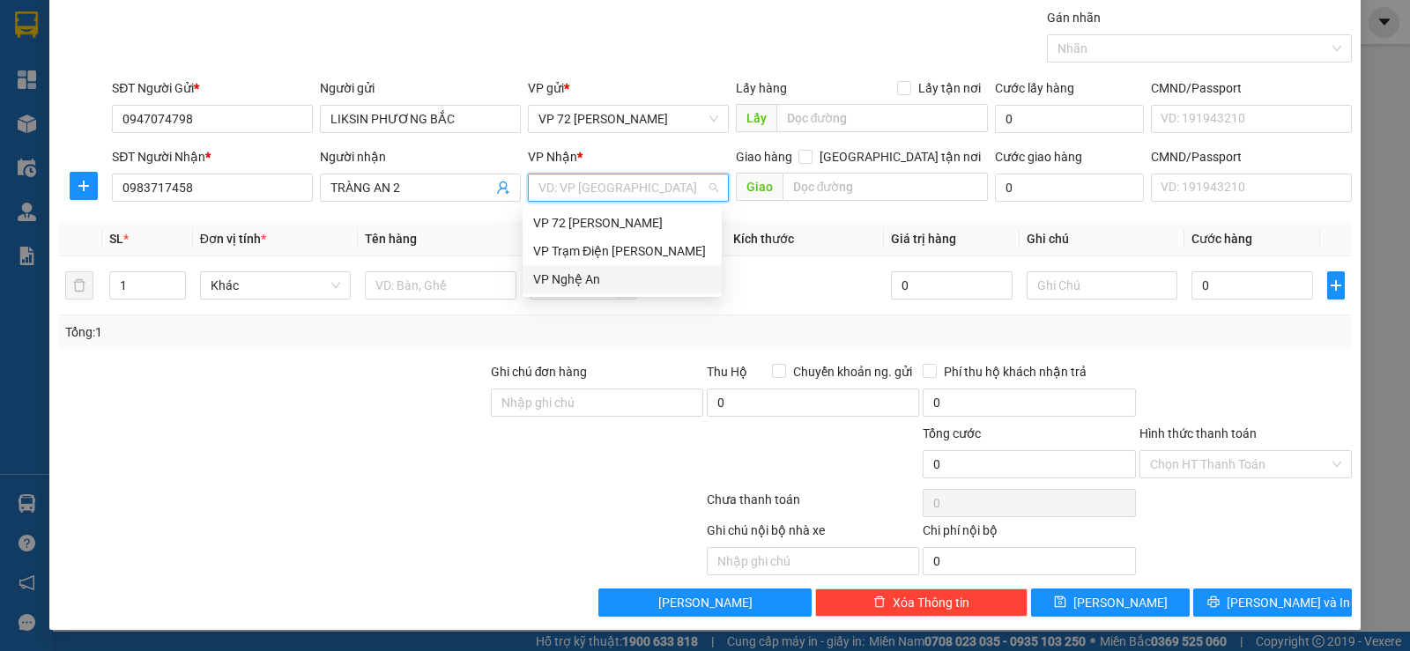
click at [569, 279] on div "VP Nghệ An" at bounding box center [622, 279] width 178 height 19
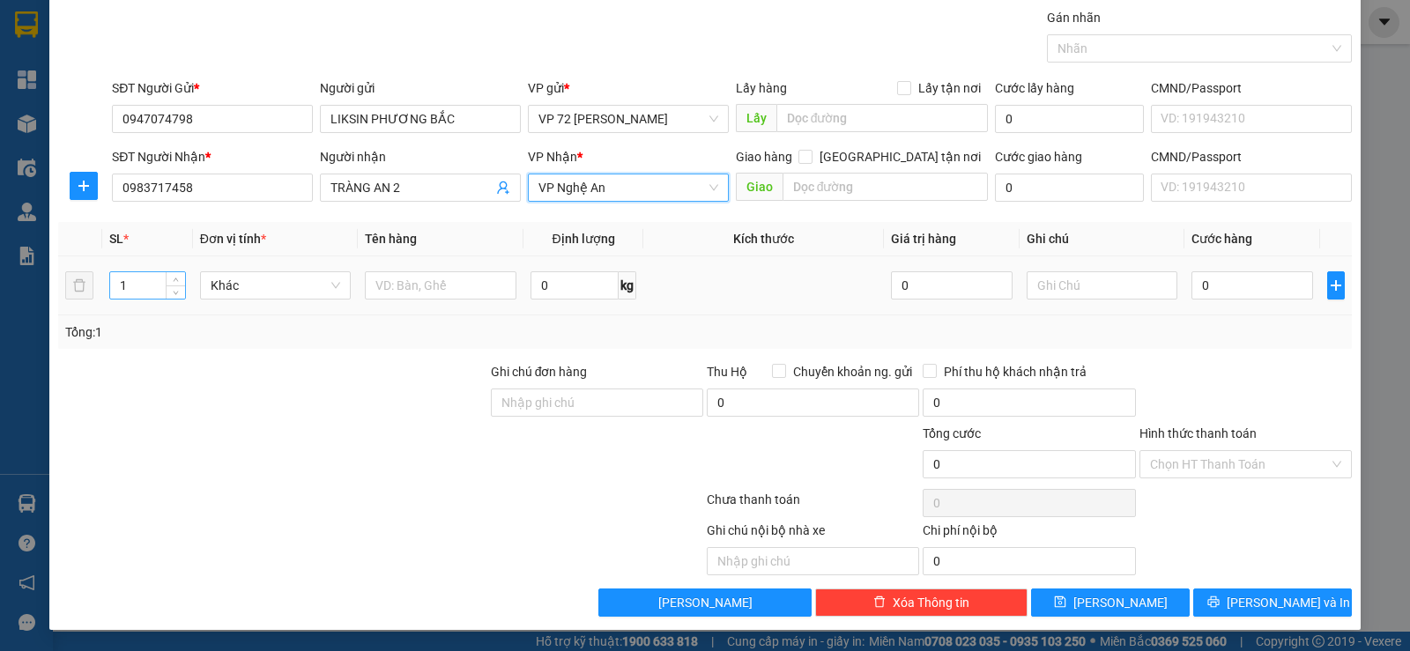
click at [138, 281] on input "1" at bounding box center [147, 285] width 74 height 26
type input "107"
click at [398, 285] on input "text" at bounding box center [441, 285] width 152 height 28
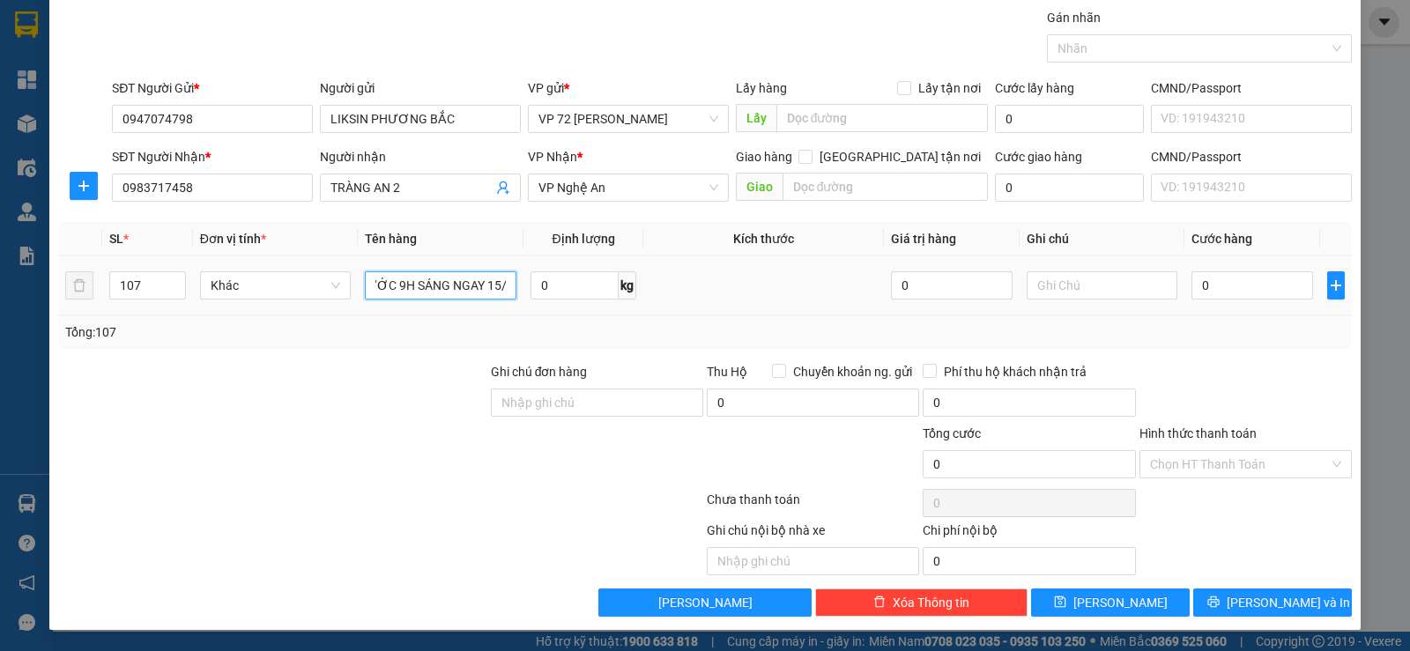
scroll to position [0, 140]
type input "THÙNG + PX . GIAO TRƯỚC 9H SÁNG NGAY 15/9"
click at [1060, 294] on input "text" at bounding box center [1103, 285] width 152 height 28
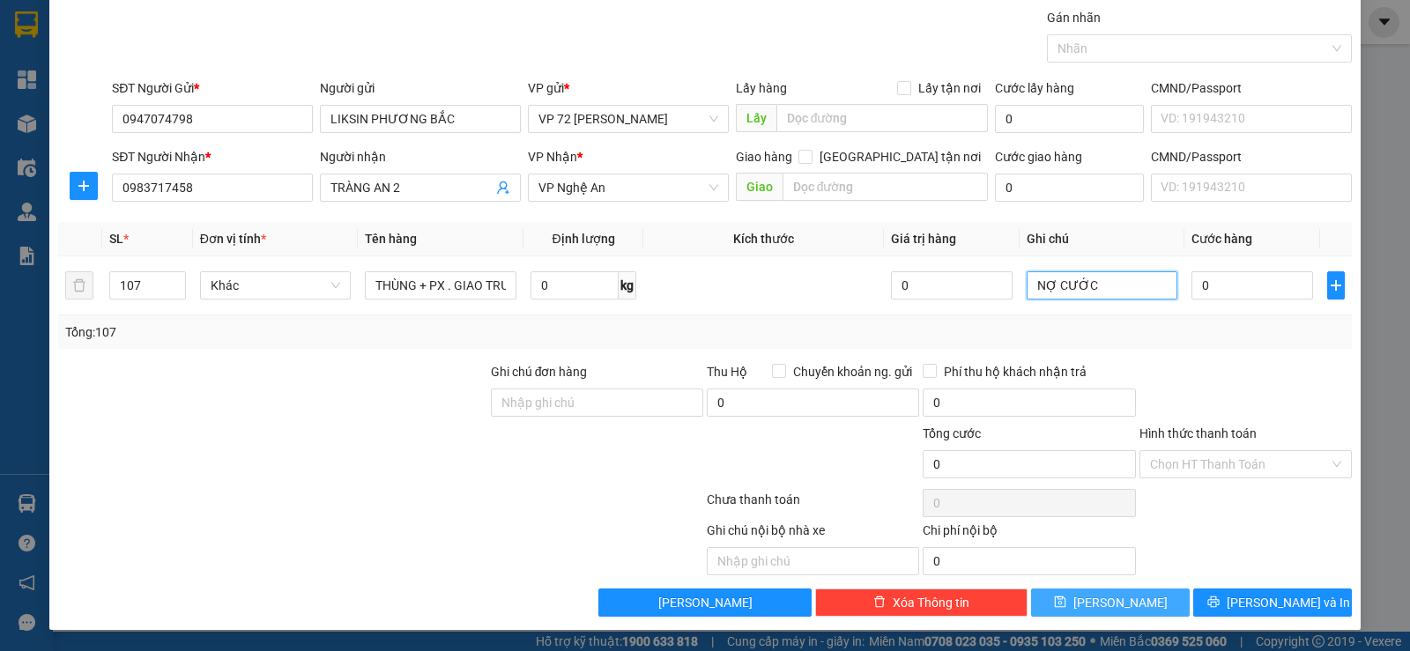
type input "NỢ CƯỚC"
click at [1109, 600] on span "[PERSON_NAME]" at bounding box center [1121, 602] width 94 height 19
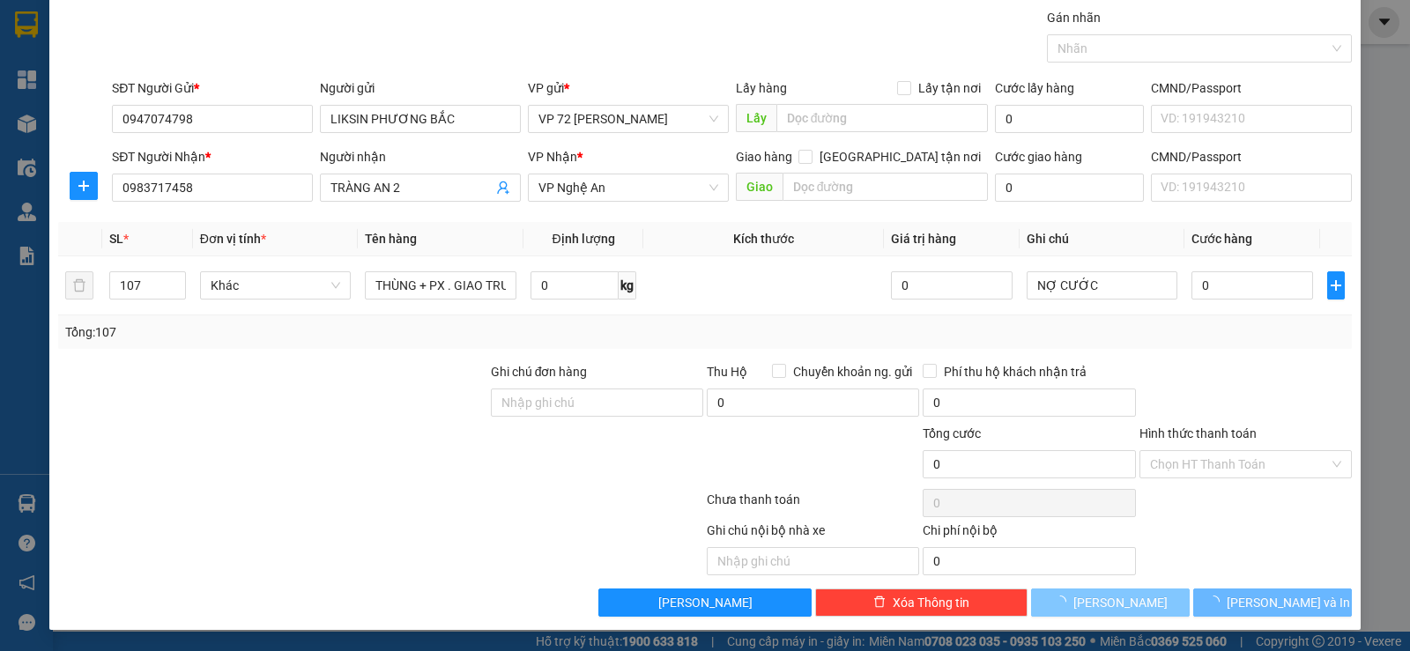
type input "1"
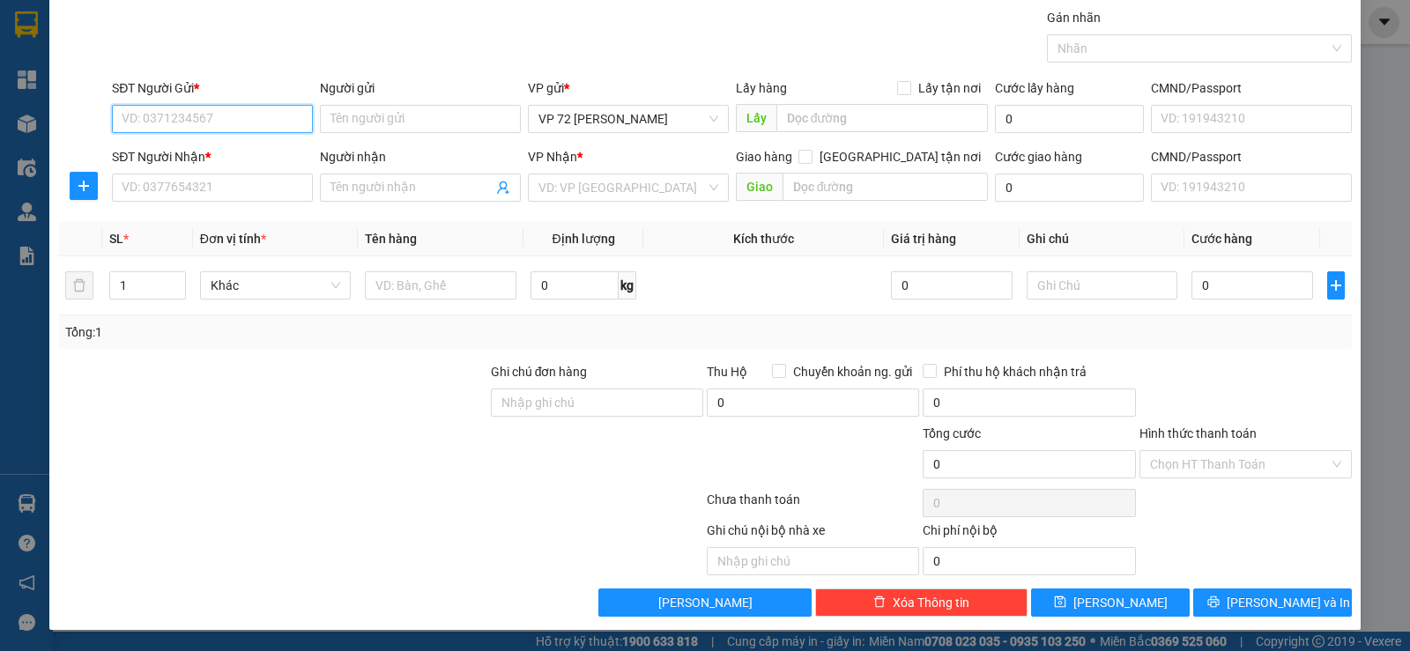
click at [197, 119] on input "SĐT Người Gửi *" at bounding box center [212, 119] width 201 height 28
type input "0838797669"
click at [360, 129] on input "Người gửi" at bounding box center [420, 119] width 201 height 28
type input "THIÊN ÂN"
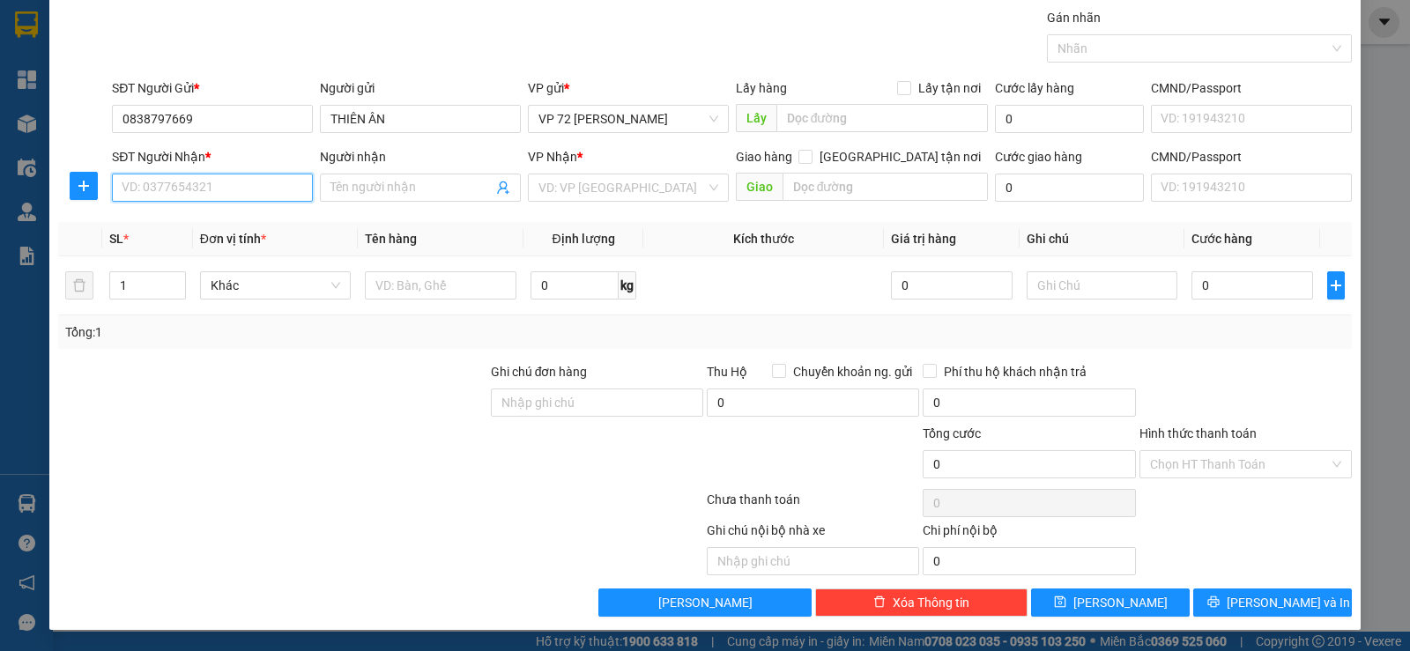
click at [278, 187] on input "SĐT Người Nhận *" at bounding box center [212, 188] width 201 height 28
type input "0983717458"
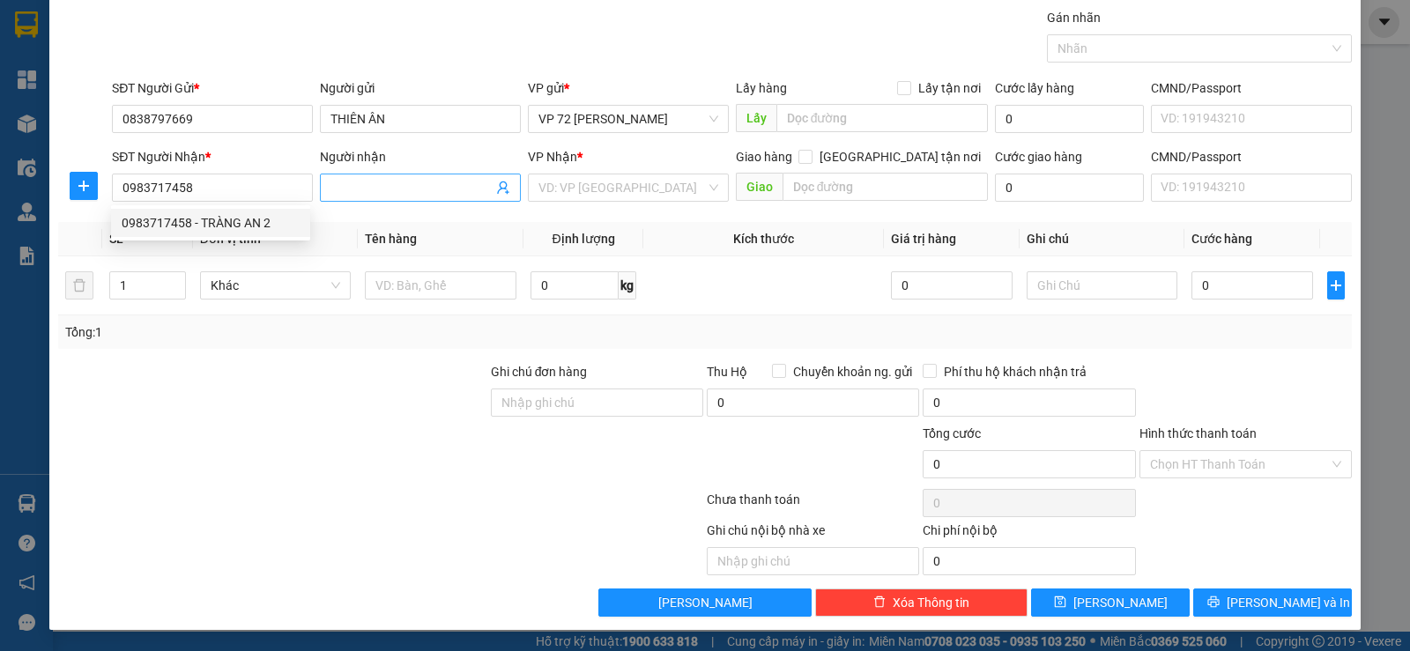
click at [346, 174] on span at bounding box center [420, 188] width 201 height 28
type input "TAMY"
click at [589, 194] on input "search" at bounding box center [622, 188] width 167 height 26
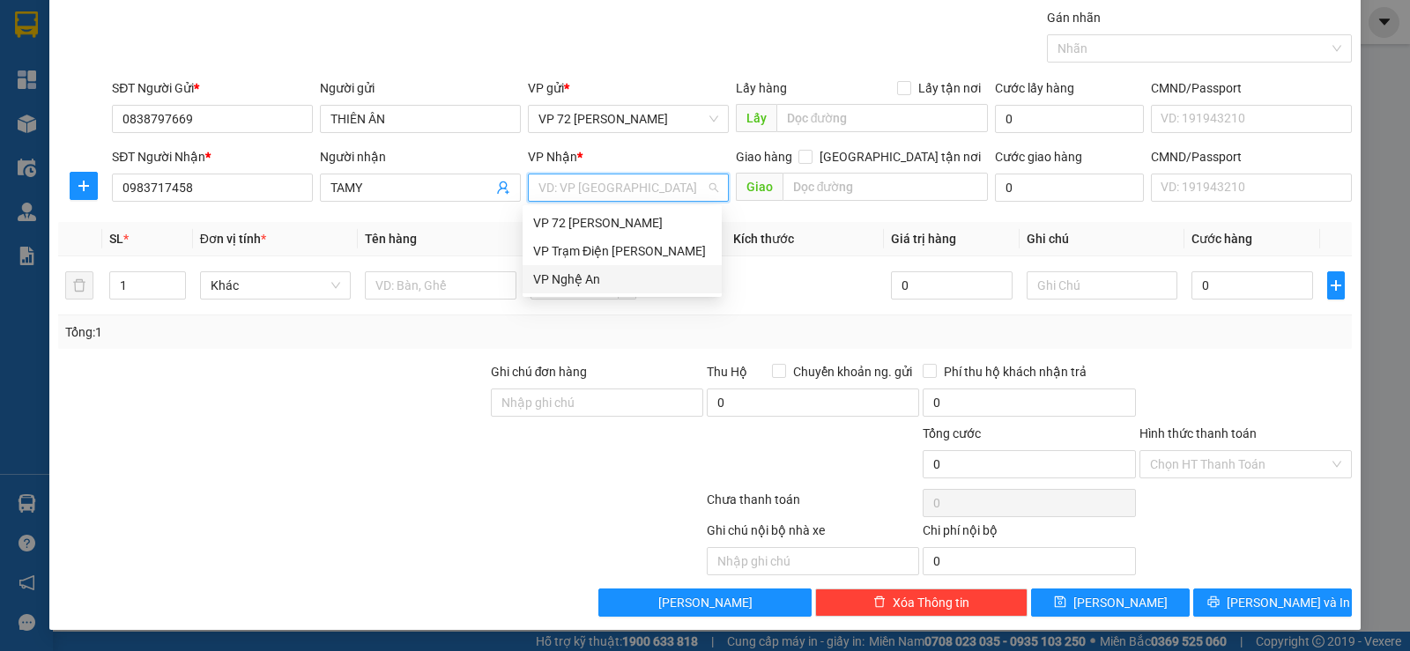
click at [562, 282] on div "VP Nghệ An" at bounding box center [622, 279] width 178 height 19
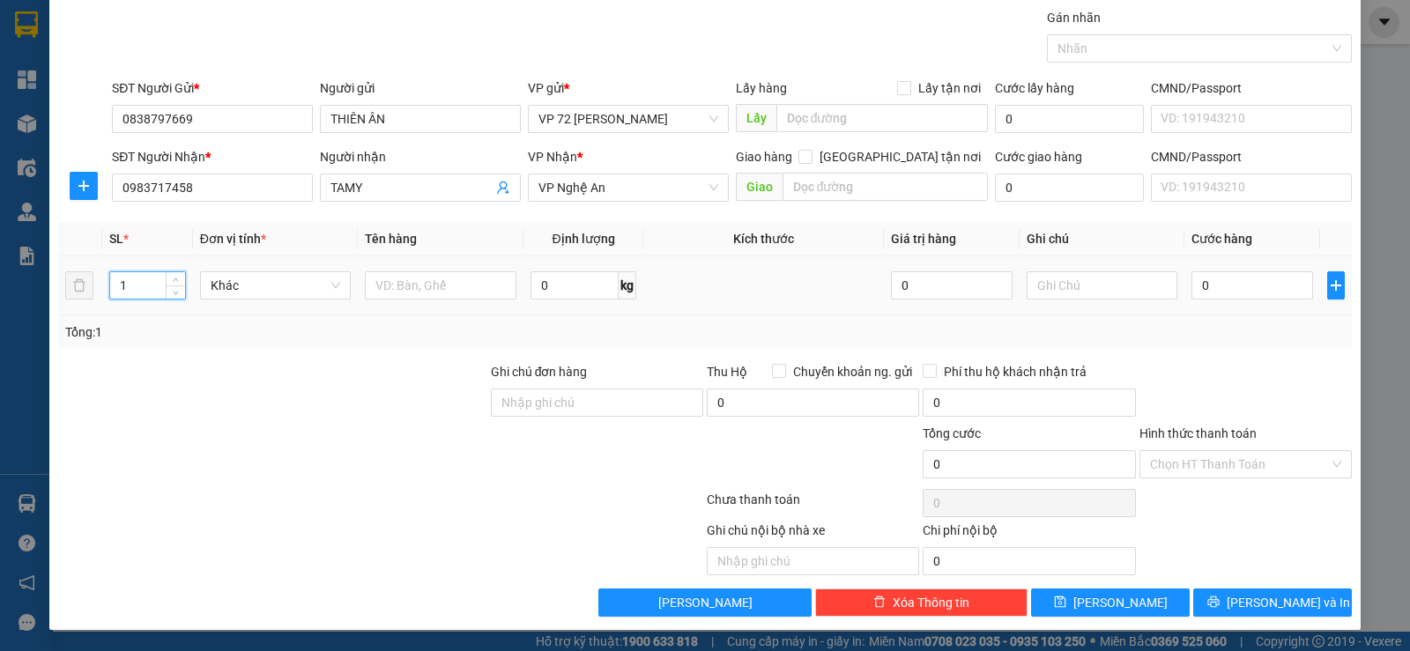
click at [151, 289] on input "1" at bounding box center [147, 285] width 74 height 26
type input "2"
click at [429, 293] on input "text" at bounding box center [441, 285] width 152 height 28
type input "THÙNG"
click at [1253, 299] on input "0" at bounding box center [1252, 285] width 121 height 28
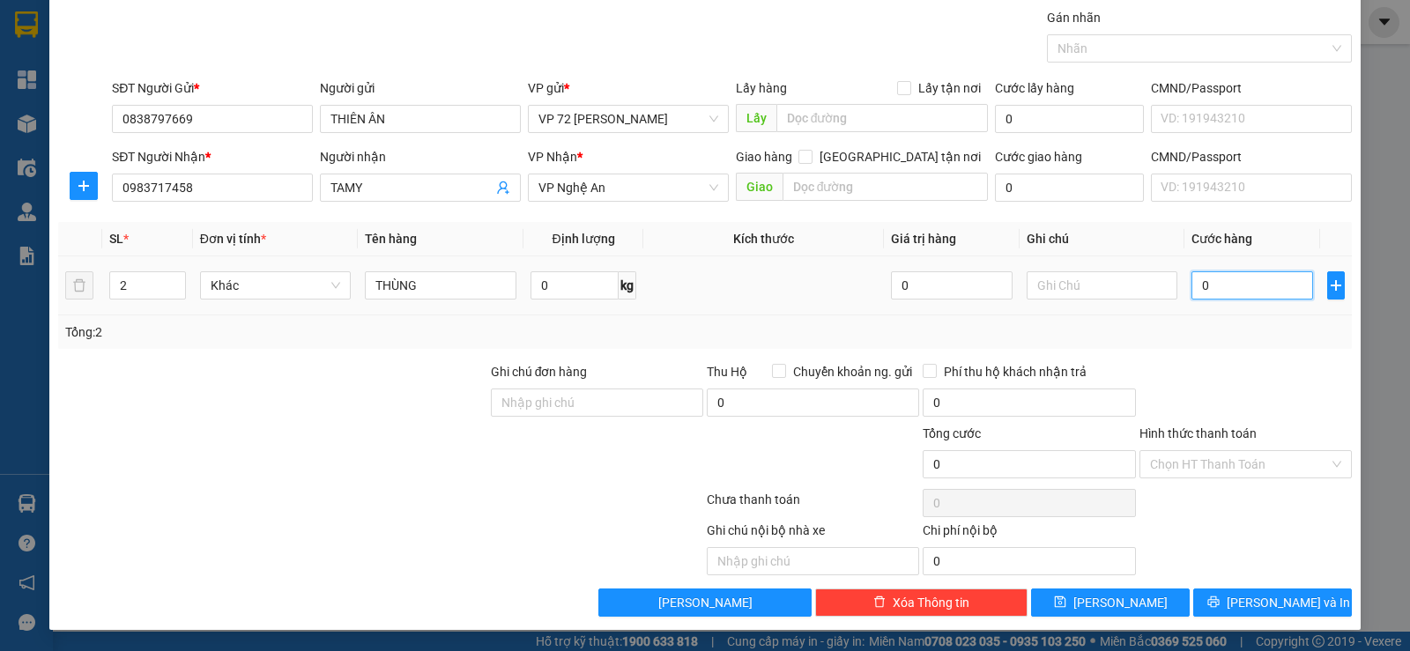
type input "6"
type input "60"
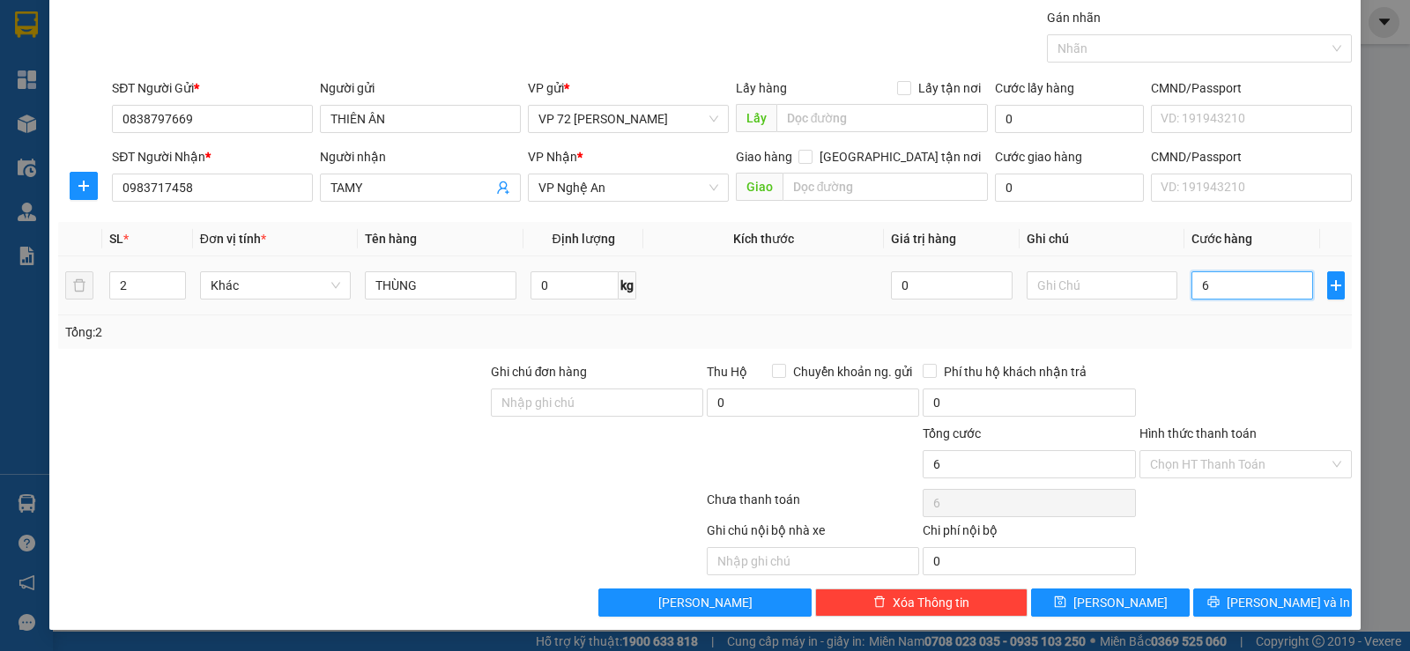
type input "60"
type input "600"
type input "6.000"
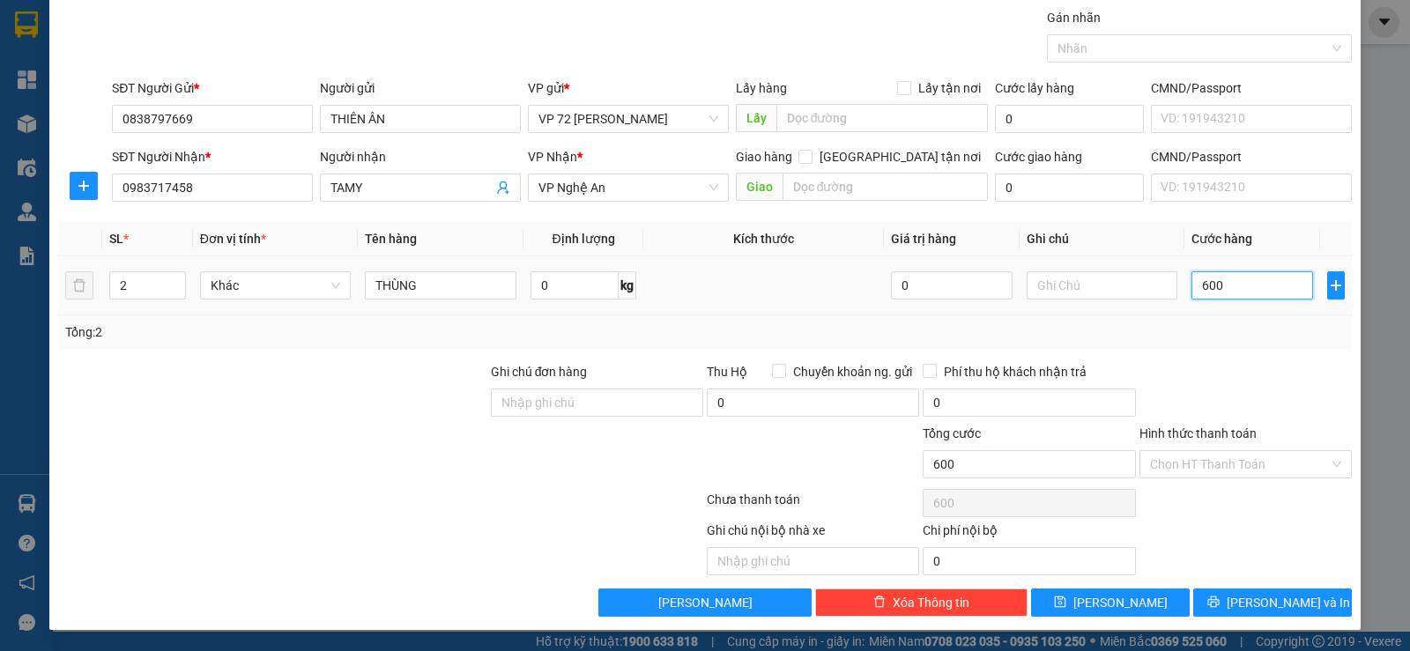
type input "6.000"
type input "60.000"
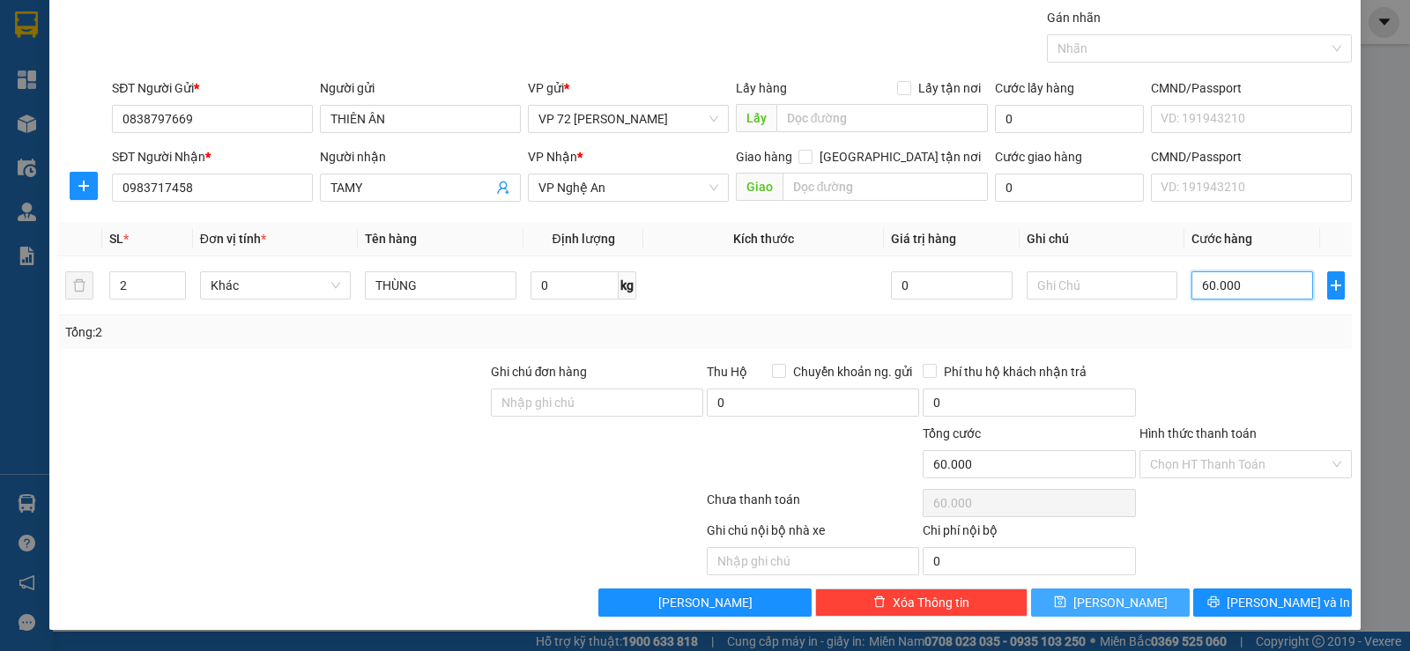
type input "60.000"
click at [1099, 598] on span "[PERSON_NAME]" at bounding box center [1121, 602] width 94 height 19
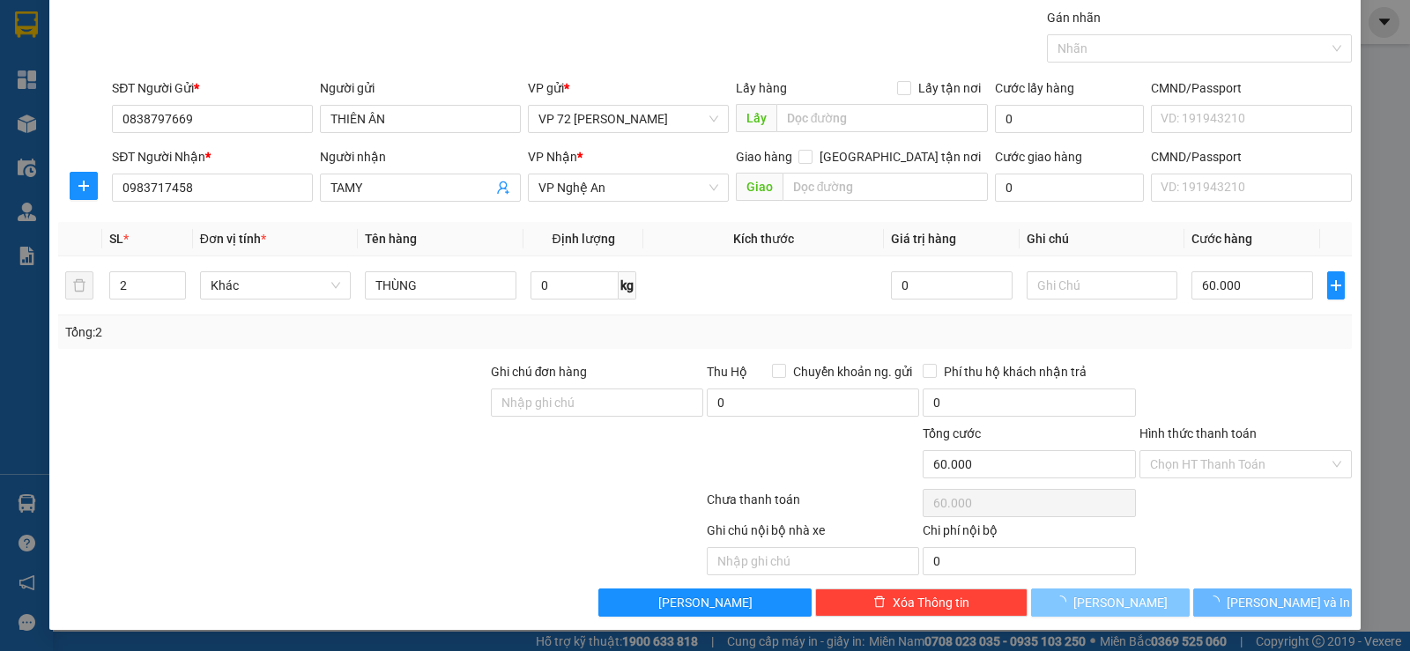
type input "1"
type input "0"
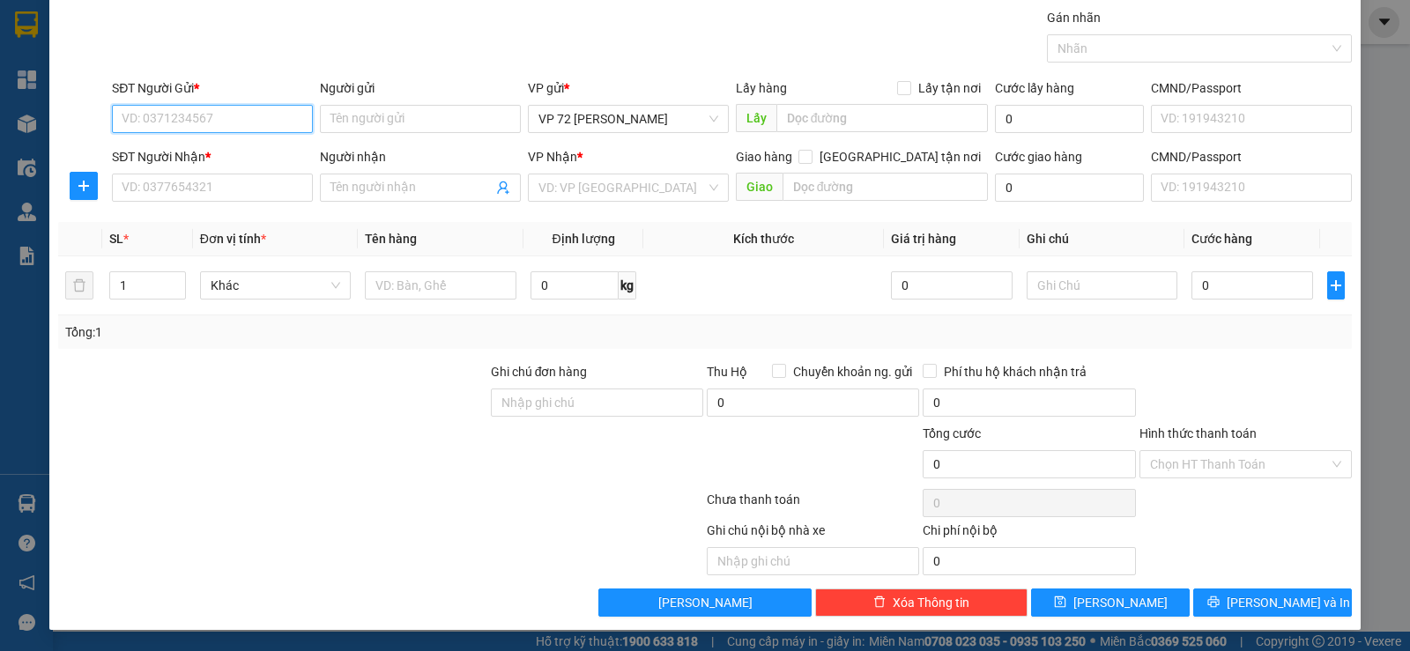
click at [255, 121] on input "SĐT Người Gửi *" at bounding box center [212, 119] width 201 height 28
type input "0838979669"
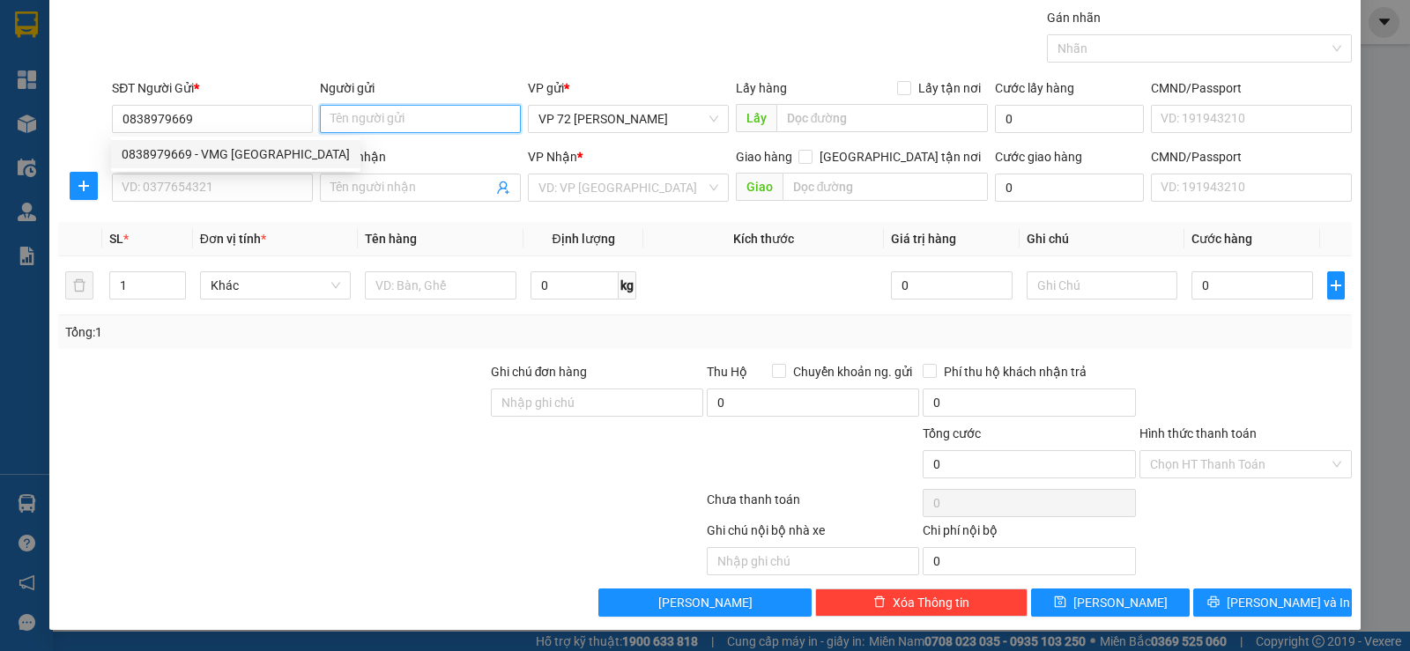
click at [366, 117] on input "Người gửi" at bounding box center [420, 119] width 201 height 28
type input "TÍN PHÁT"
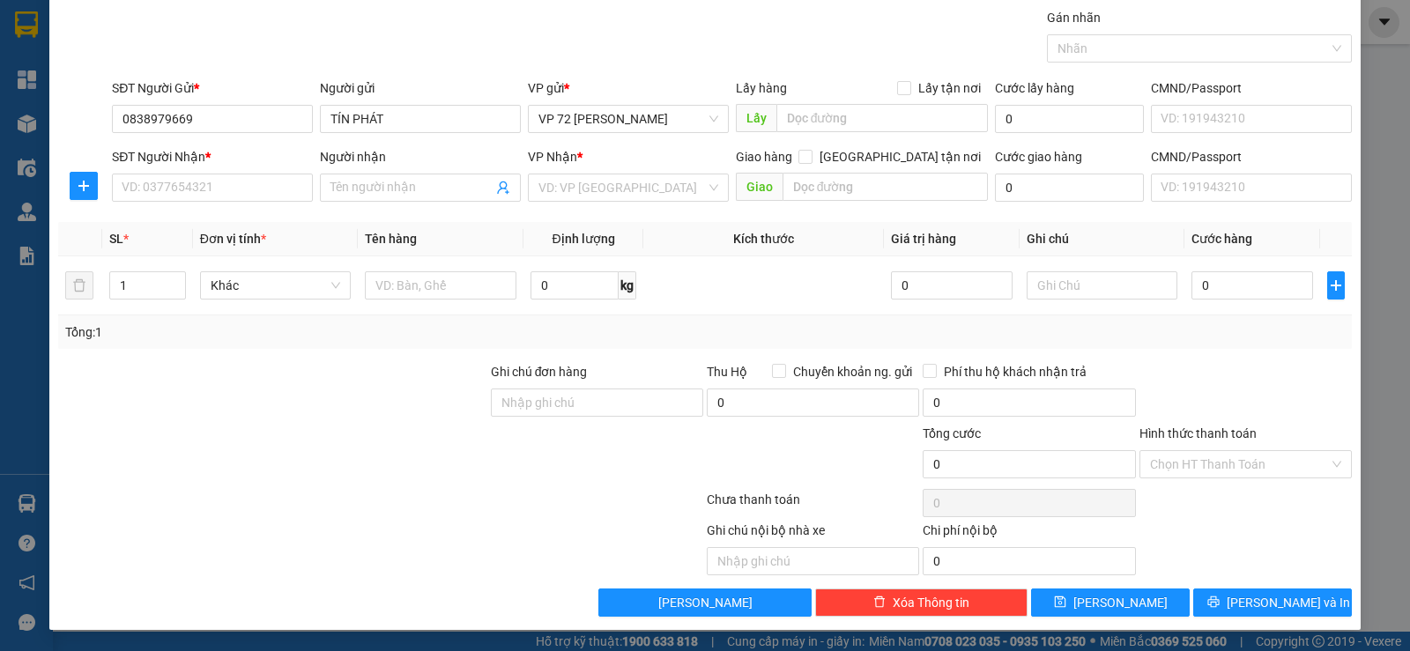
click at [169, 170] on div "SĐT Người Nhận *" at bounding box center [212, 160] width 201 height 26
click at [156, 193] on input "SĐT Người Nhận *" at bounding box center [212, 188] width 201 height 28
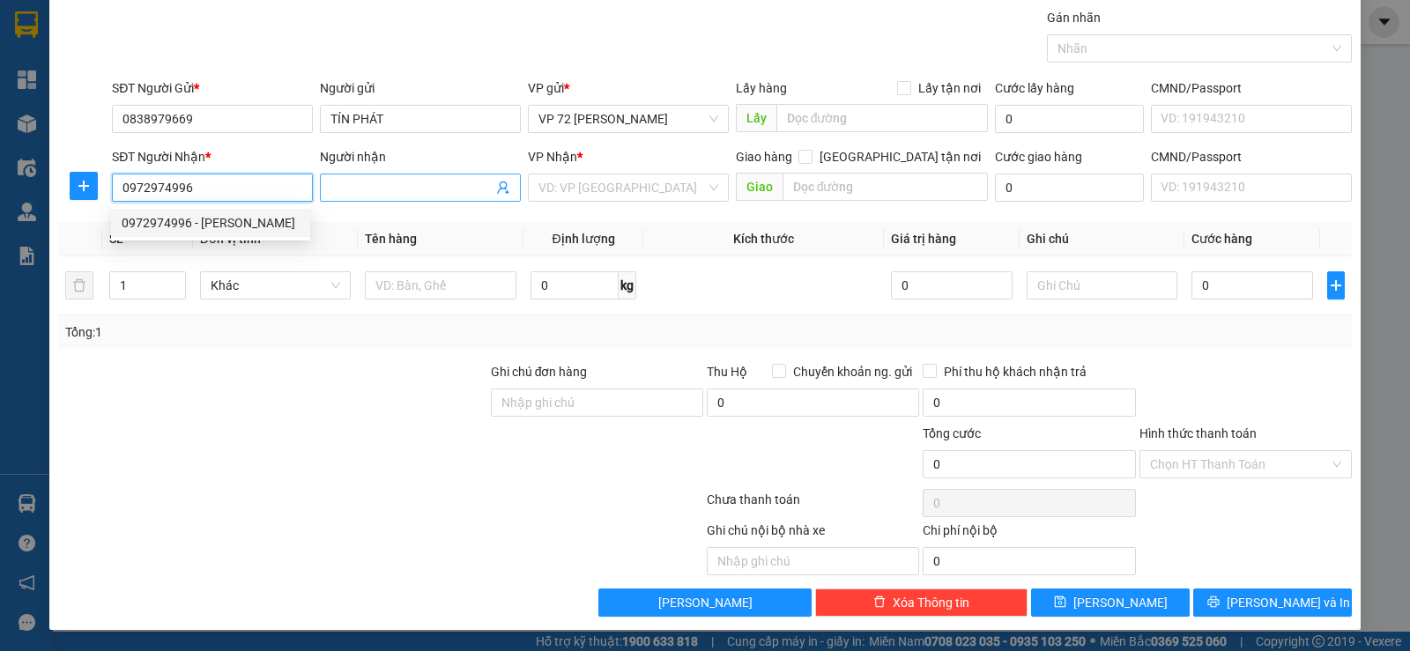
type input "0972974996"
click at [393, 201] on span at bounding box center [420, 188] width 201 height 28
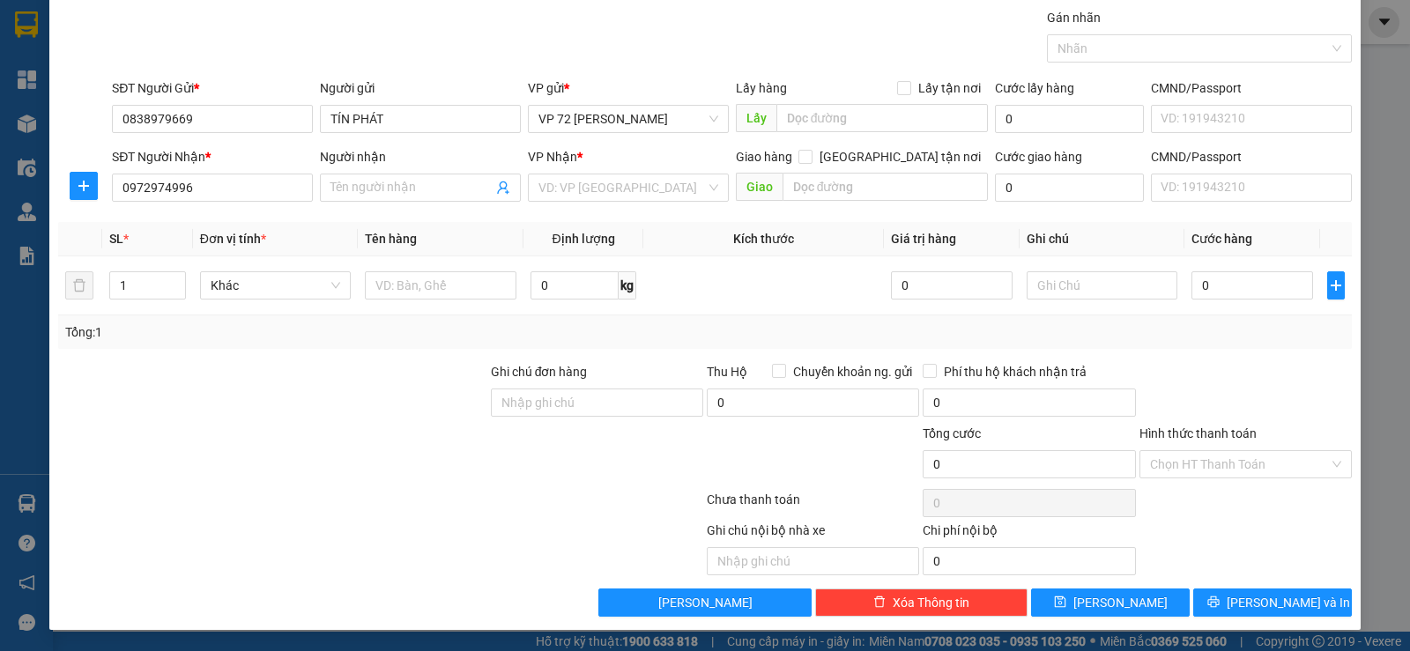
click at [388, 172] on div "Người nhận" at bounding box center [420, 160] width 201 height 26
click at [386, 190] on input "Người nhận" at bounding box center [412, 187] width 162 height 19
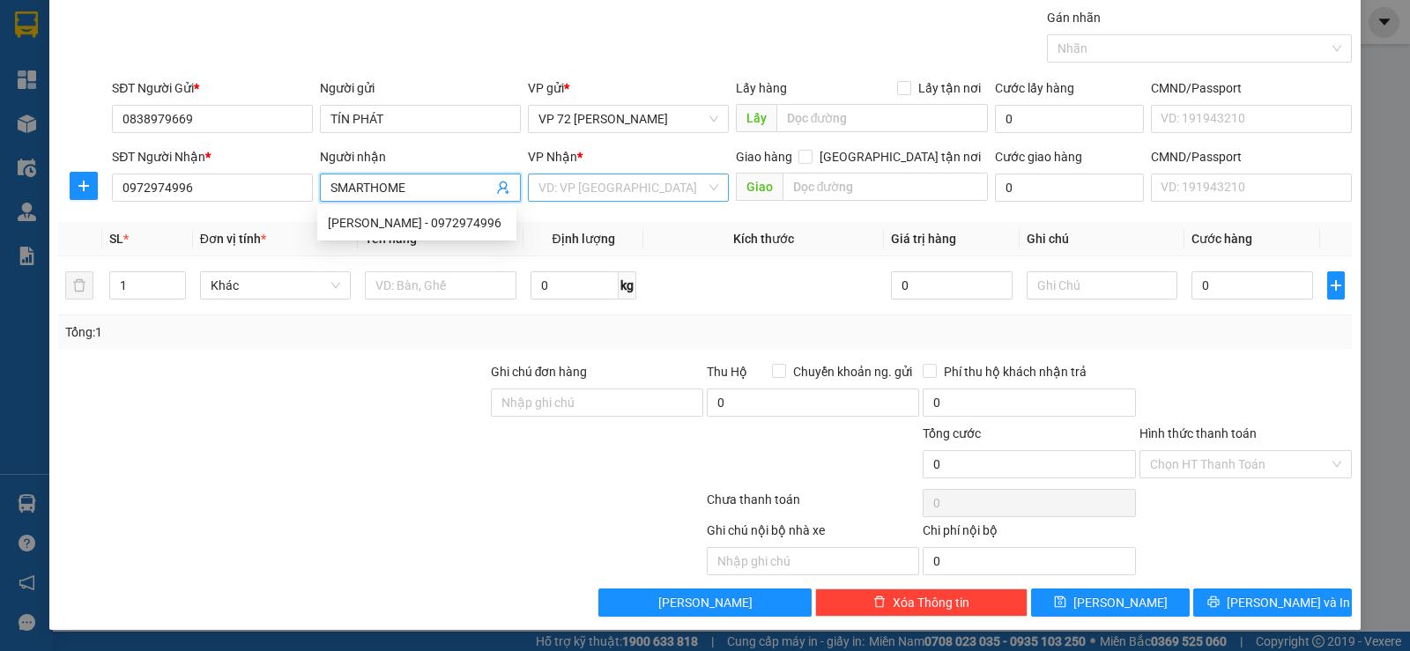
type input "SMARTHOME"
click at [548, 187] on input "search" at bounding box center [622, 188] width 167 height 26
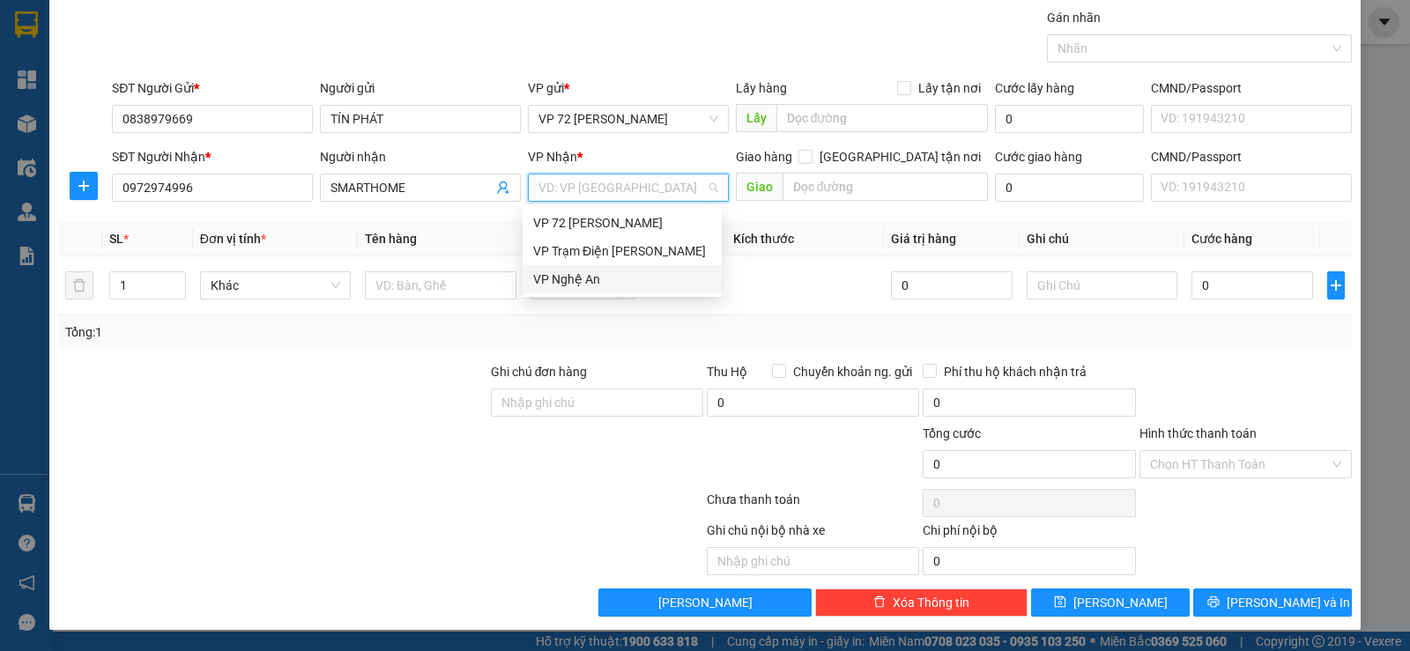
click at [565, 281] on div "VP Nghệ An" at bounding box center [622, 279] width 178 height 19
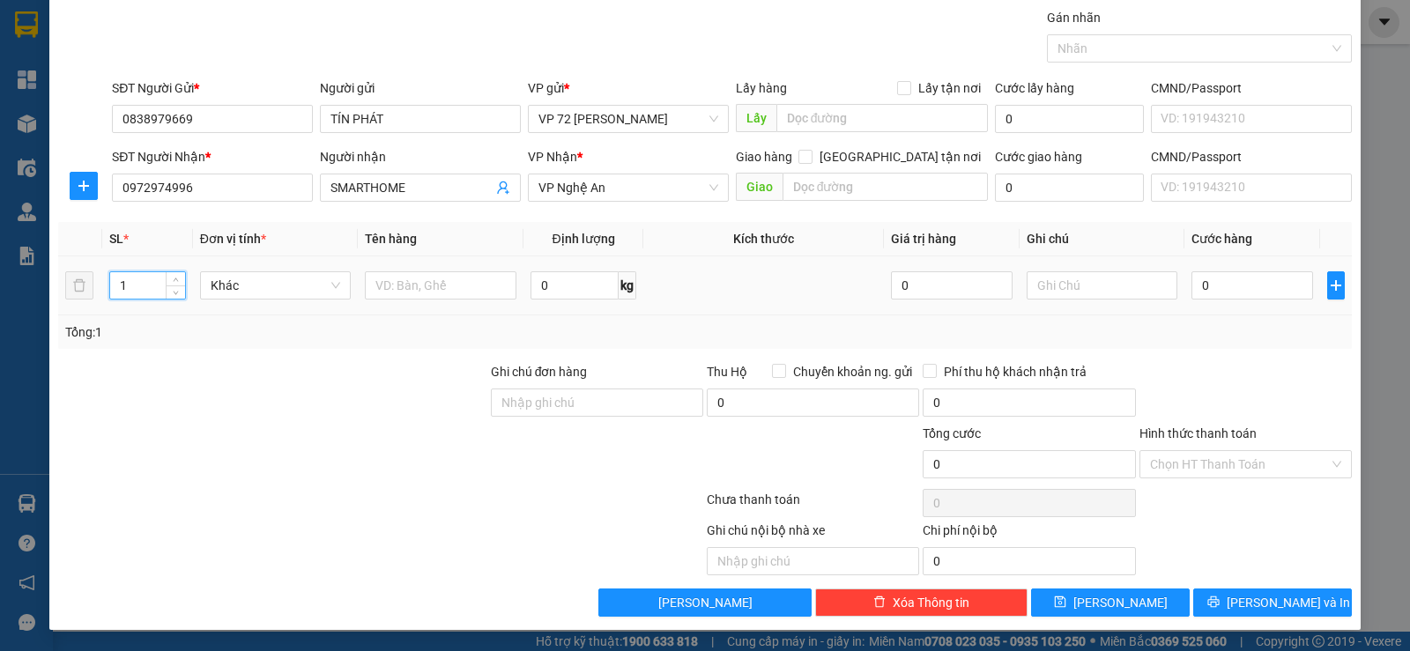
click at [124, 279] on input "1" at bounding box center [147, 285] width 74 height 26
type input "1"
type input "31"
click at [381, 280] on input "text" at bounding box center [441, 285] width 152 height 28
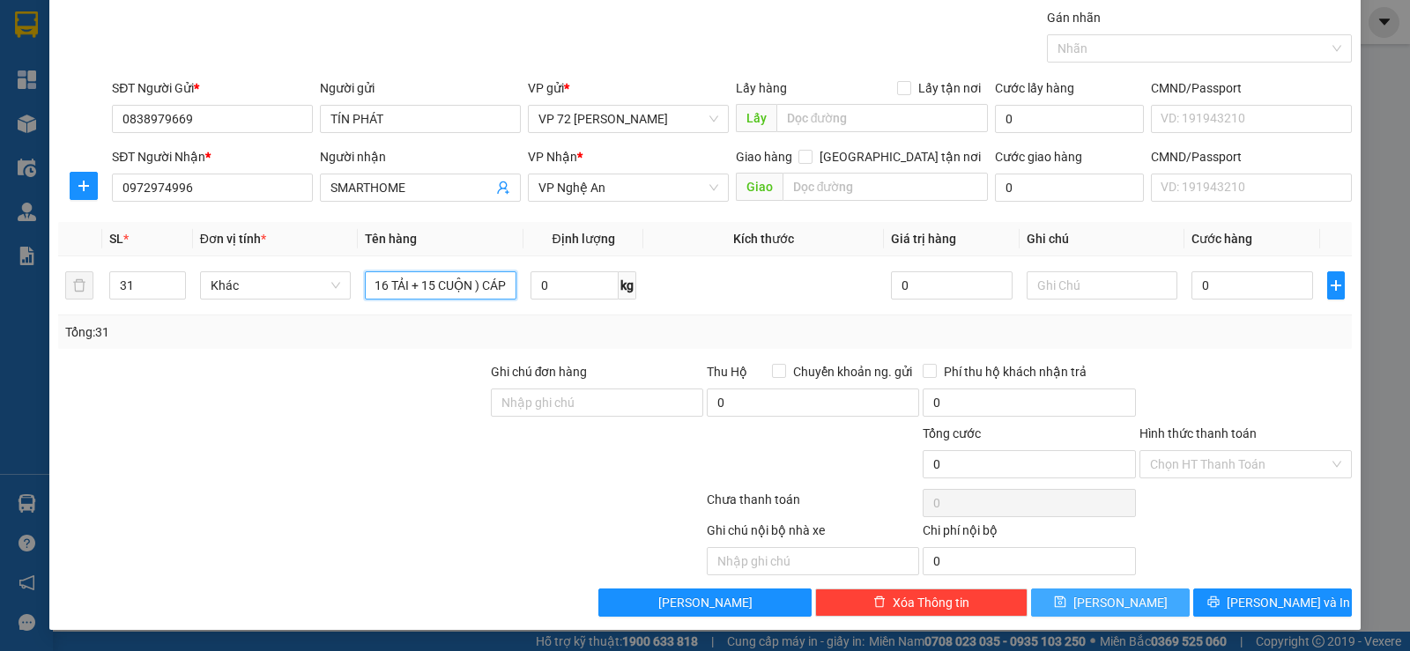
type input "KIỆN ( 16 TẢI + 15 CUỘN ) CÁP"
click at [1101, 605] on span "[PERSON_NAME]" at bounding box center [1121, 602] width 94 height 19
type input "1"
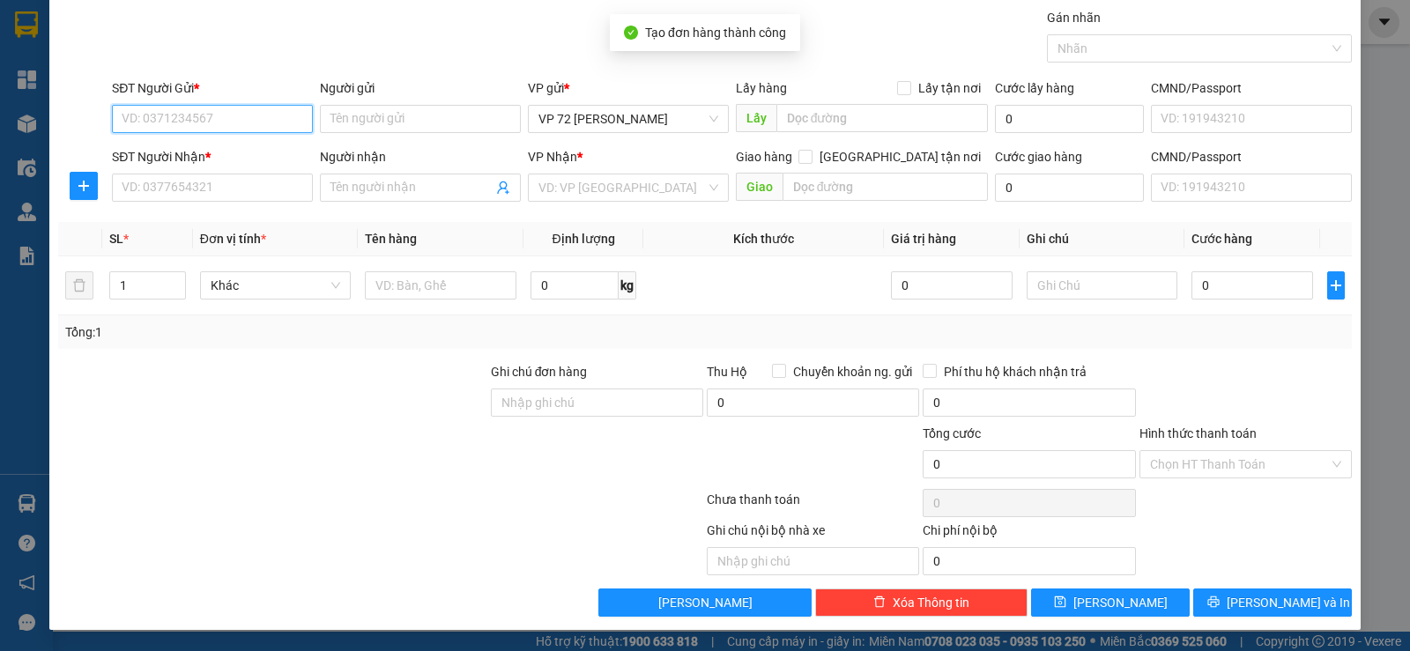
click at [205, 122] on input "SĐT Người Gửi *" at bounding box center [212, 119] width 201 height 28
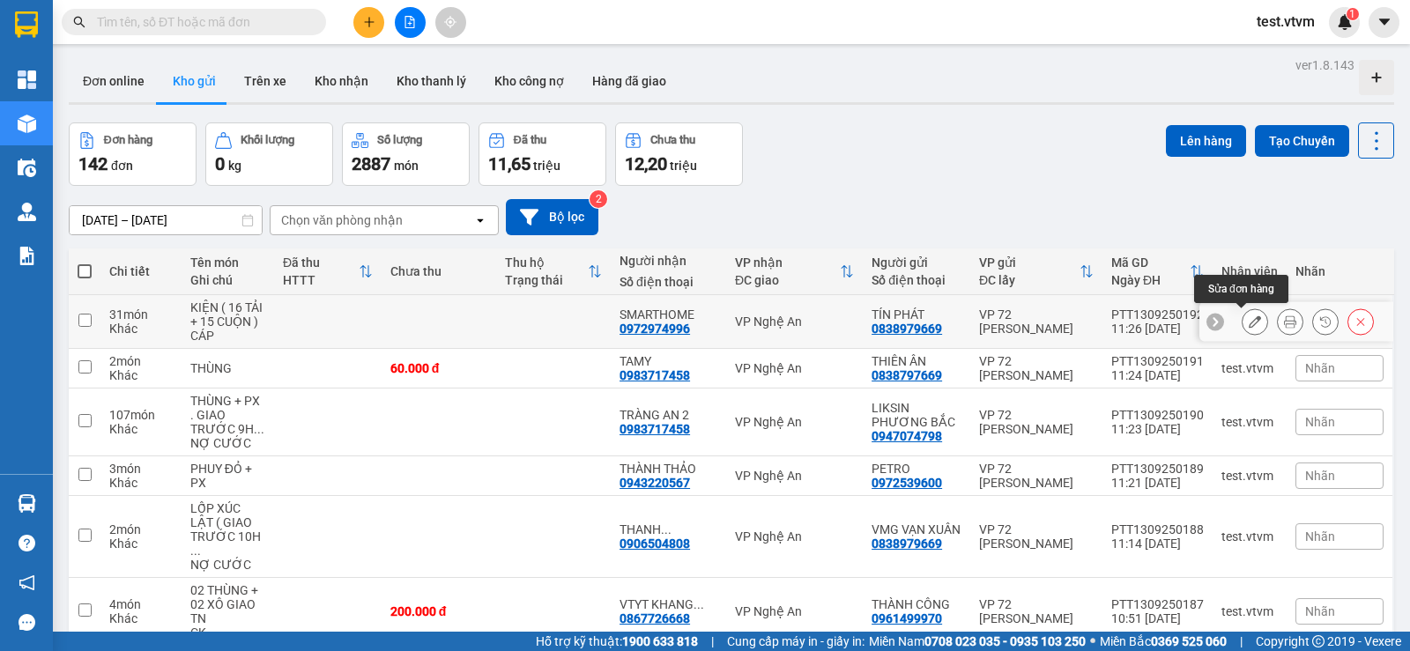
click at [1249, 323] on icon at bounding box center [1255, 322] width 12 height 12
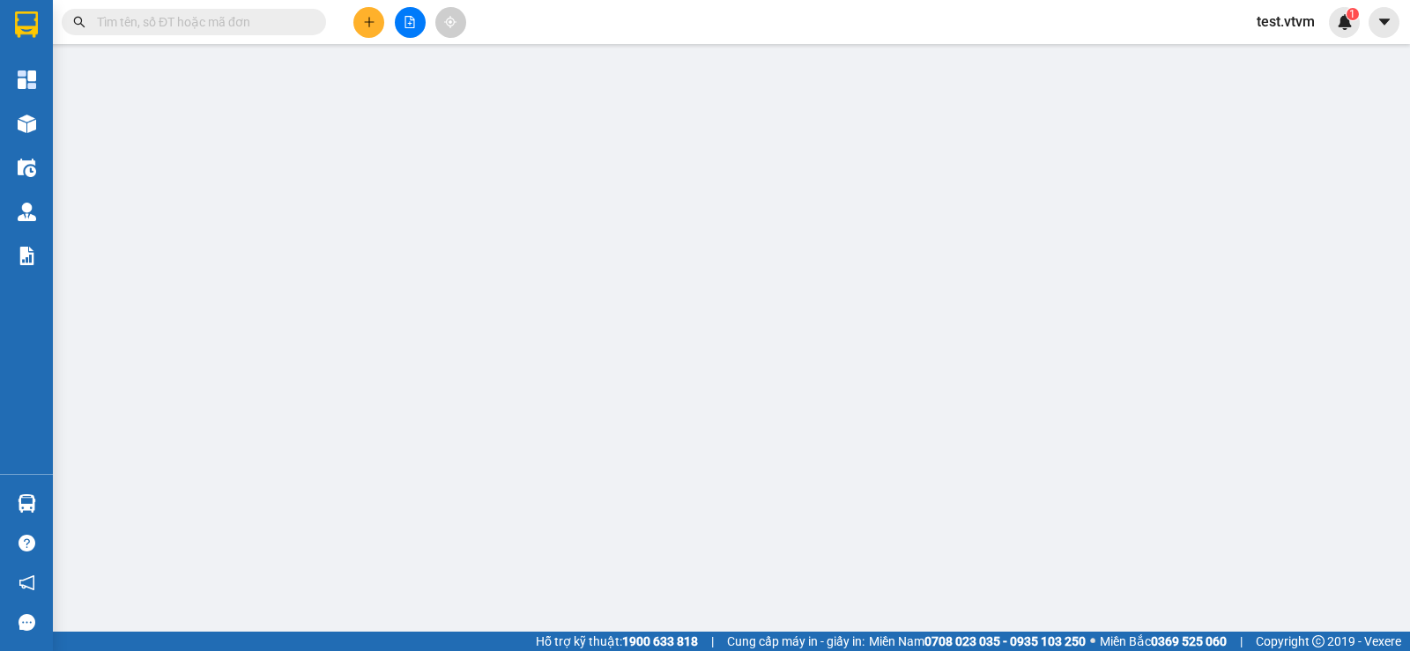
type input "0838979669"
type input "TÍN PHÁT"
type input "0972974996"
type input "SMARTHOME"
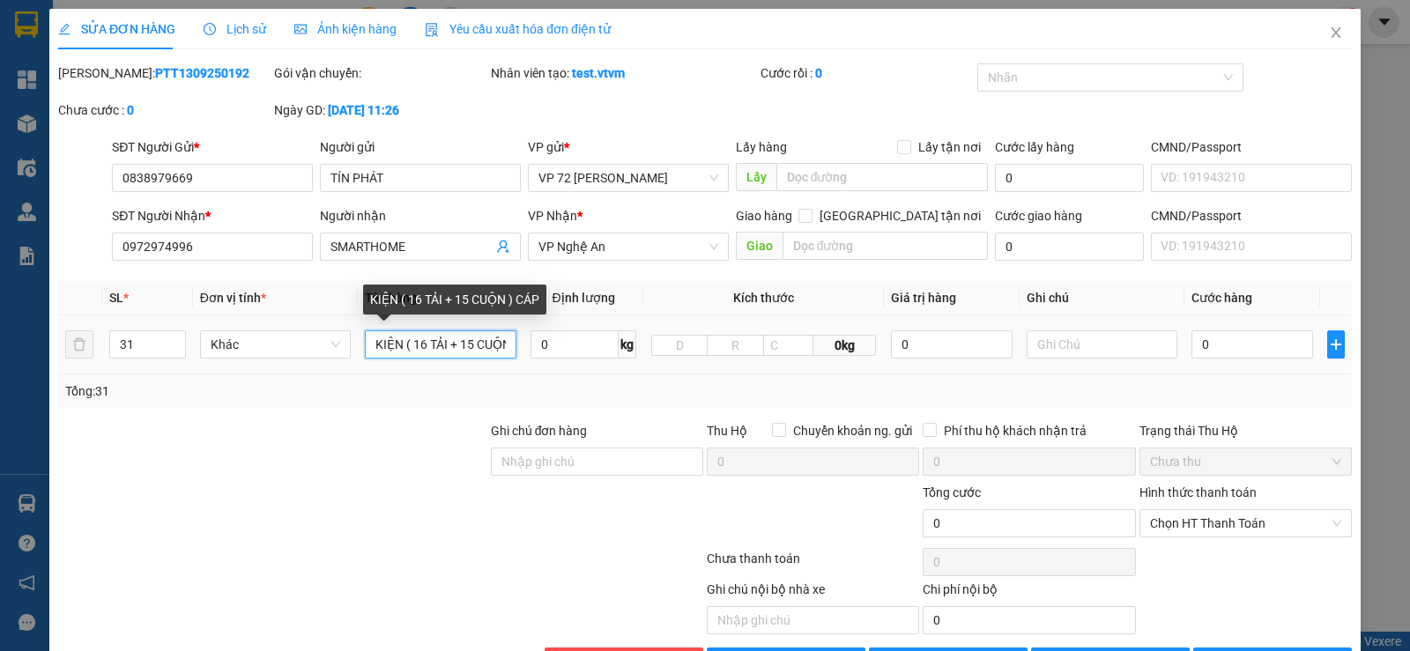
click at [403, 344] on input "KIỆN ( 16 TẢI + 15 CUỘN ) CÁP" at bounding box center [441, 345] width 152 height 28
click at [406, 344] on input "KIỆN ( 16 TẢI + 15 CUỘN ) CÁP" at bounding box center [441, 345] width 152 height 28
click at [485, 346] on input "16 TẢI + 15 CUỘN ) CÁP" at bounding box center [441, 345] width 152 height 28
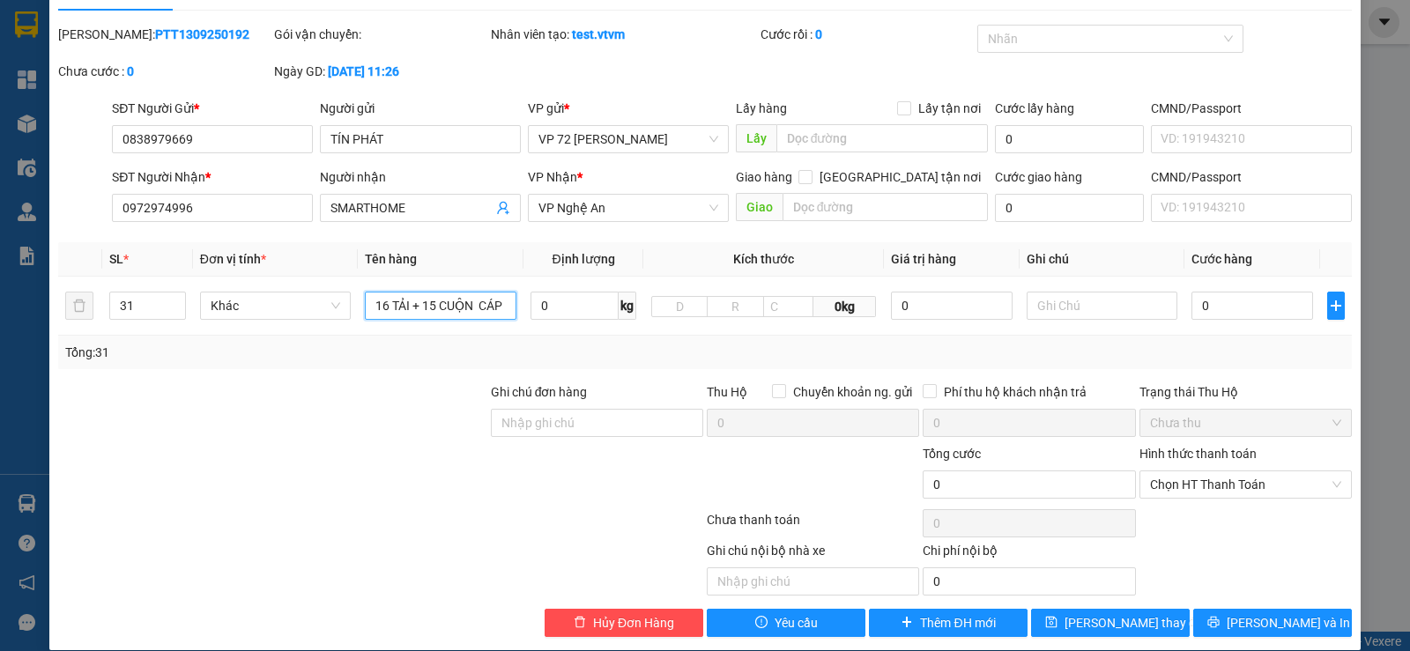
scroll to position [59, 0]
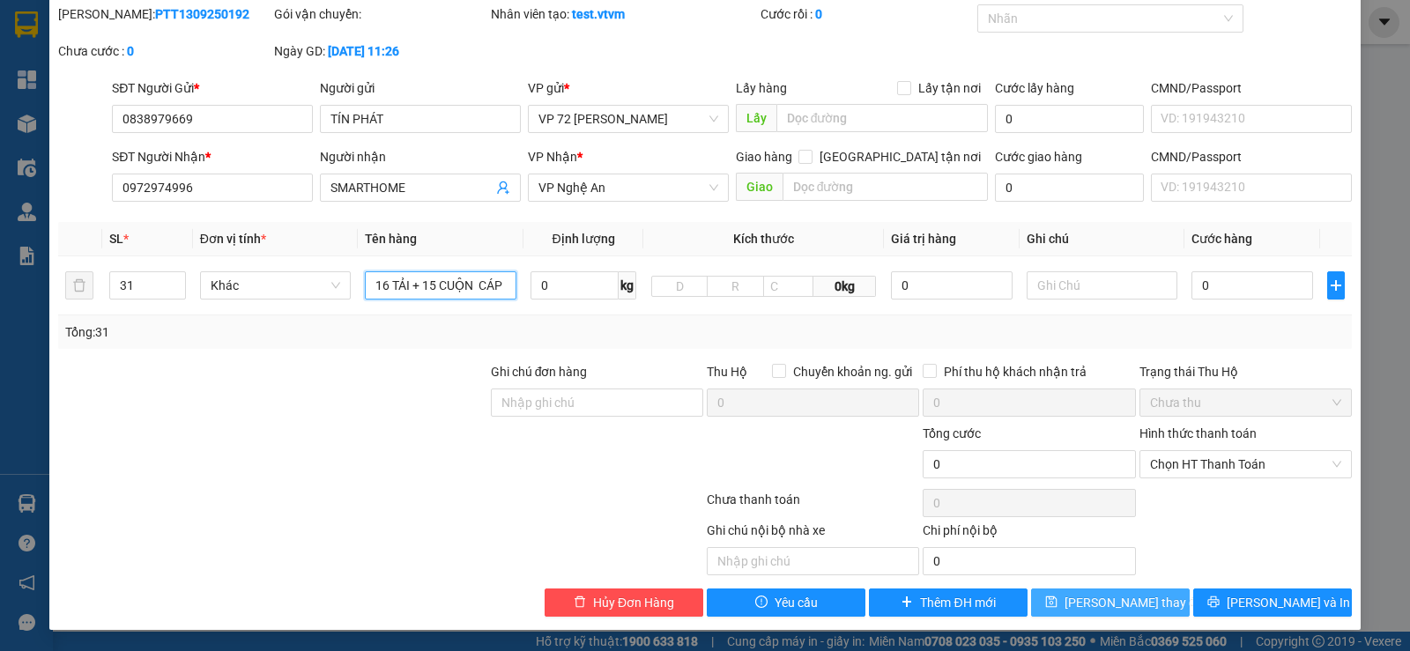
type input "16 TẢI + 15 CUỘN CÁP"
click at [1121, 599] on span "[PERSON_NAME] thay đổi" at bounding box center [1135, 602] width 141 height 19
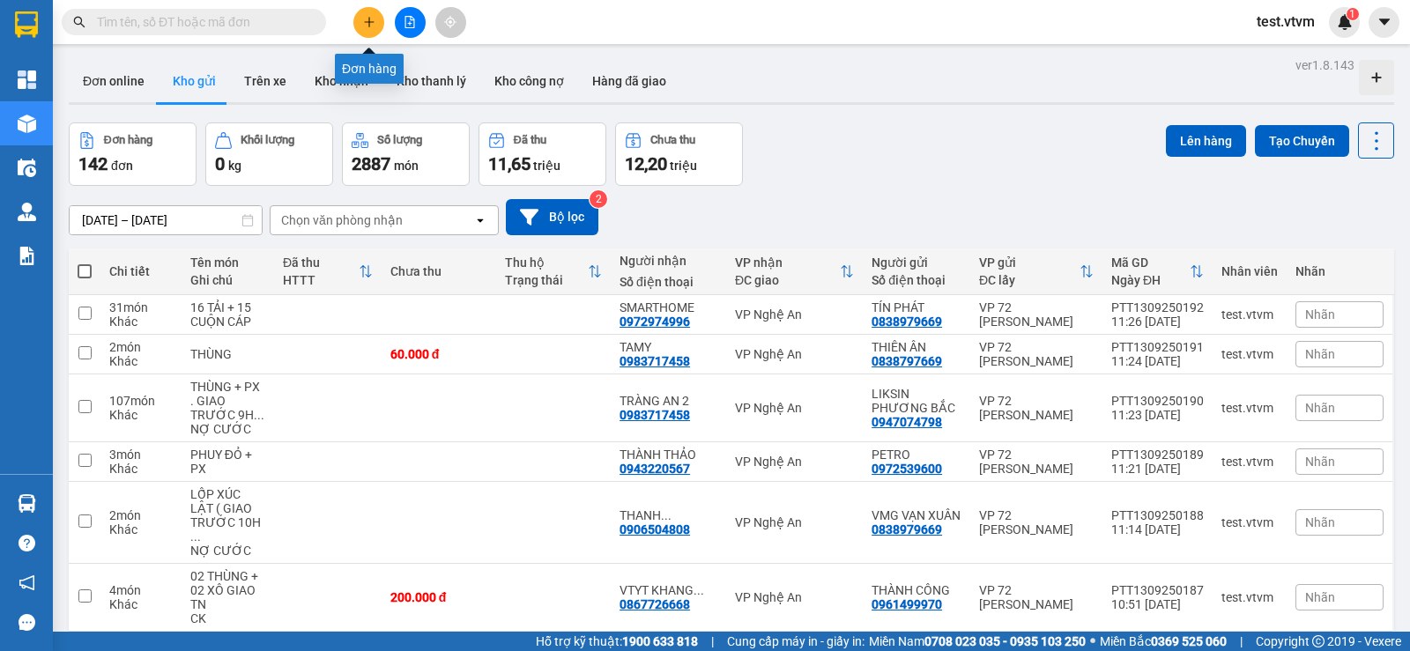
click at [381, 21] on button at bounding box center [368, 22] width 31 height 31
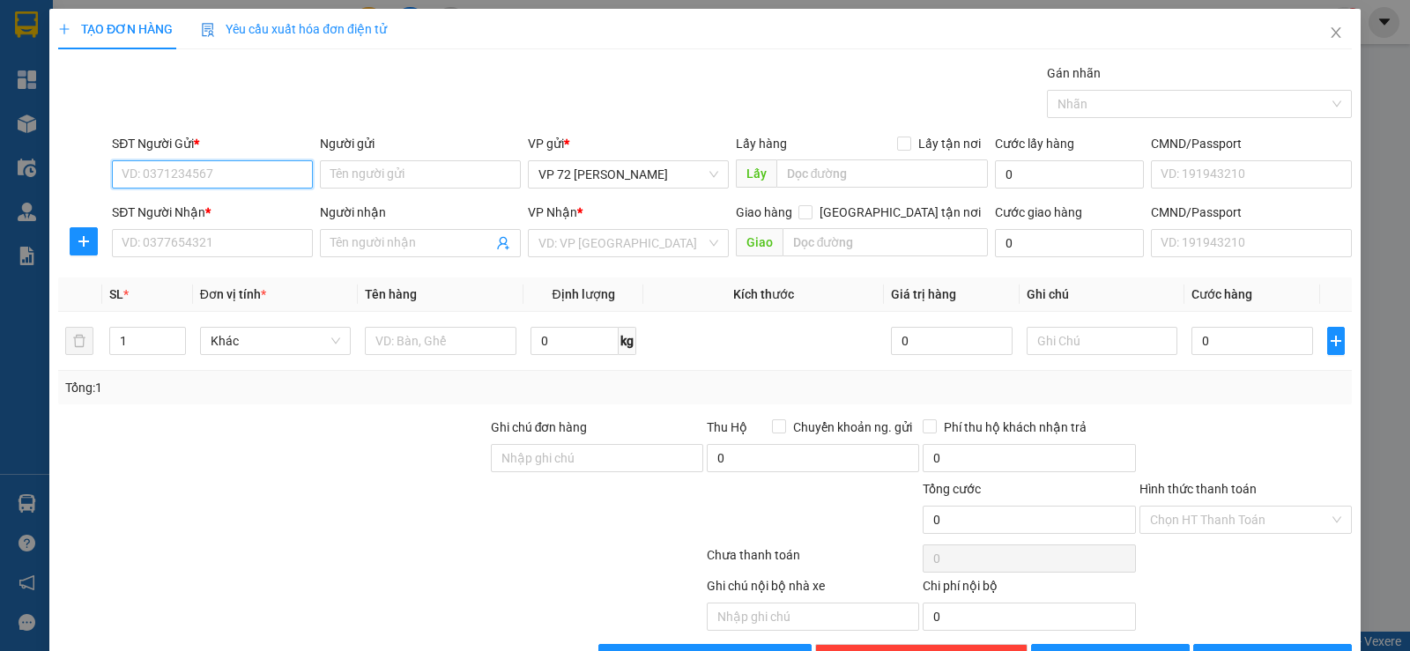
click at [204, 173] on input "SĐT Người Gửi *" at bounding box center [212, 174] width 201 height 28
type input "0947538238"
click at [397, 183] on input "Người gửi" at bounding box center [420, 174] width 201 height 28
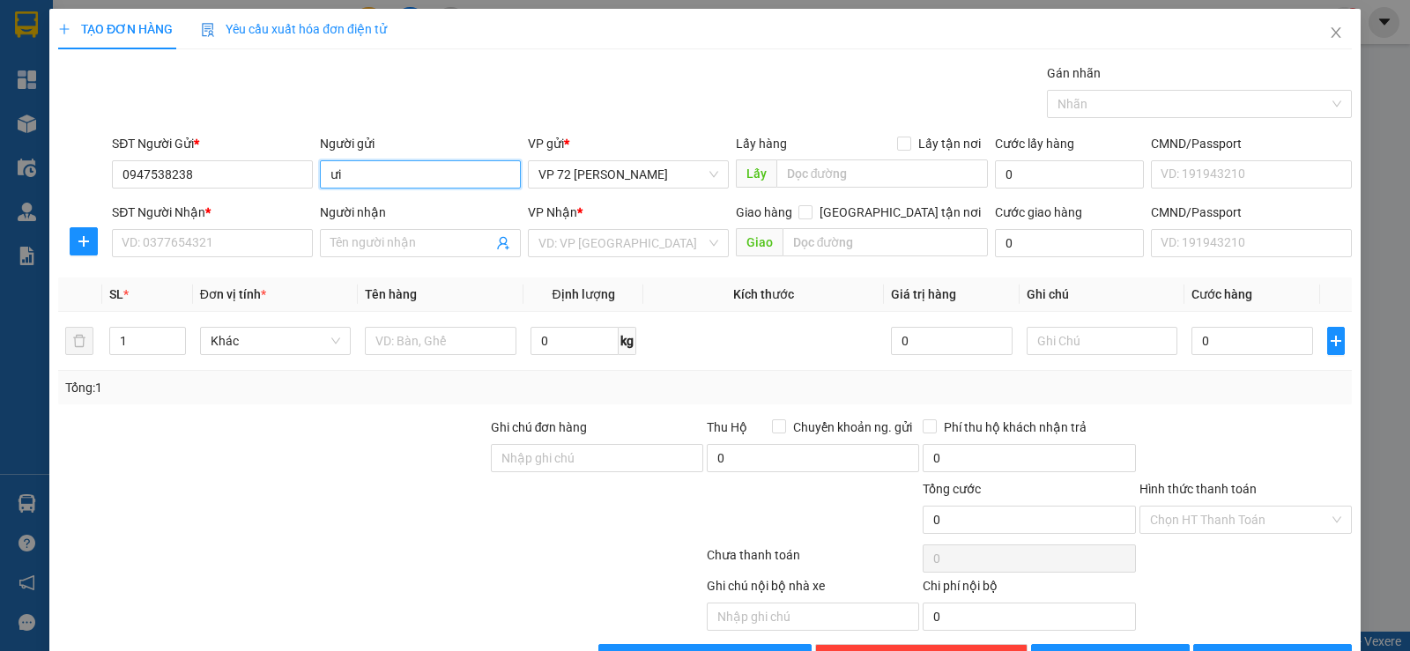
type input "ư"
type input "wincap"
click at [202, 245] on input "SĐT Người Nhận *" at bounding box center [212, 243] width 201 height 28
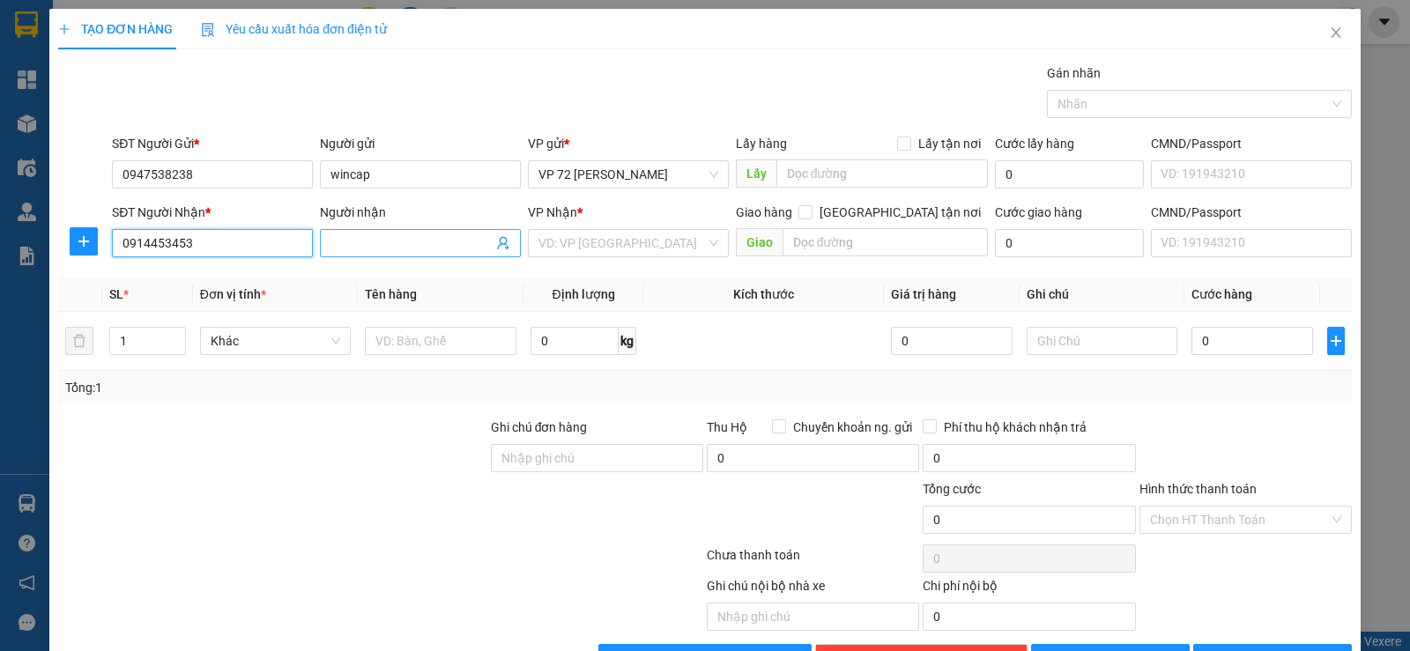
type input "0914453453"
click at [348, 247] on input "Người nhận" at bounding box center [412, 243] width 162 height 19
type input "mt thảo diệp"
click at [596, 241] on input "search" at bounding box center [622, 243] width 167 height 26
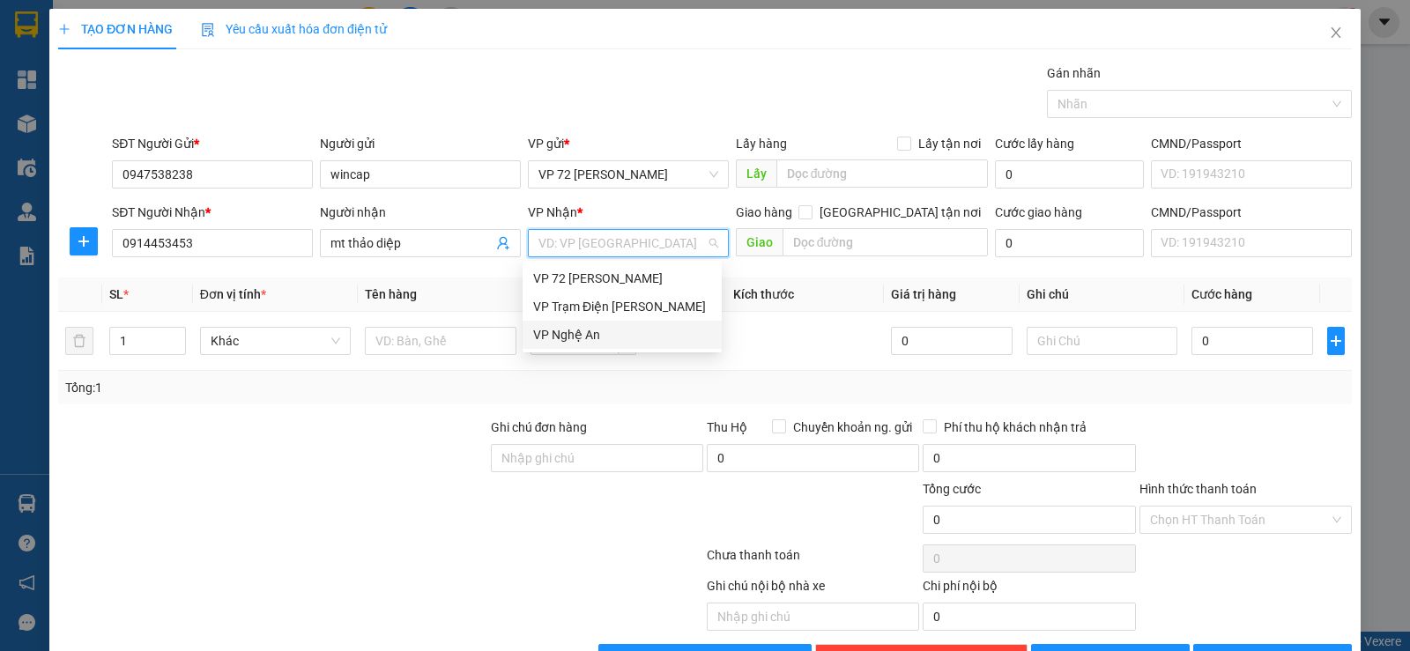
click at [592, 334] on div "VP Nghệ An" at bounding box center [622, 334] width 178 height 19
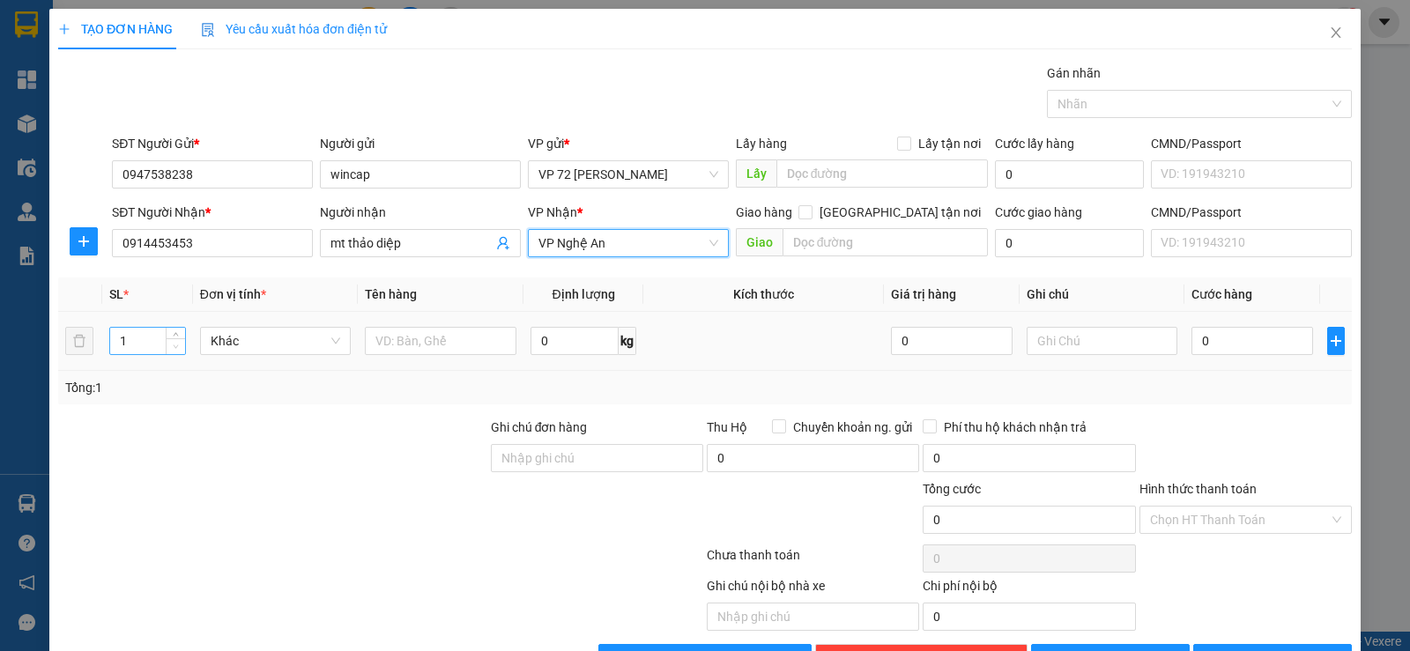
click at [171, 346] on span "down" at bounding box center [176, 347] width 11 height 11
click at [153, 346] on input "1" at bounding box center [147, 341] width 74 height 26
type input "40"
click at [387, 343] on input "text" at bounding box center [441, 341] width 152 height 28
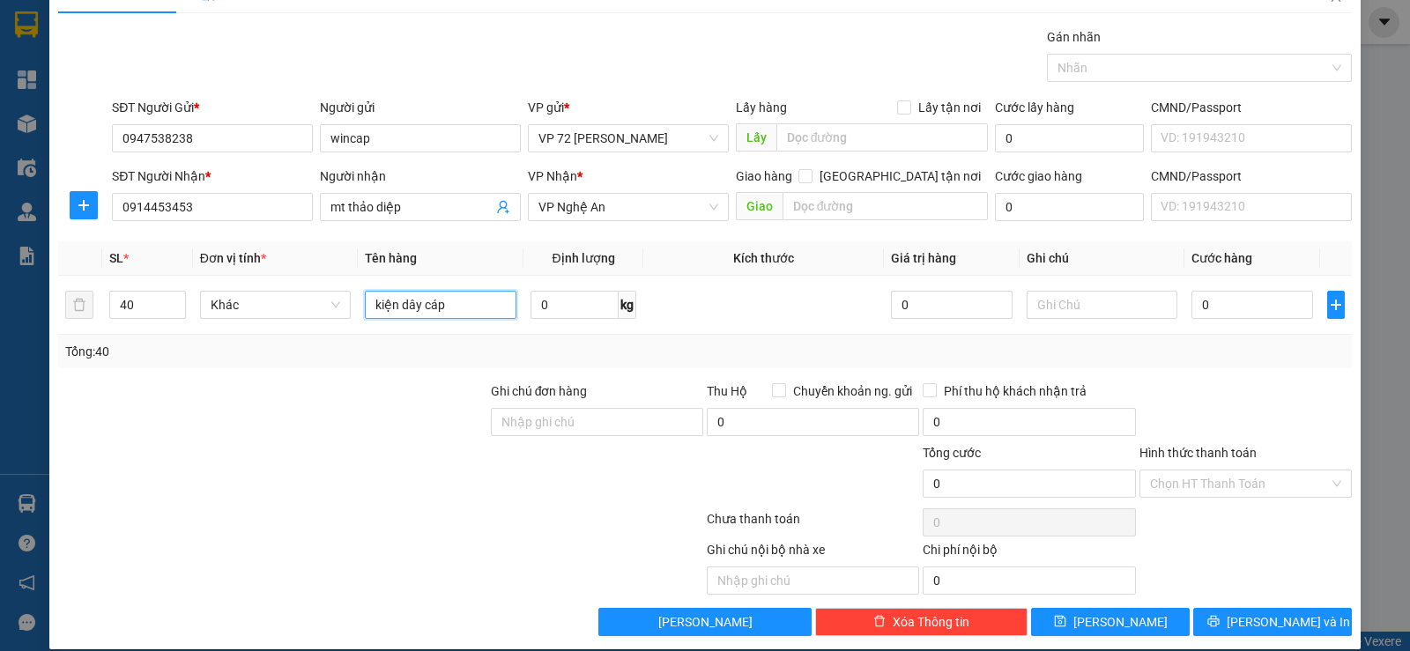
scroll to position [56, 0]
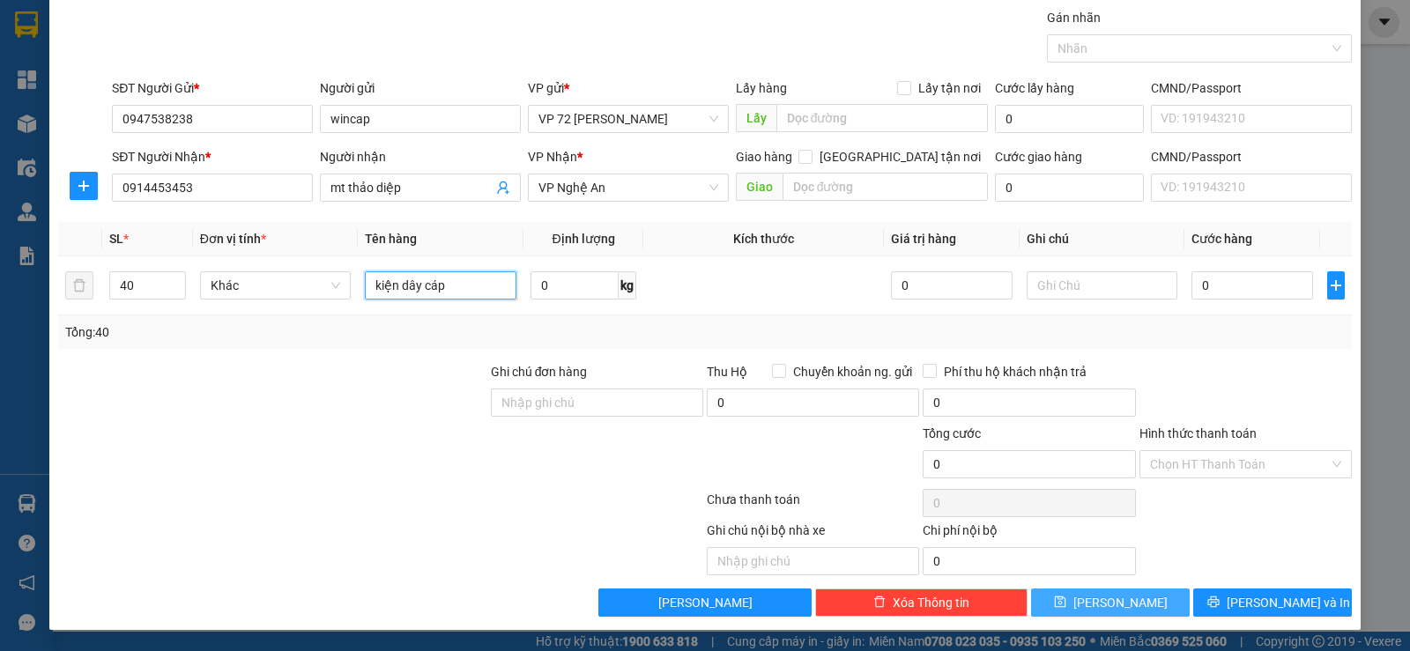
type input "kiện dây cáp"
click at [1076, 603] on button "[PERSON_NAME]" at bounding box center [1110, 603] width 159 height 28
type input "1"
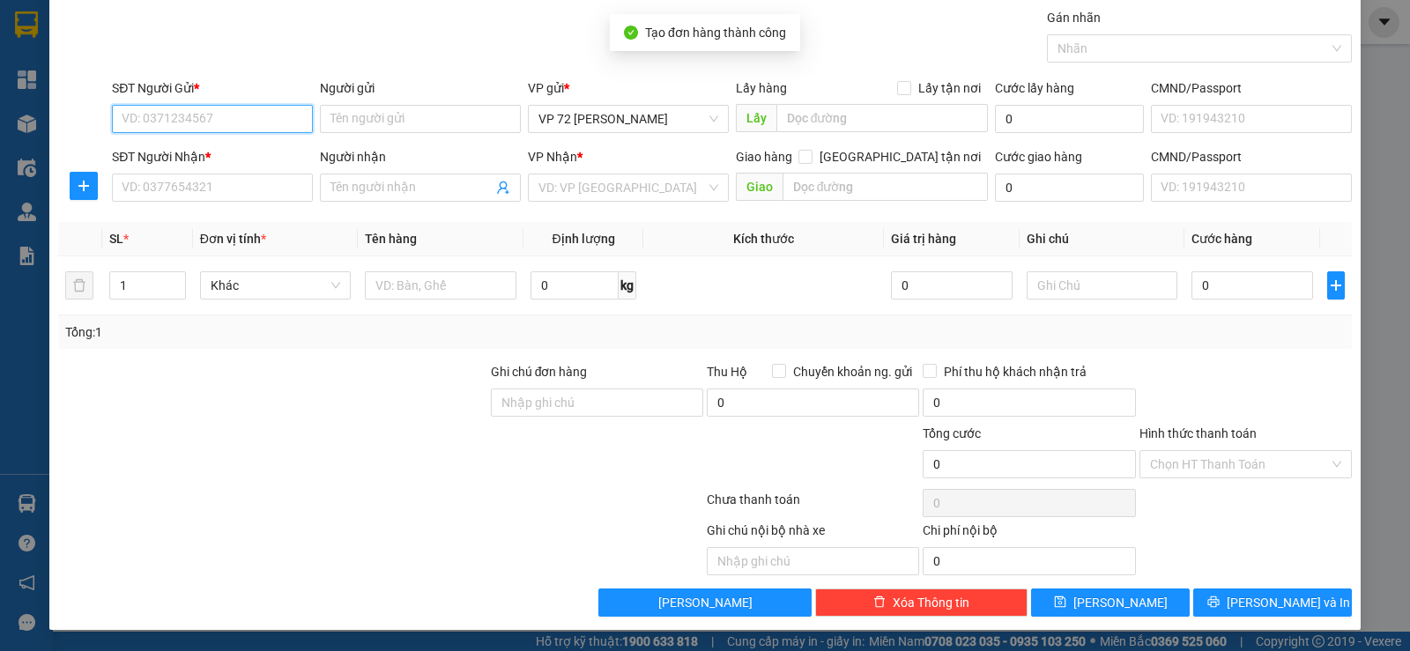
click at [160, 117] on input "SĐT Người Gửi *" at bounding box center [212, 119] width 201 height 28
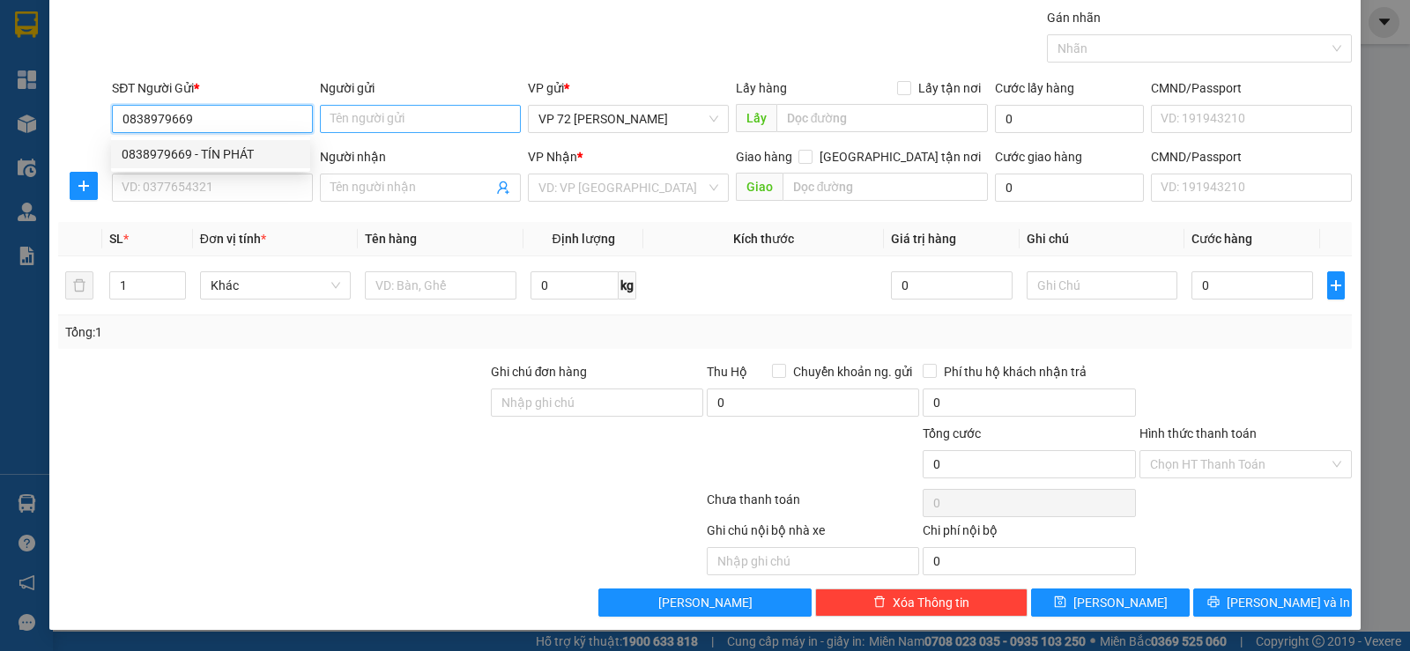
type input "0838979669"
click at [398, 130] on input "Người gửi" at bounding box center [420, 119] width 201 height 28
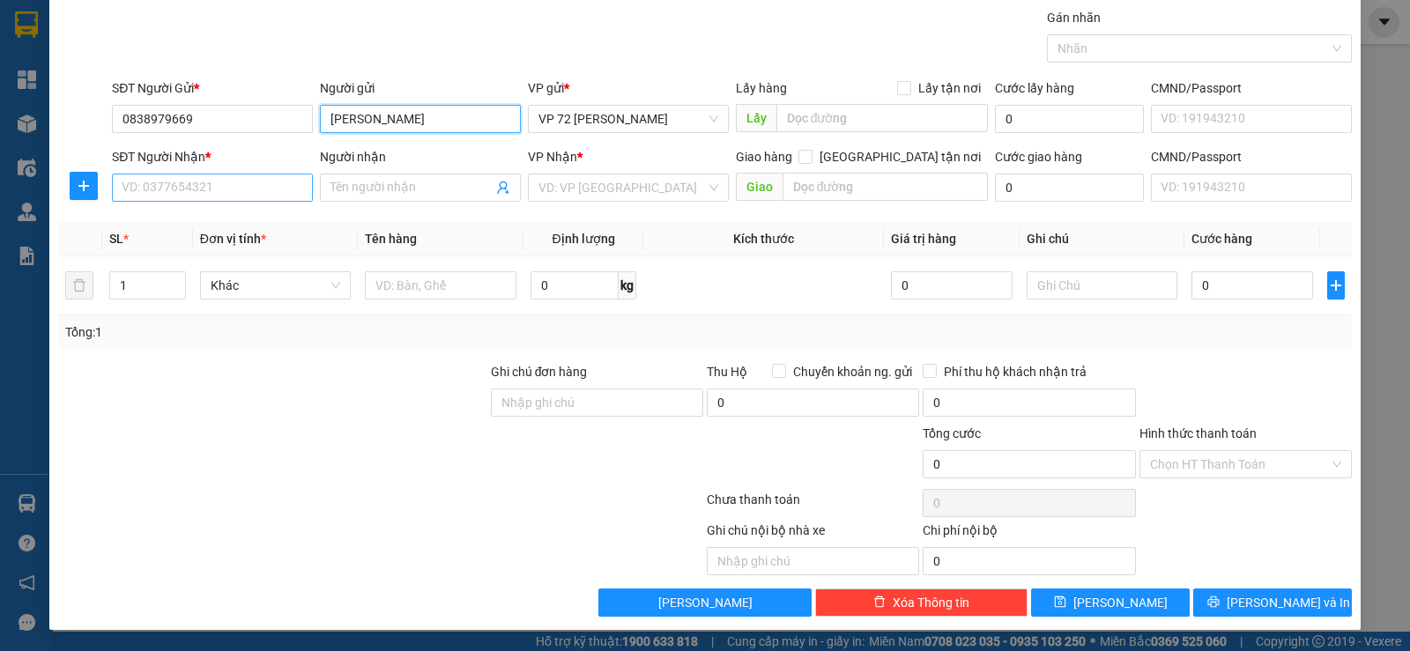
type input "[PERSON_NAME]"
click at [145, 184] on input "SĐT Người Nhận *" at bounding box center [212, 188] width 201 height 28
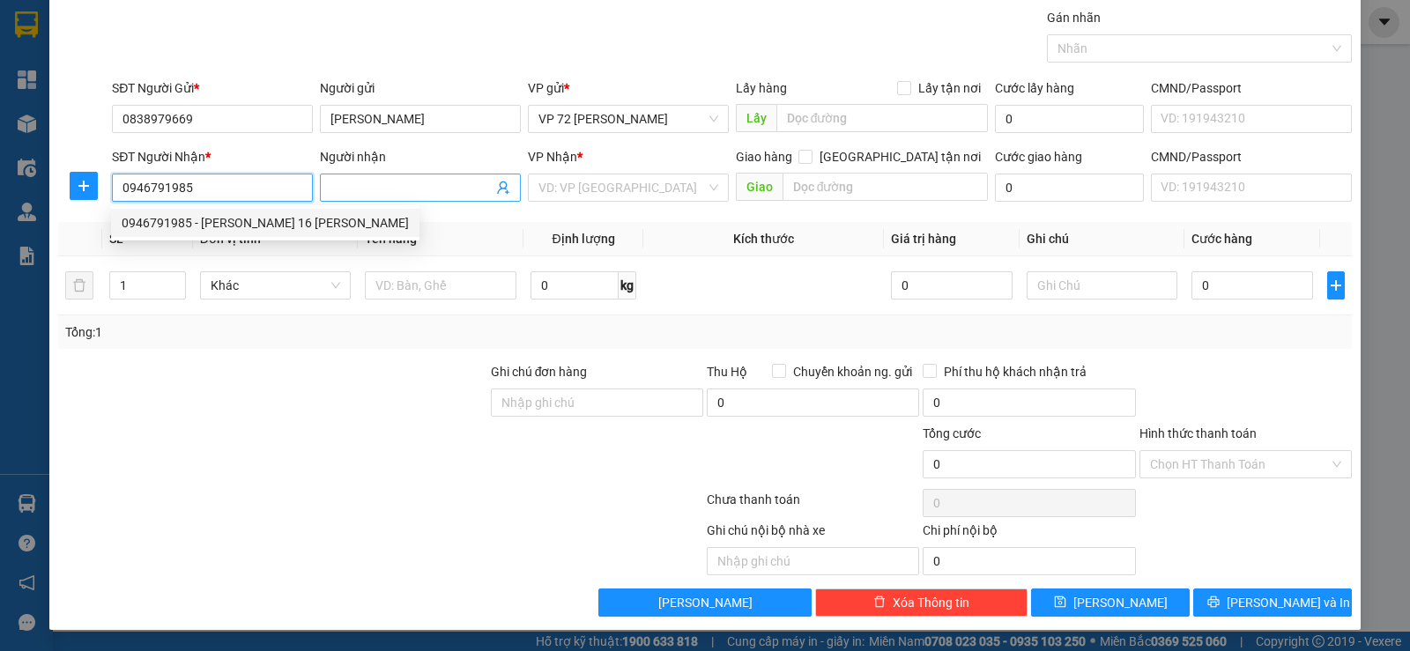
type input "0946791985"
click at [373, 193] on input "Người nhận" at bounding box center [412, 187] width 162 height 19
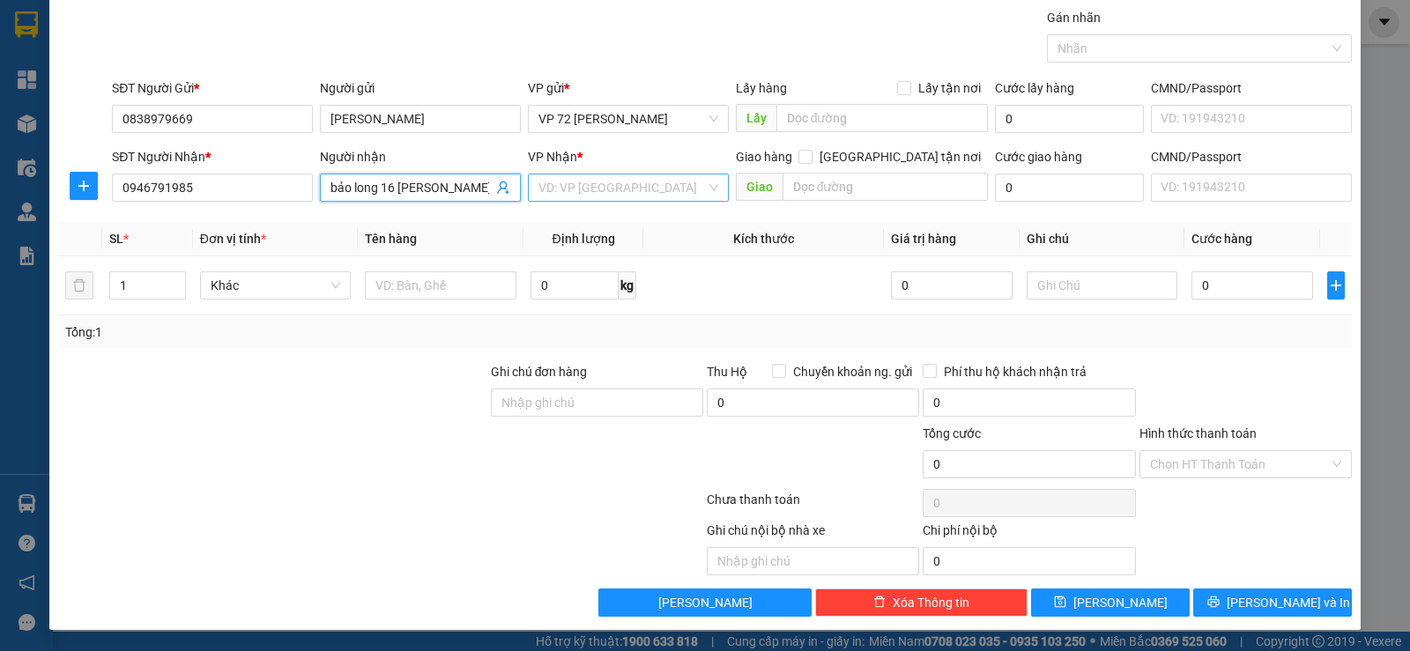
type input "bảo long 16 [PERSON_NAME]"
click at [618, 185] on input "search" at bounding box center [622, 188] width 167 height 26
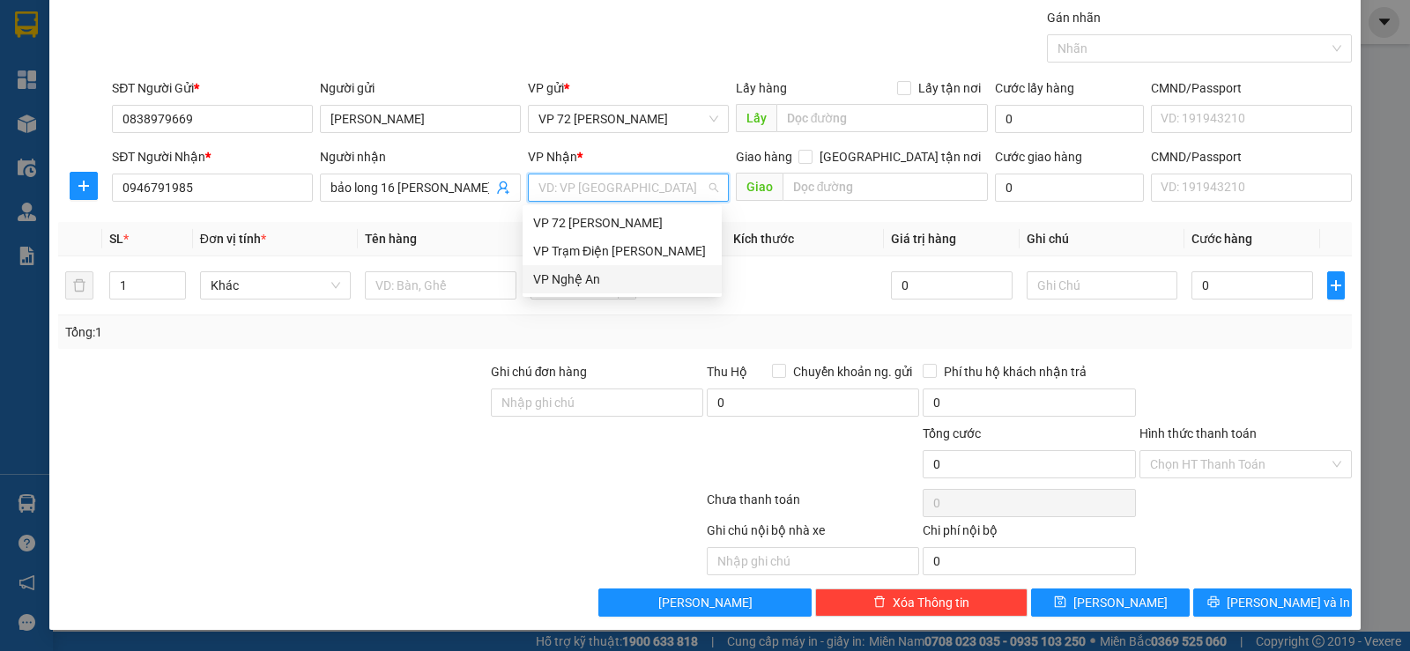
click at [571, 279] on div "VP Nghệ An" at bounding box center [622, 279] width 178 height 19
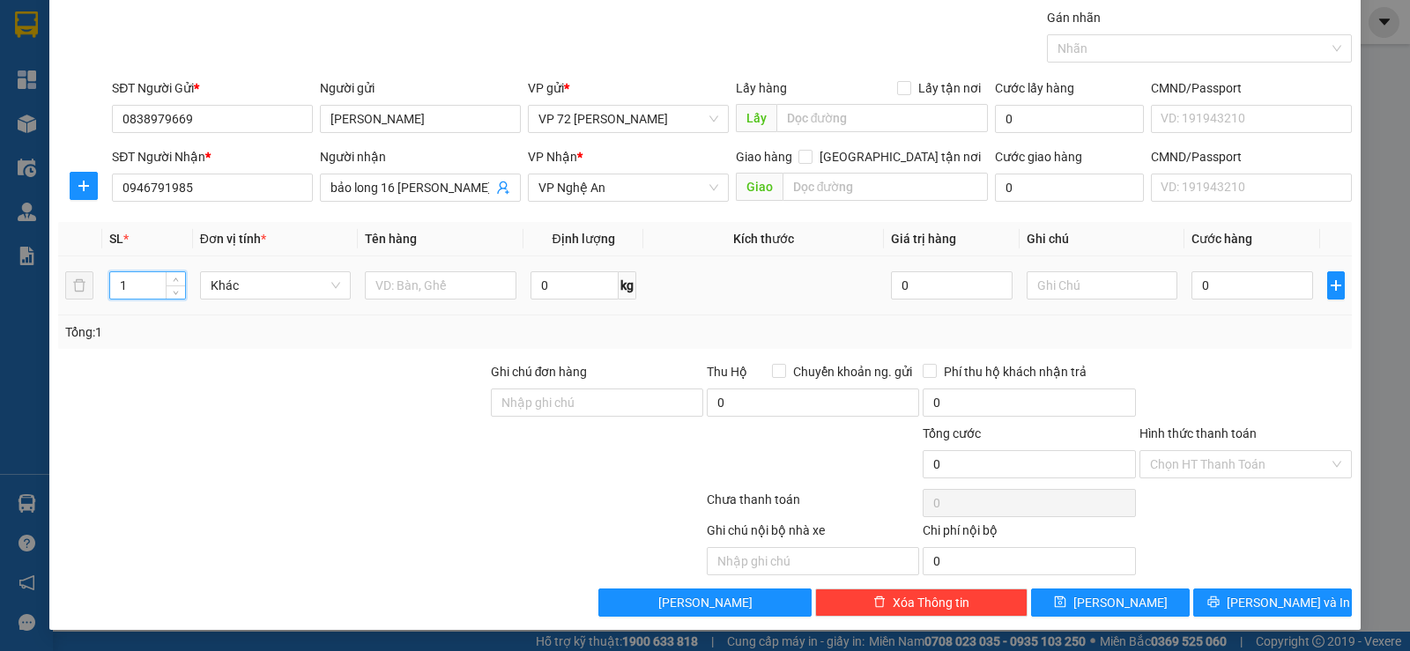
click at [132, 283] on input "1" at bounding box center [147, 285] width 74 height 26
type input "14"
click at [436, 291] on input "text" at bounding box center [441, 285] width 152 height 28
click at [1067, 606] on icon "save" at bounding box center [1060, 602] width 12 height 12
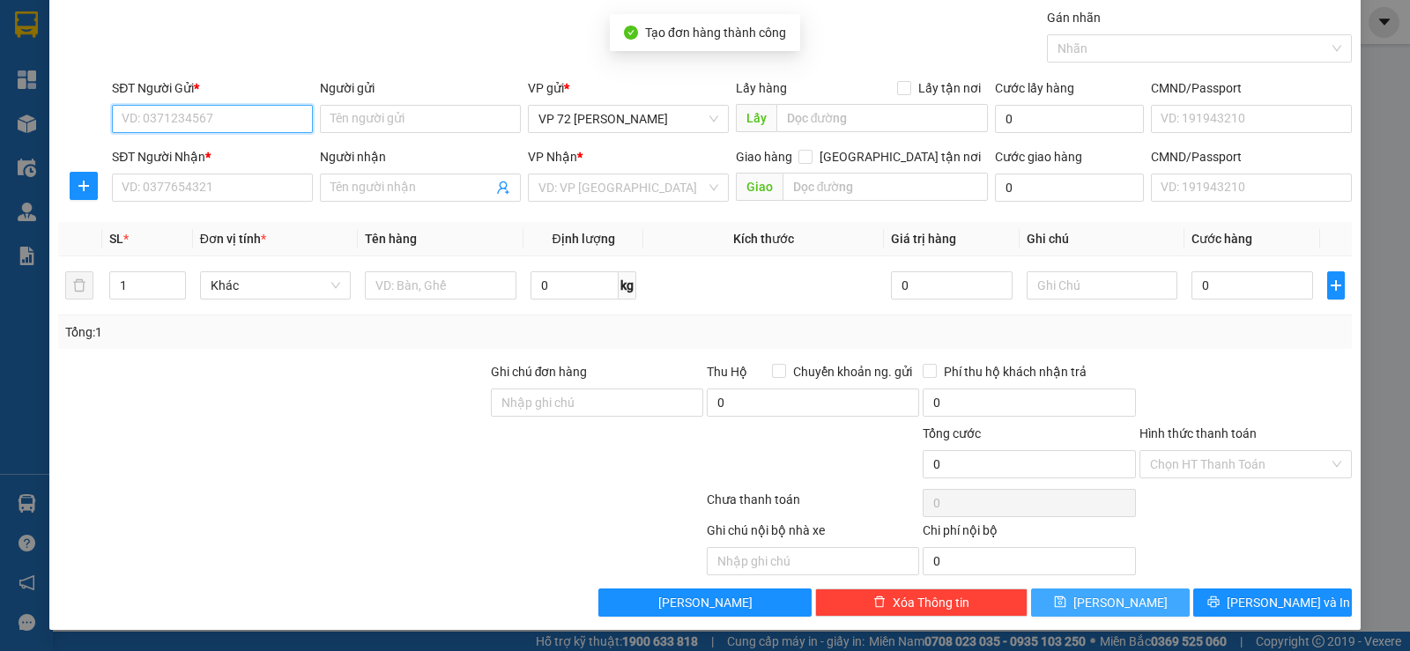
click at [234, 122] on input "SĐT Người Gửi *" at bounding box center [212, 119] width 201 height 28
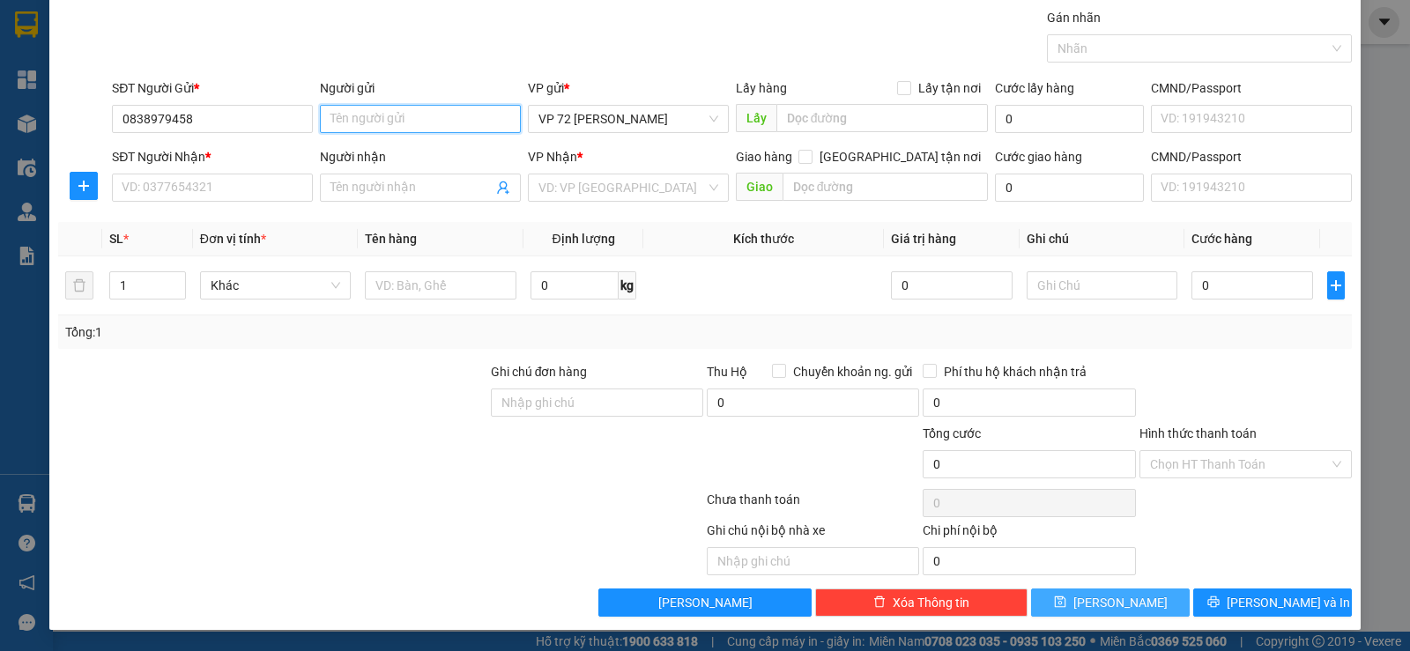
click at [405, 124] on input "Người gửi" at bounding box center [420, 119] width 201 height 28
click at [222, 192] on input "SĐT Người Nhận *" at bounding box center [212, 188] width 201 height 28
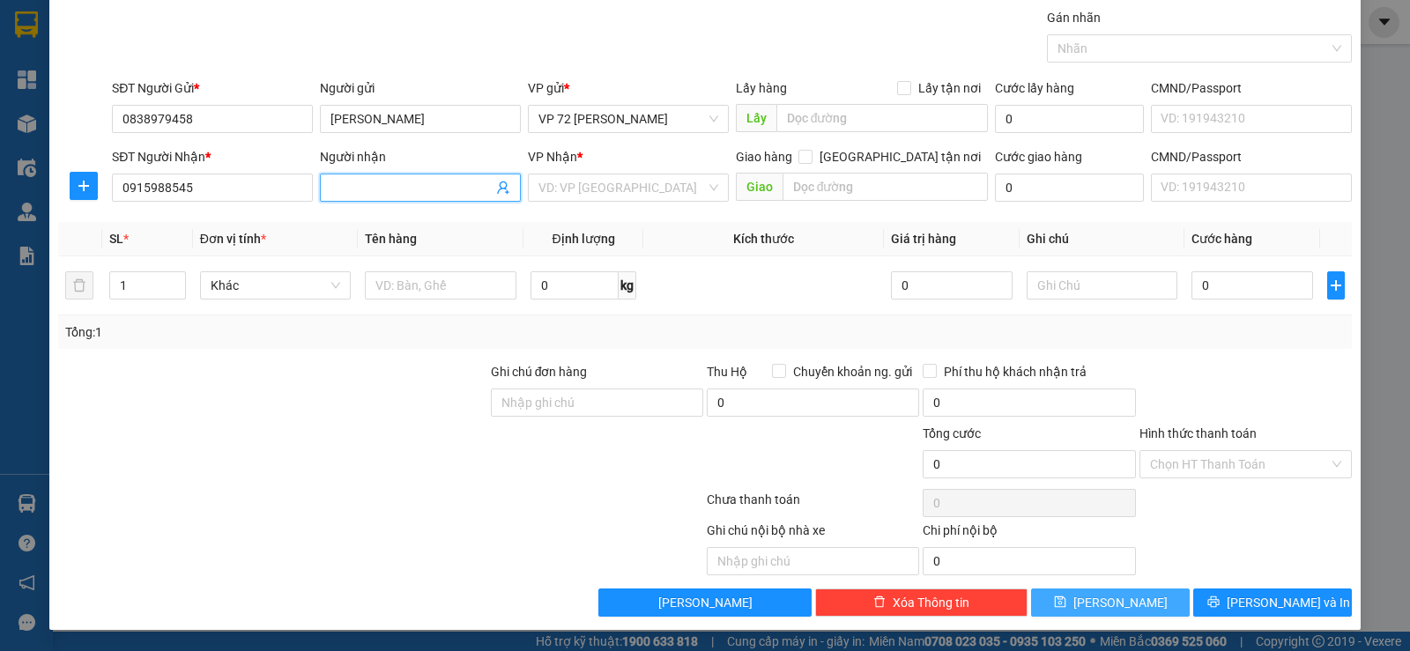
click at [340, 191] on input "Người nhận" at bounding box center [412, 187] width 162 height 19
click at [630, 190] on input "search" at bounding box center [622, 188] width 167 height 26
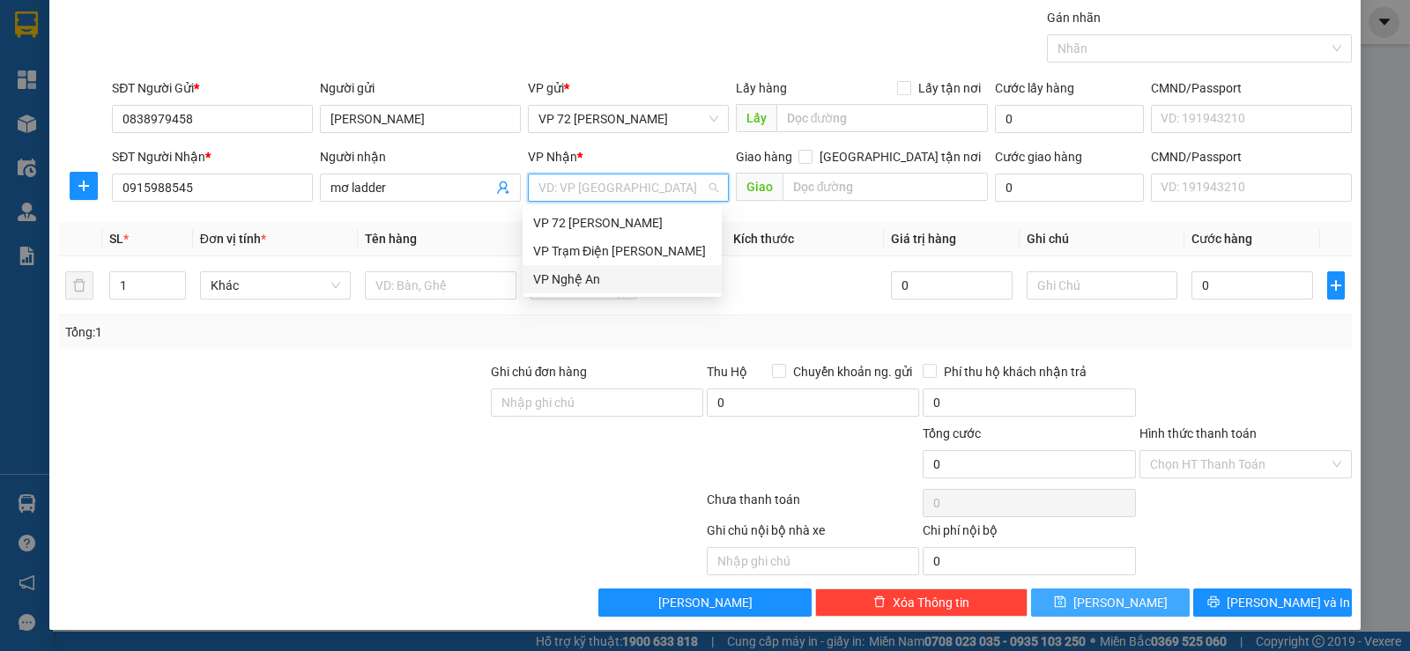
click at [584, 280] on div "VP Nghệ An" at bounding box center [622, 279] width 178 height 19
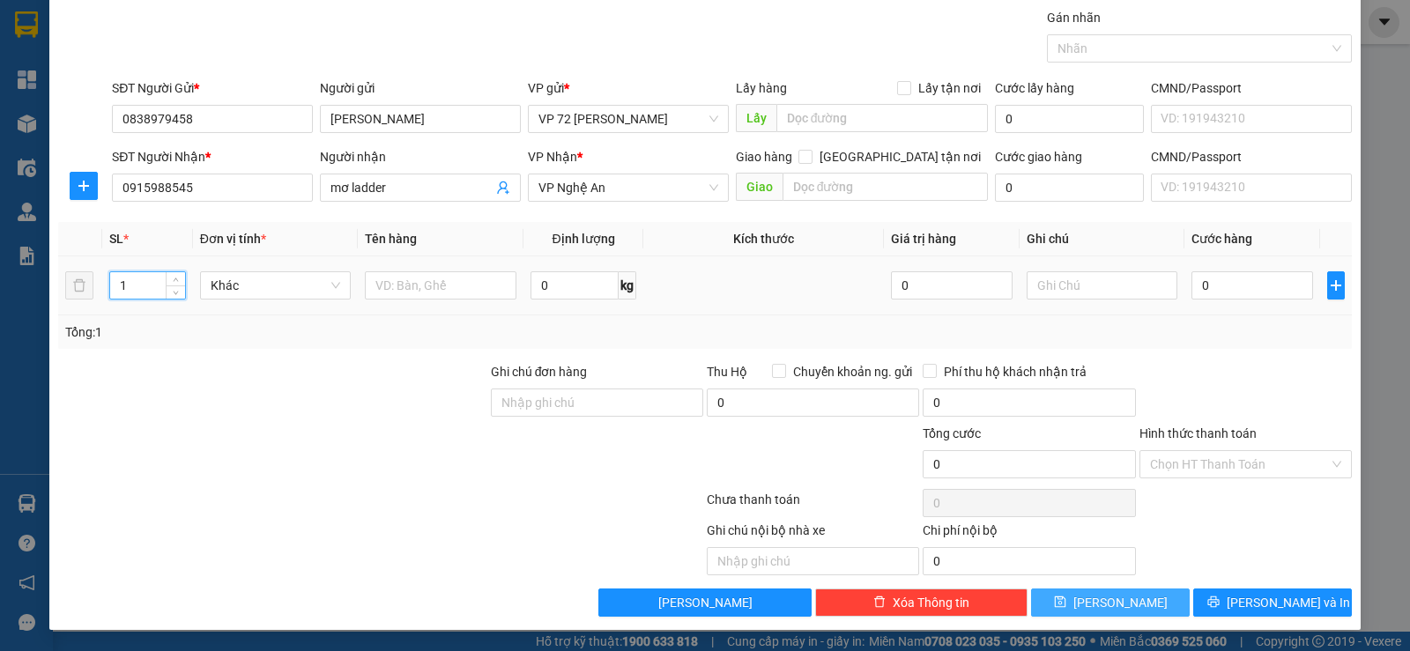
click at [151, 287] on input "1" at bounding box center [147, 285] width 74 height 26
click at [411, 291] on input "text" at bounding box center [441, 285] width 152 height 28
click at [390, 190] on input "mơ ladder" at bounding box center [412, 187] width 162 height 19
click at [1116, 601] on span "[PERSON_NAME]" at bounding box center [1121, 602] width 94 height 19
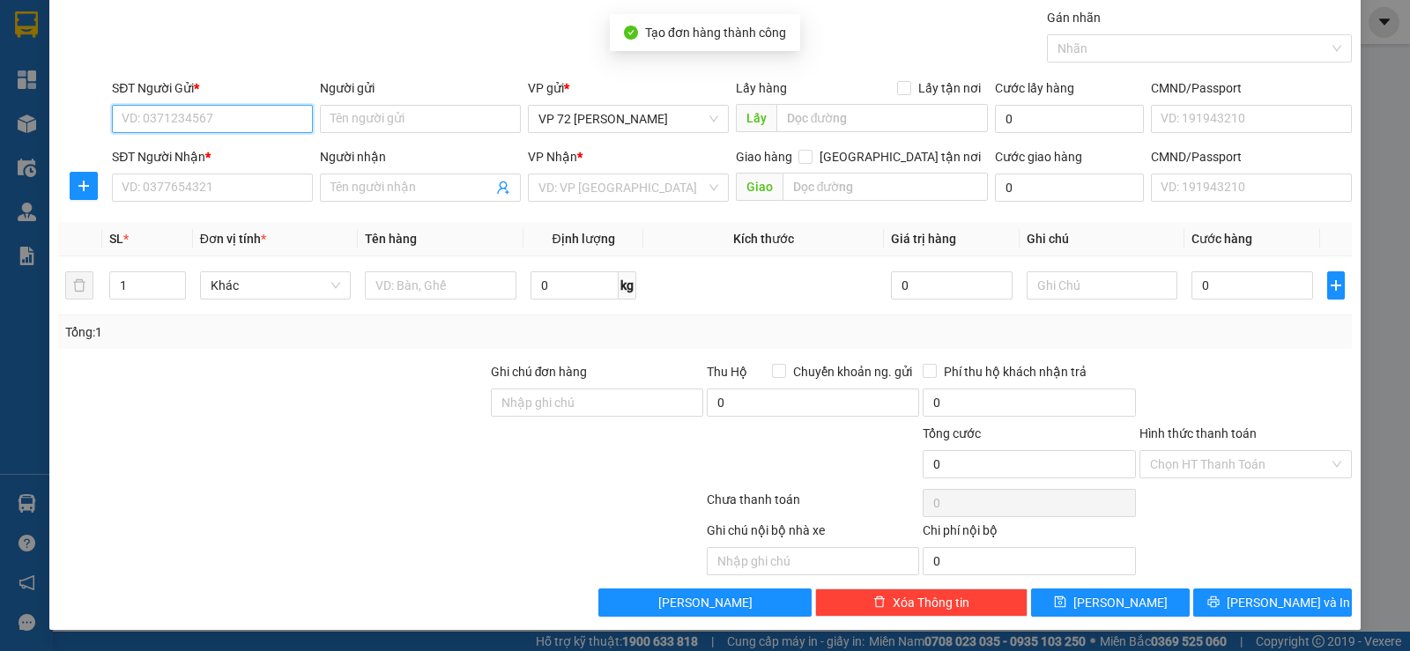
click at [222, 123] on input "SĐT Người Gửi *" at bounding box center [212, 119] width 201 height 28
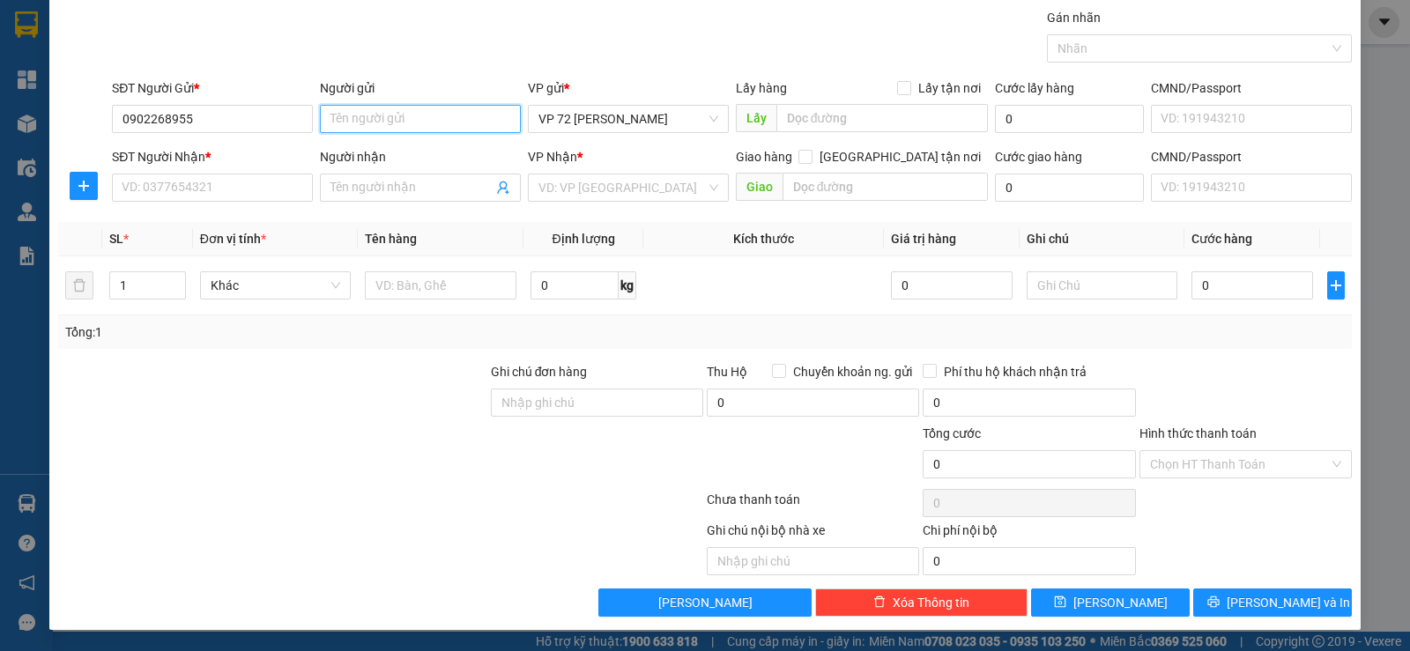
click at [437, 124] on input "Người gửi" at bounding box center [420, 119] width 201 height 28
click at [222, 185] on input "SĐT Người Nhận *" at bounding box center [212, 188] width 201 height 28
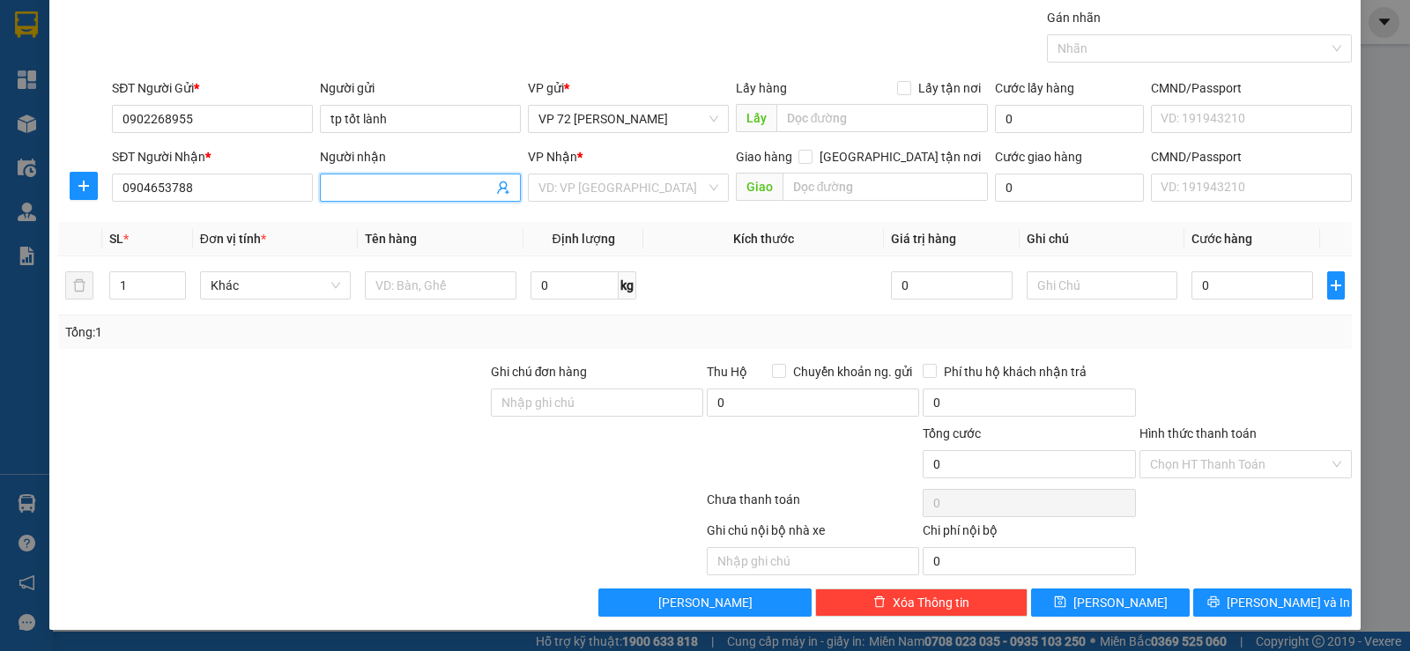
click at [410, 184] on input "Người nhận" at bounding box center [412, 187] width 162 height 19
click at [612, 191] on input "search" at bounding box center [622, 188] width 167 height 26
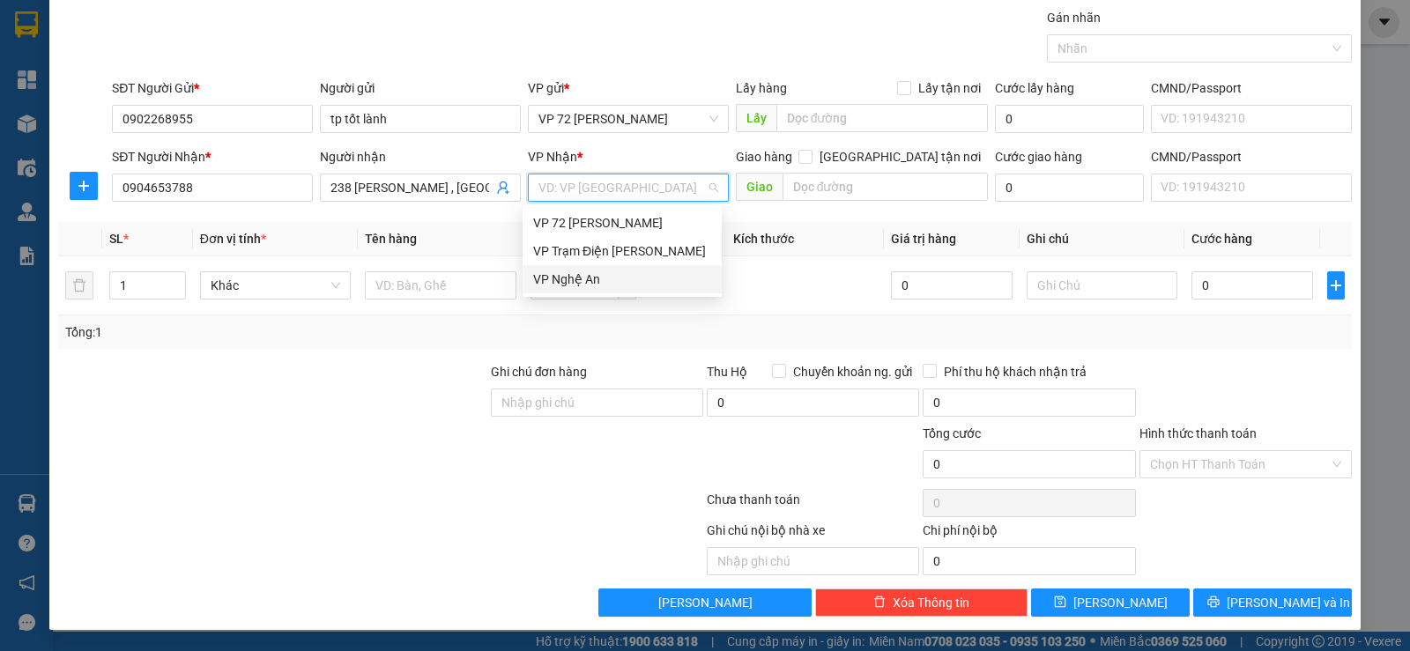
click at [592, 273] on div "VP Nghệ An" at bounding box center [622, 279] width 178 height 19
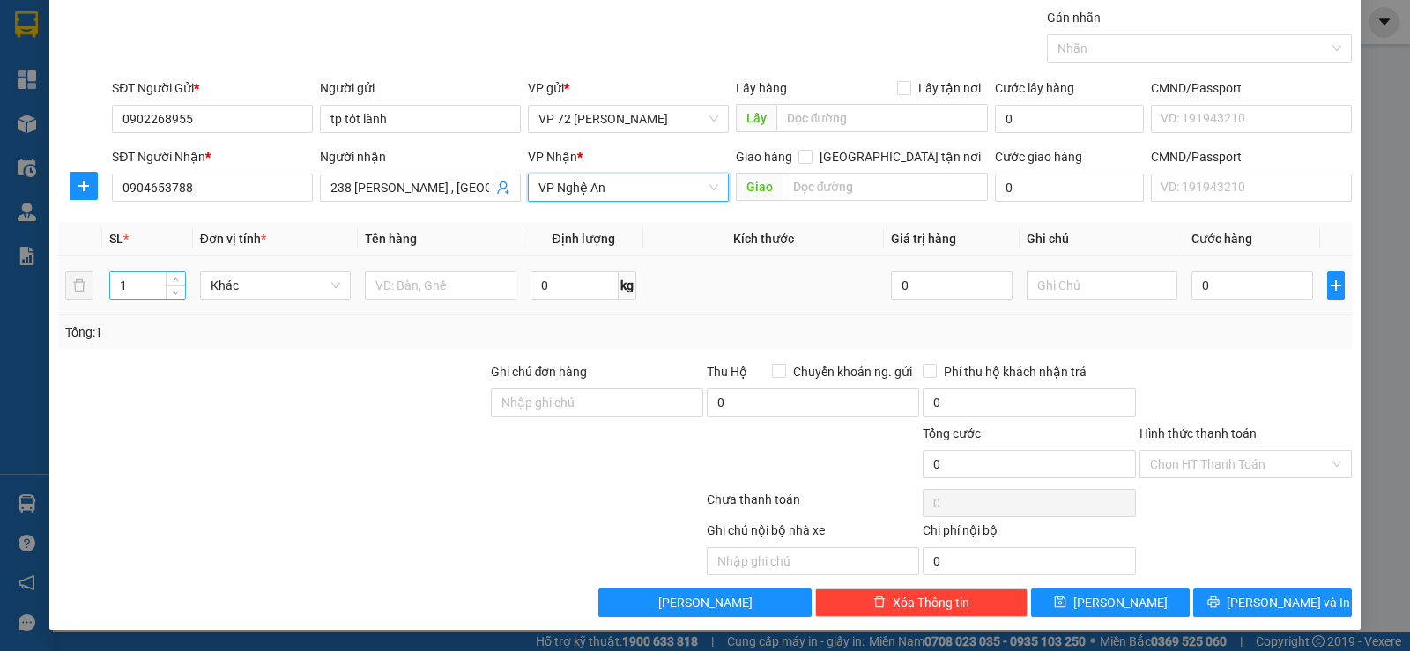
click at [137, 287] on input "1" at bounding box center [147, 285] width 74 height 26
click at [383, 280] on input "text" at bounding box center [441, 285] width 152 height 28
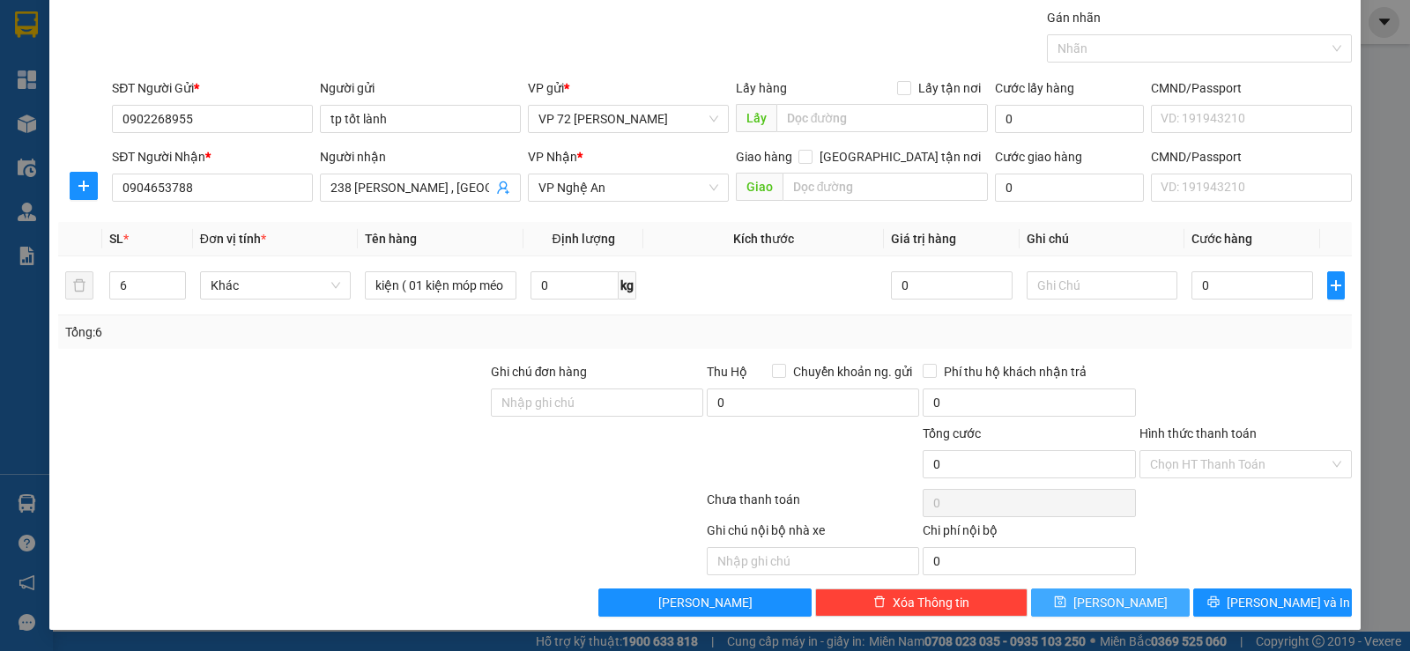
click at [1093, 603] on button "[PERSON_NAME]" at bounding box center [1110, 603] width 159 height 28
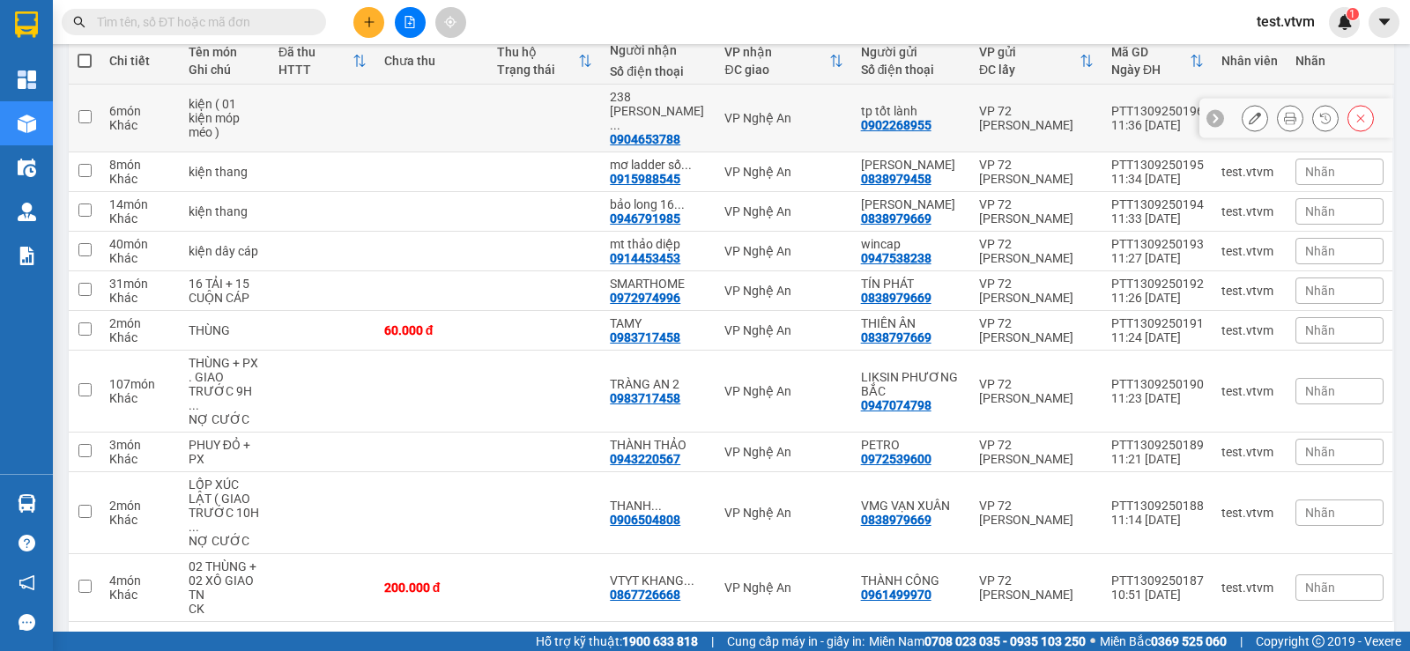
scroll to position [217, 0]
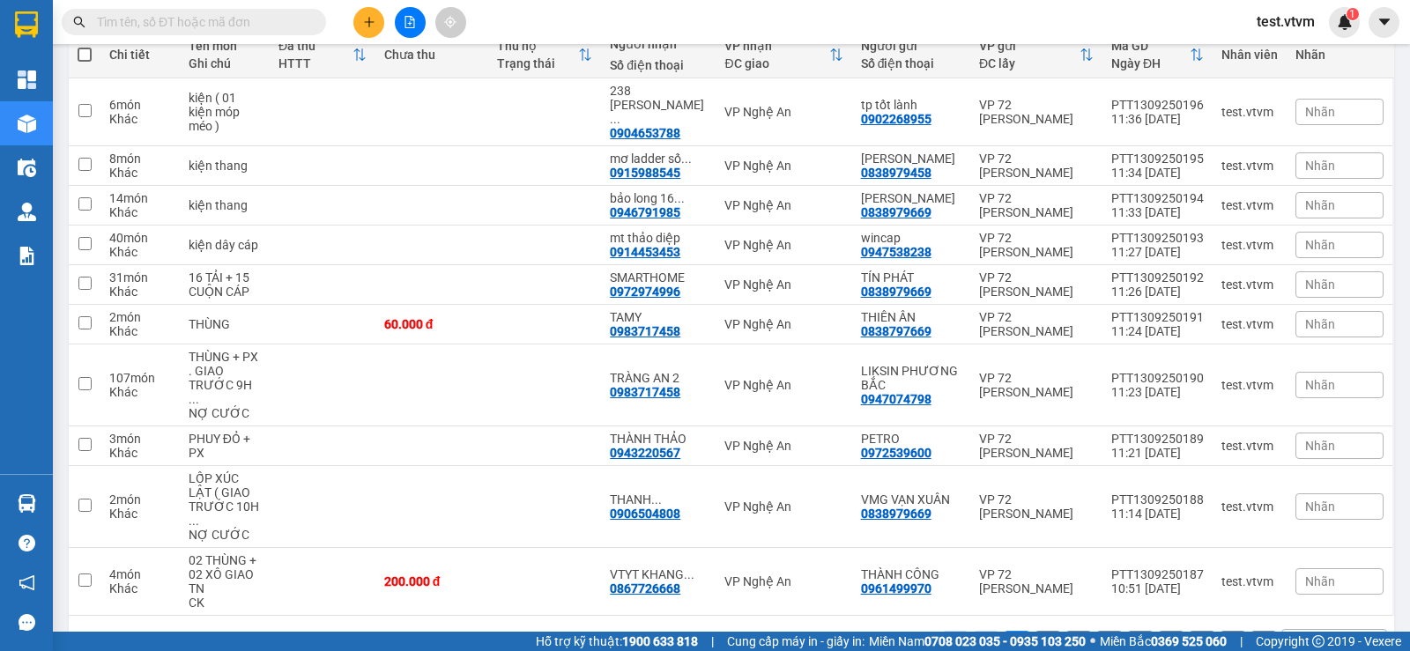
click at [1035, 631] on button "2" at bounding box center [1048, 644] width 26 height 26
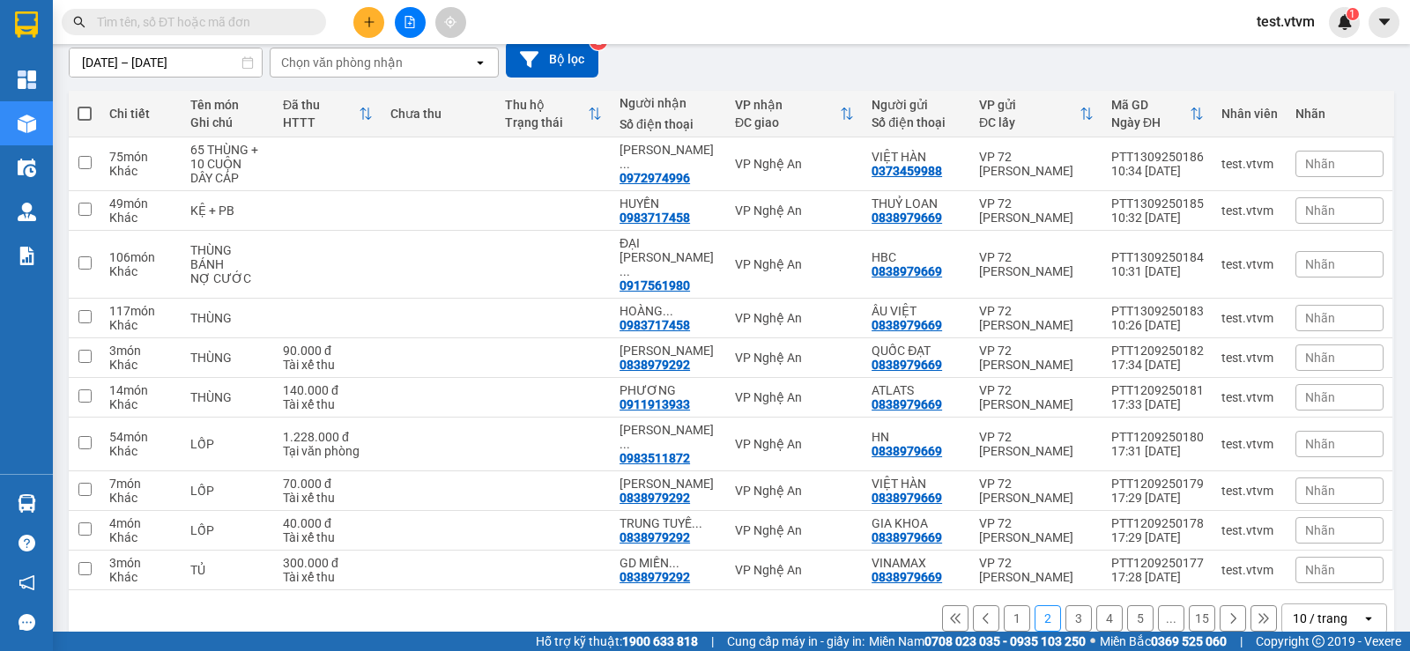
scroll to position [160, 0]
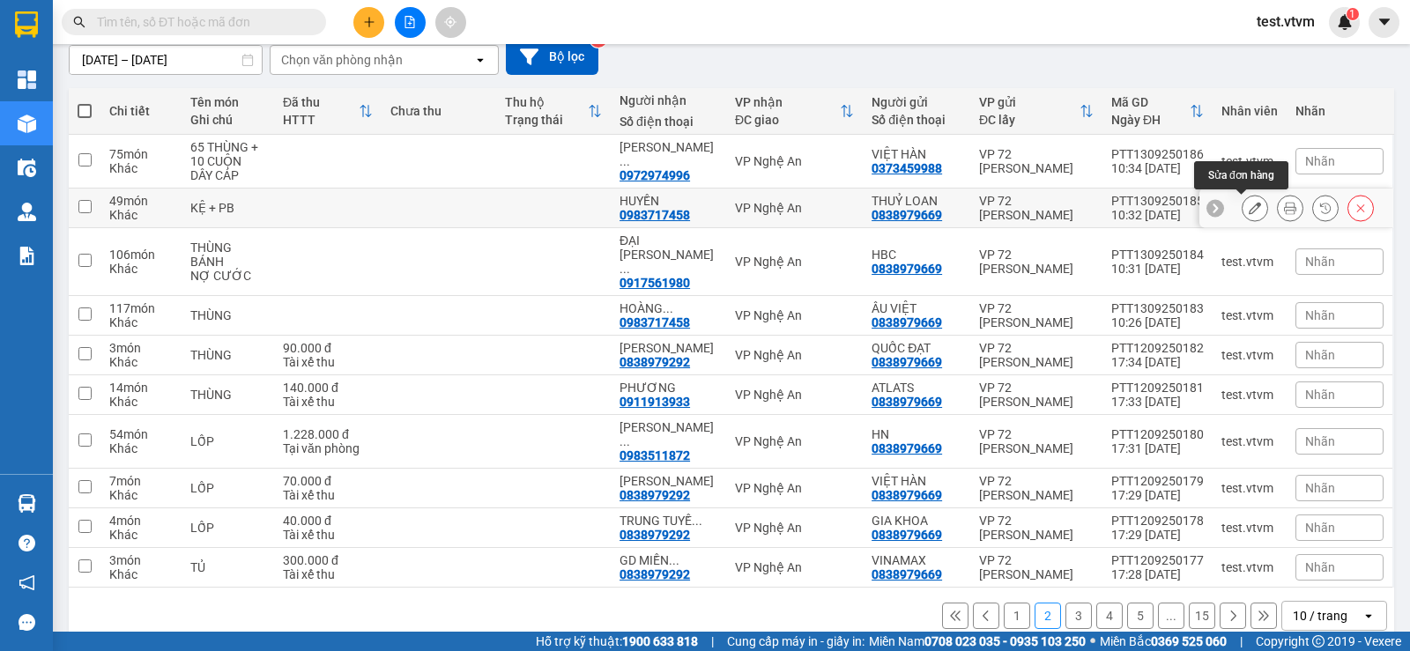
click at [1249, 210] on icon at bounding box center [1255, 208] width 12 height 12
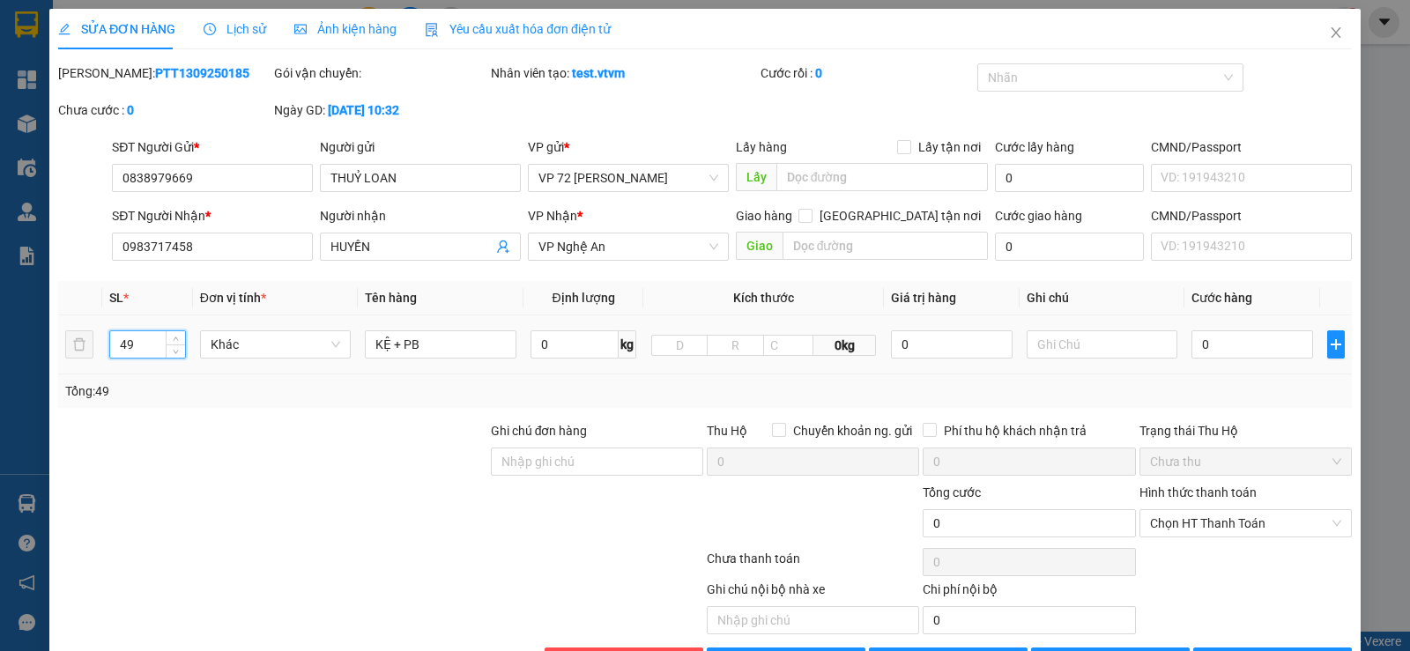
click at [142, 346] on input "49" at bounding box center [147, 344] width 74 height 26
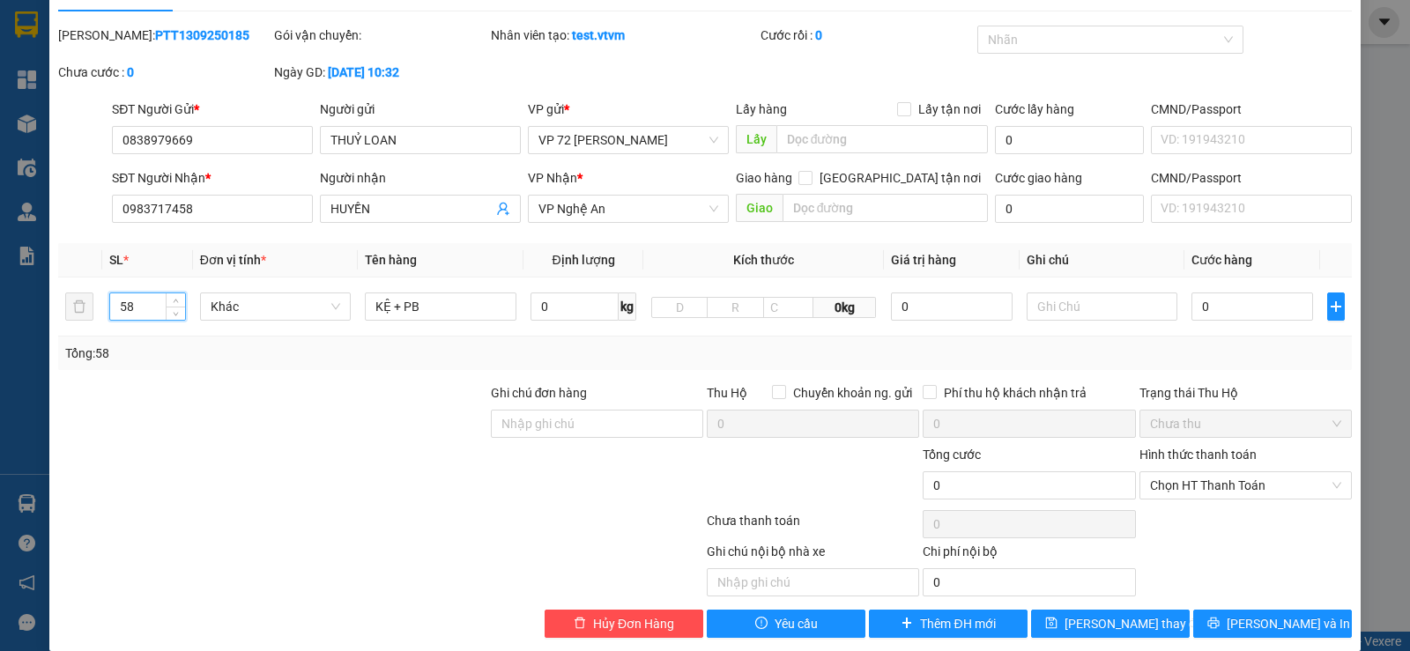
scroll to position [59, 0]
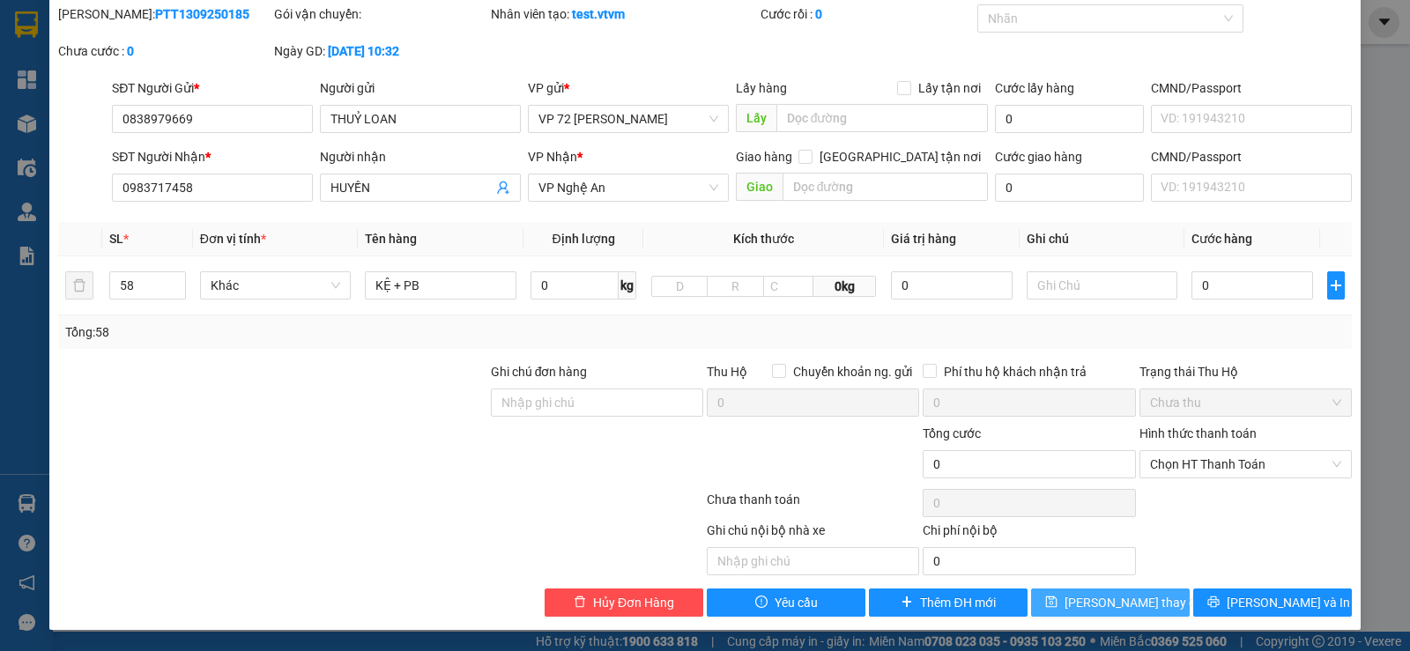
click at [1139, 610] on span "[PERSON_NAME] thay đổi" at bounding box center [1135, 602] width 141 height 19
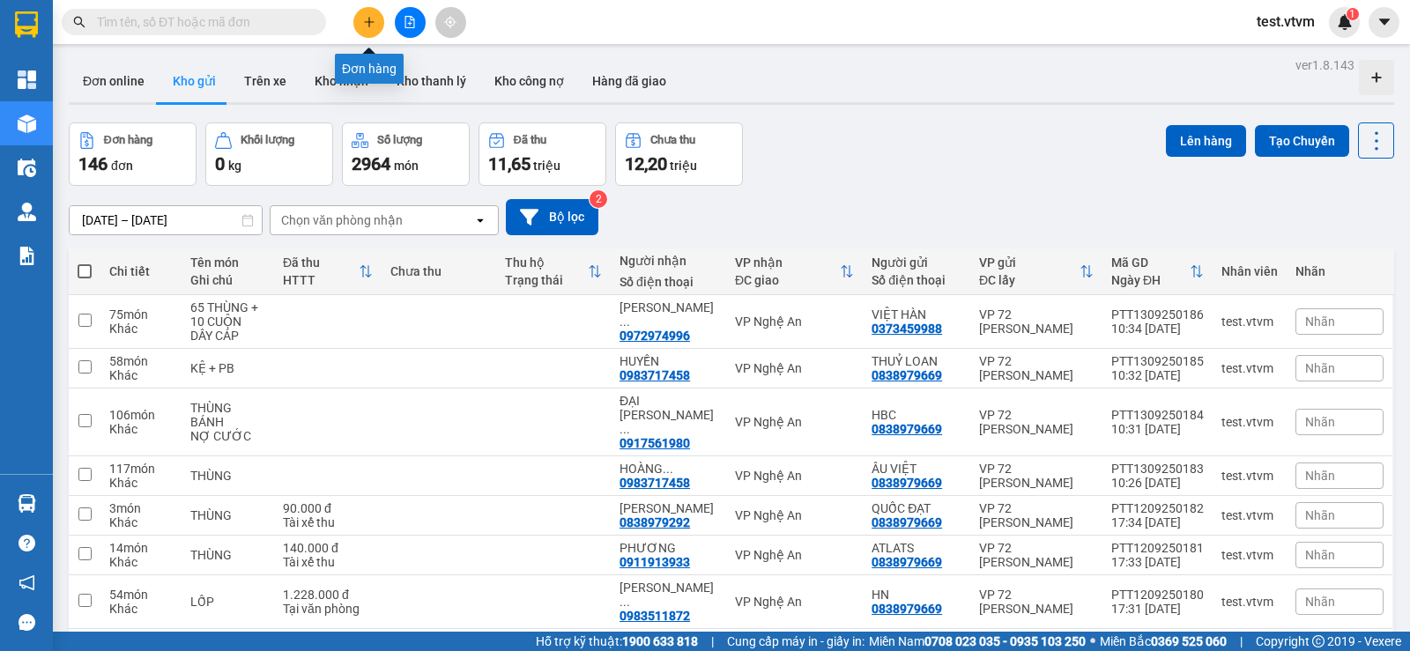
click at [375, 14] on button at bounding box center [368, 22] width 31 height 31
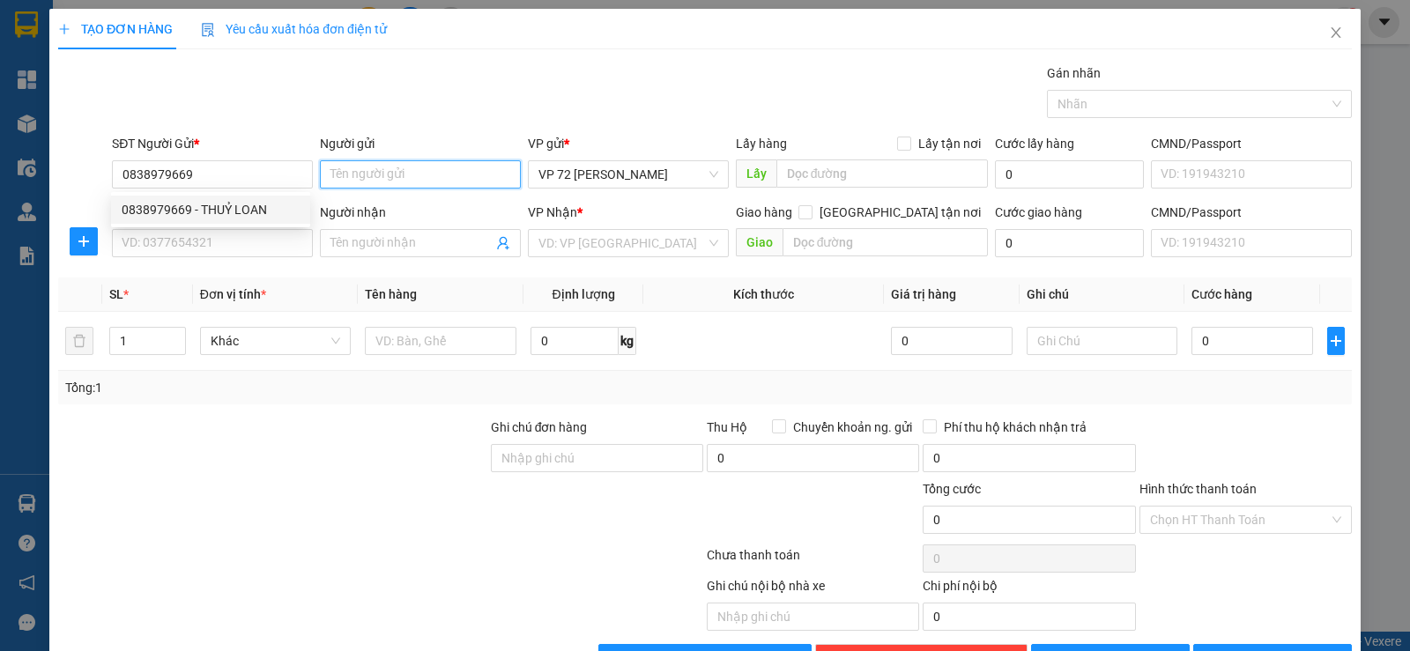
click at [359, 169] on input "Người gửi" at bounding box center [420, 174] width 201 height 28
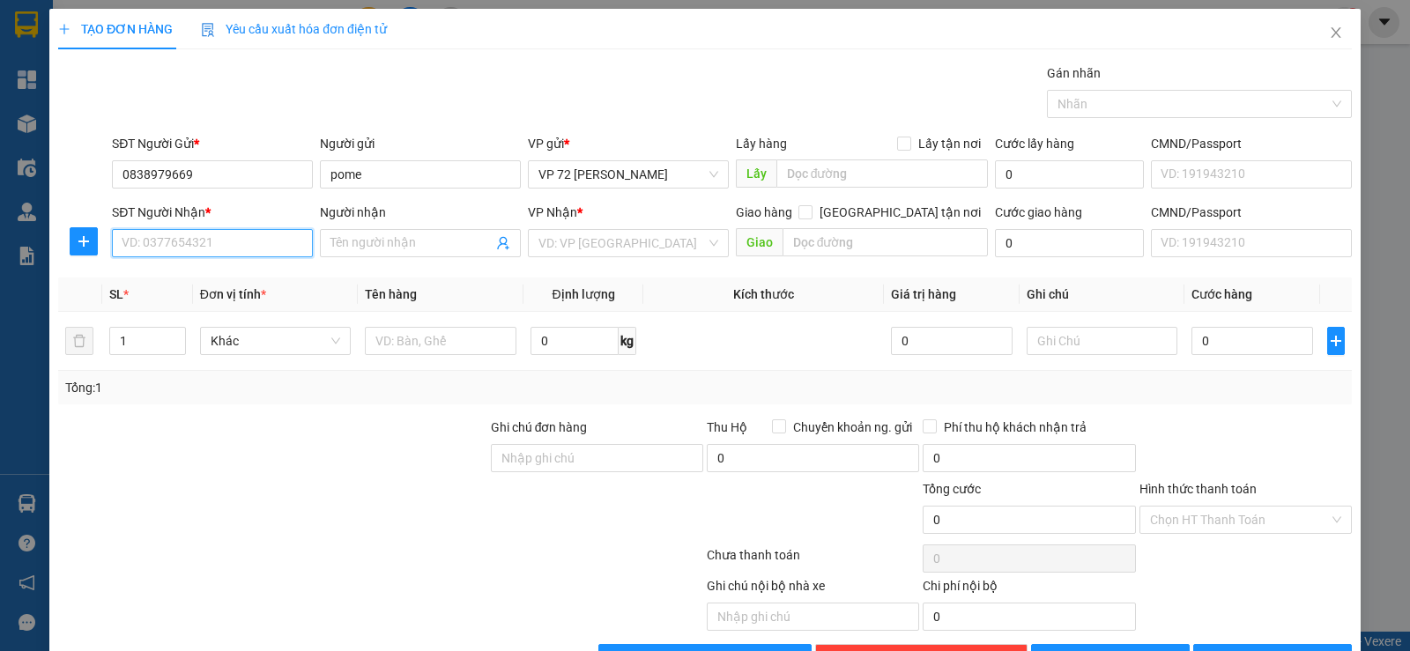
click at [134, 237] on input "SĐT Người Nhận *" at bounding box center [212, 243] width 201 height 28
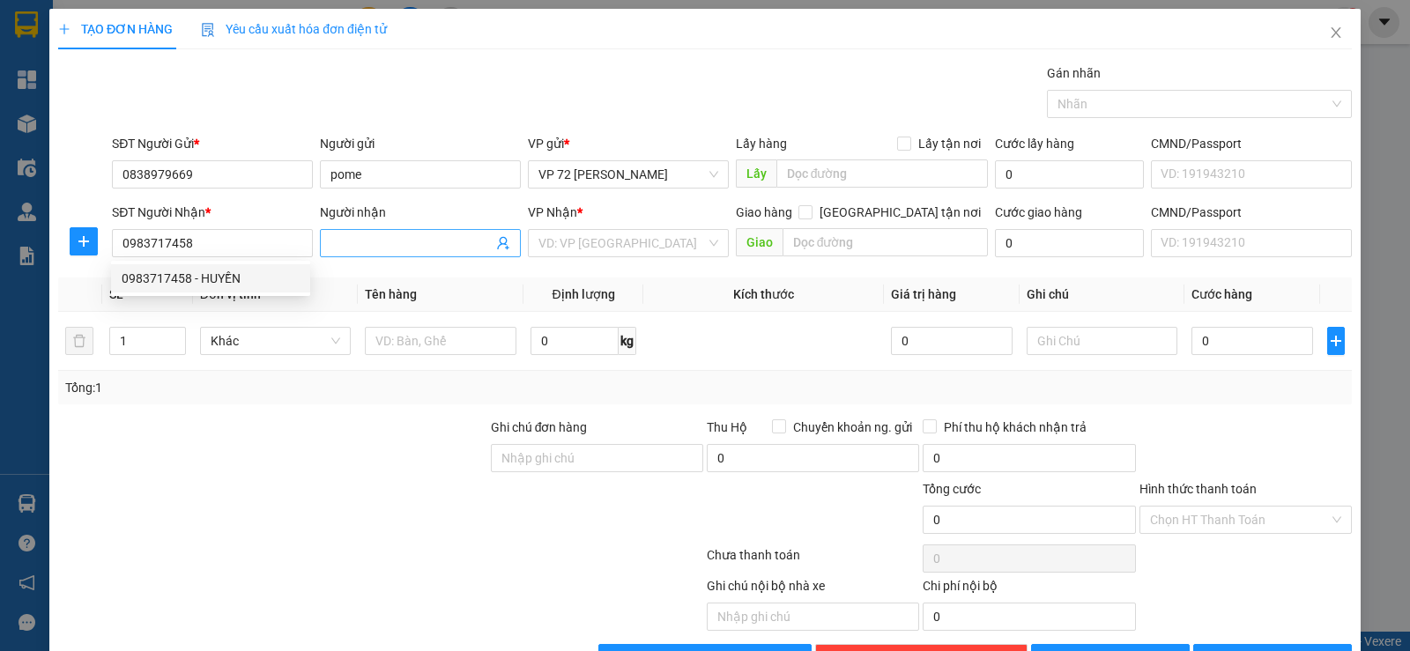
click at [405, 243] on input "Người nhận" at bounding box center [412, 243] width 162 height 19
click at [618, 253] on input "search" at bounding box center [622, 243] width 167 height 26
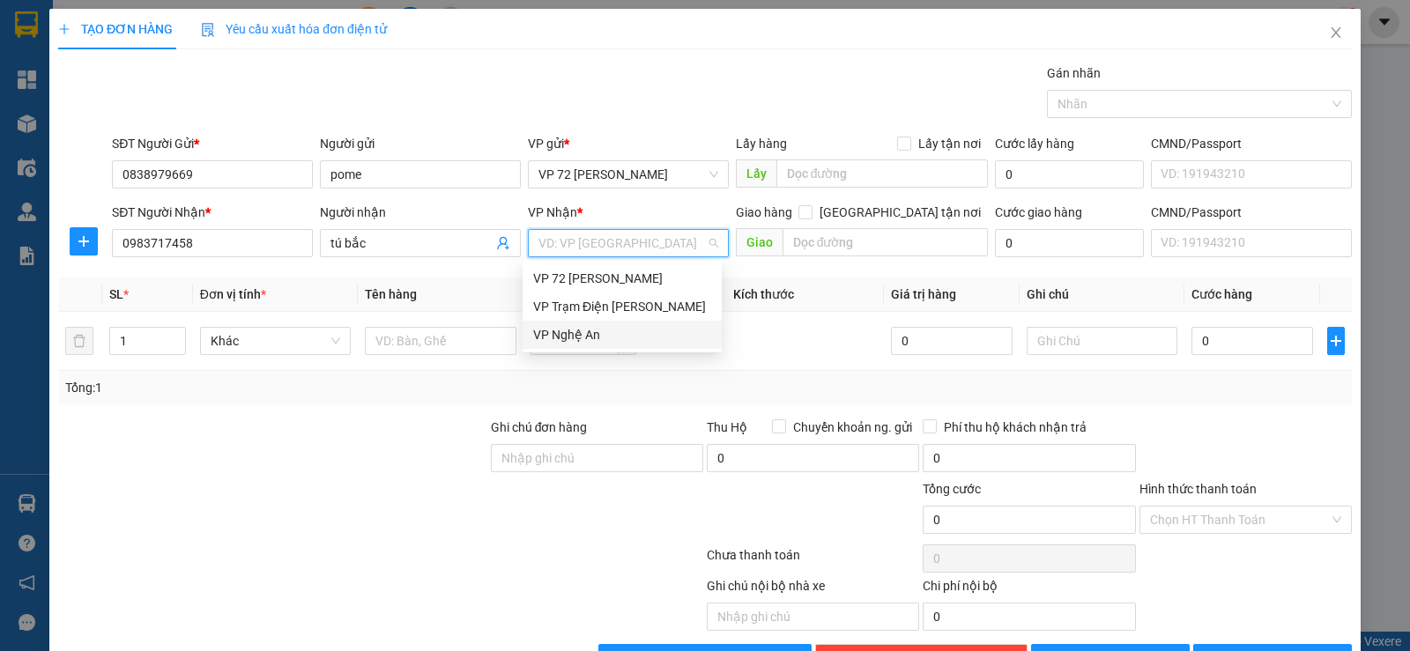
click at [583, 333] on div "VP Nghệ An" at bounding box center [622, 334] width 178 height 19
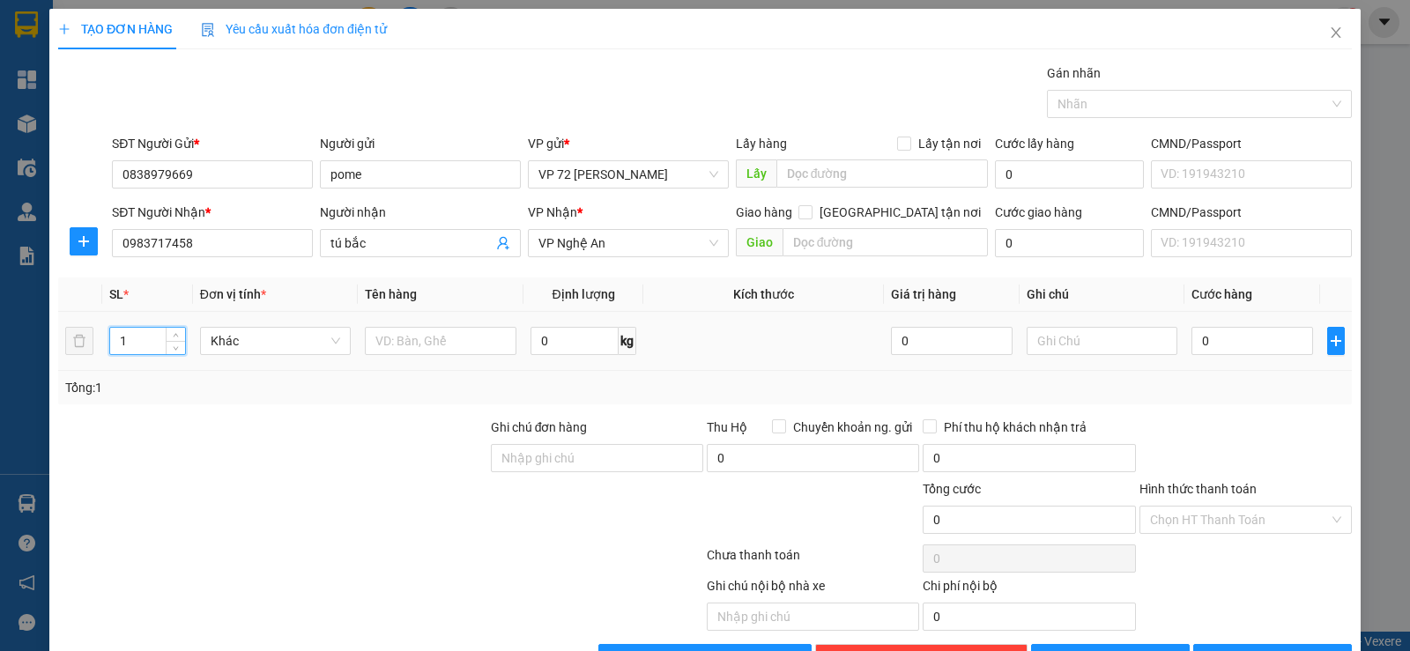
click at [141, 336] on input "1" at bounding box center [147, 341] width 74 height 26
click at [449, 347] on input "text" at bounding box center [441, 341] width 152 height 28
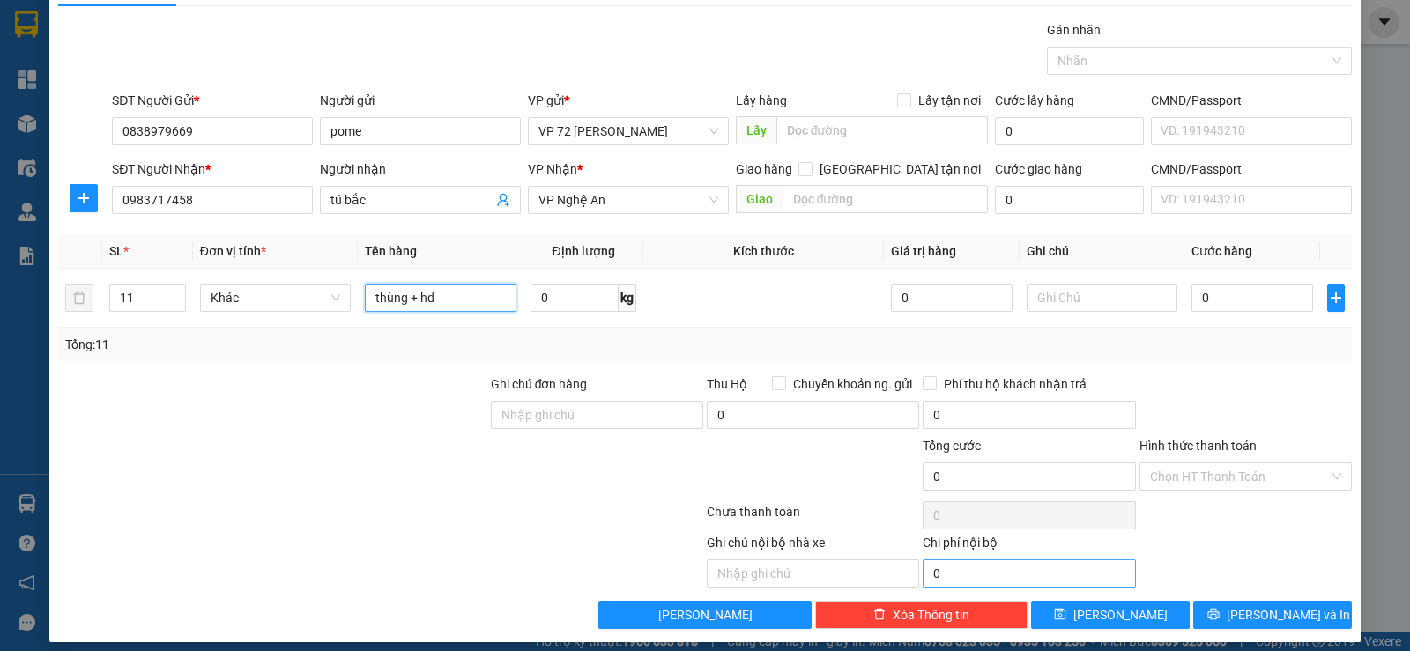
scroll to position [56, 0]
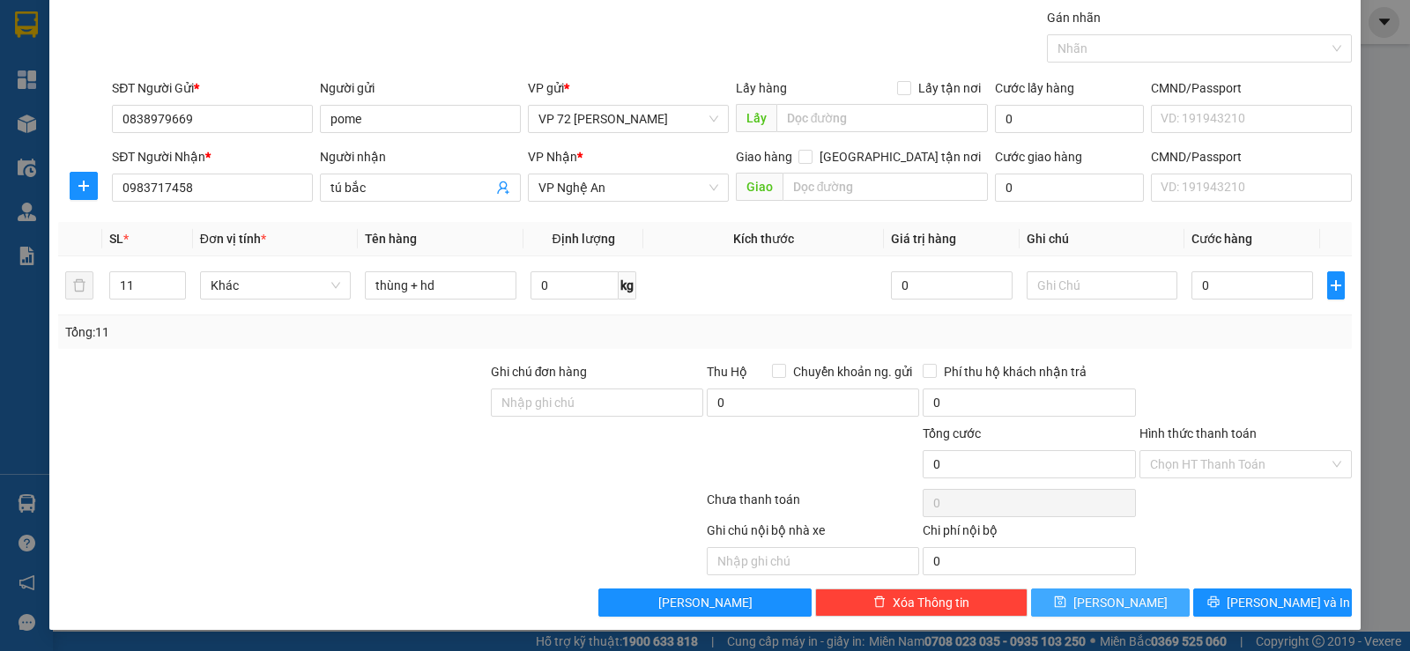
click at [1103, 606] on span "[PERSON_NAME]" at bounding box center [1121, 602] width 94 height 19
